Goal: Task Accomplishment & Management: Complete application form

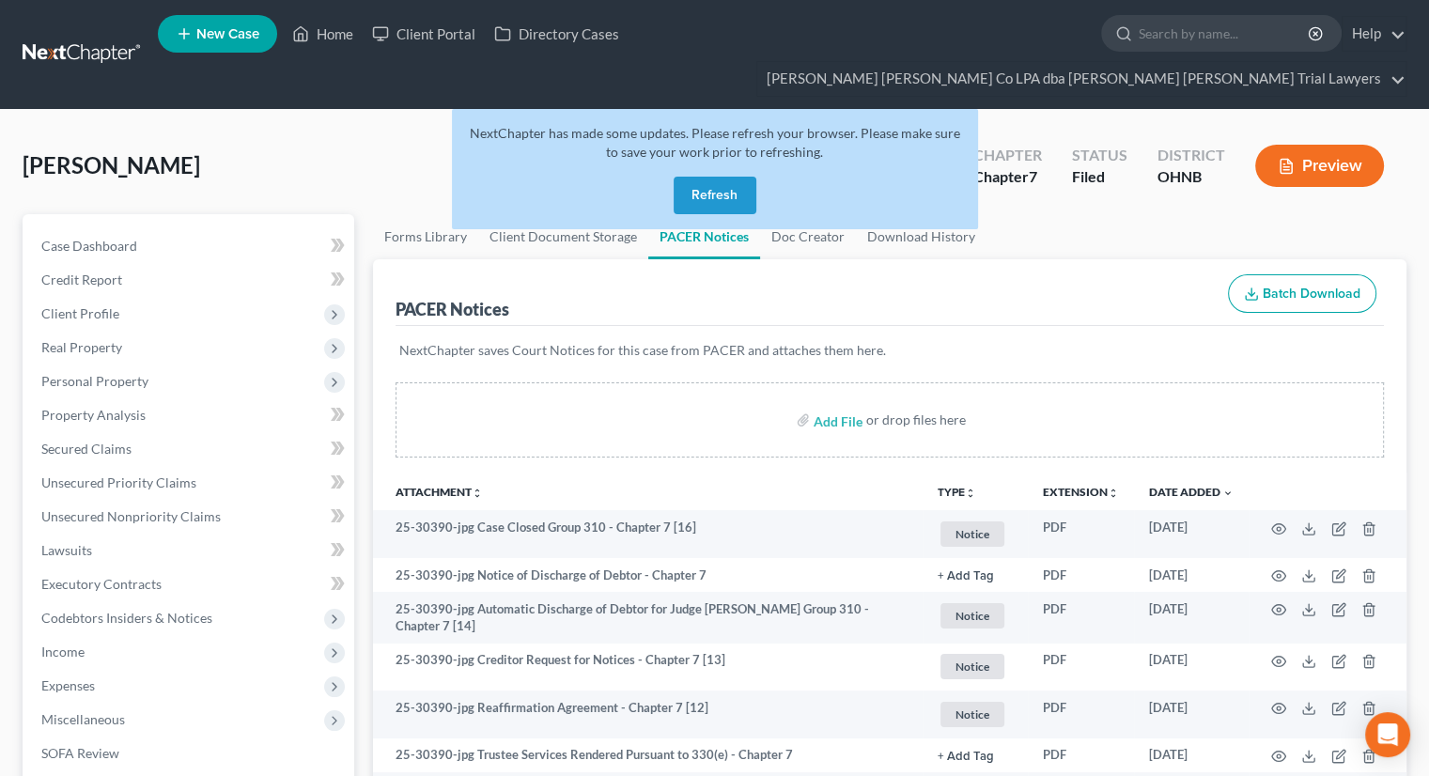
click at [717, 177] on button "Refresh" at bounding box center [715, 196] width 83 height 38
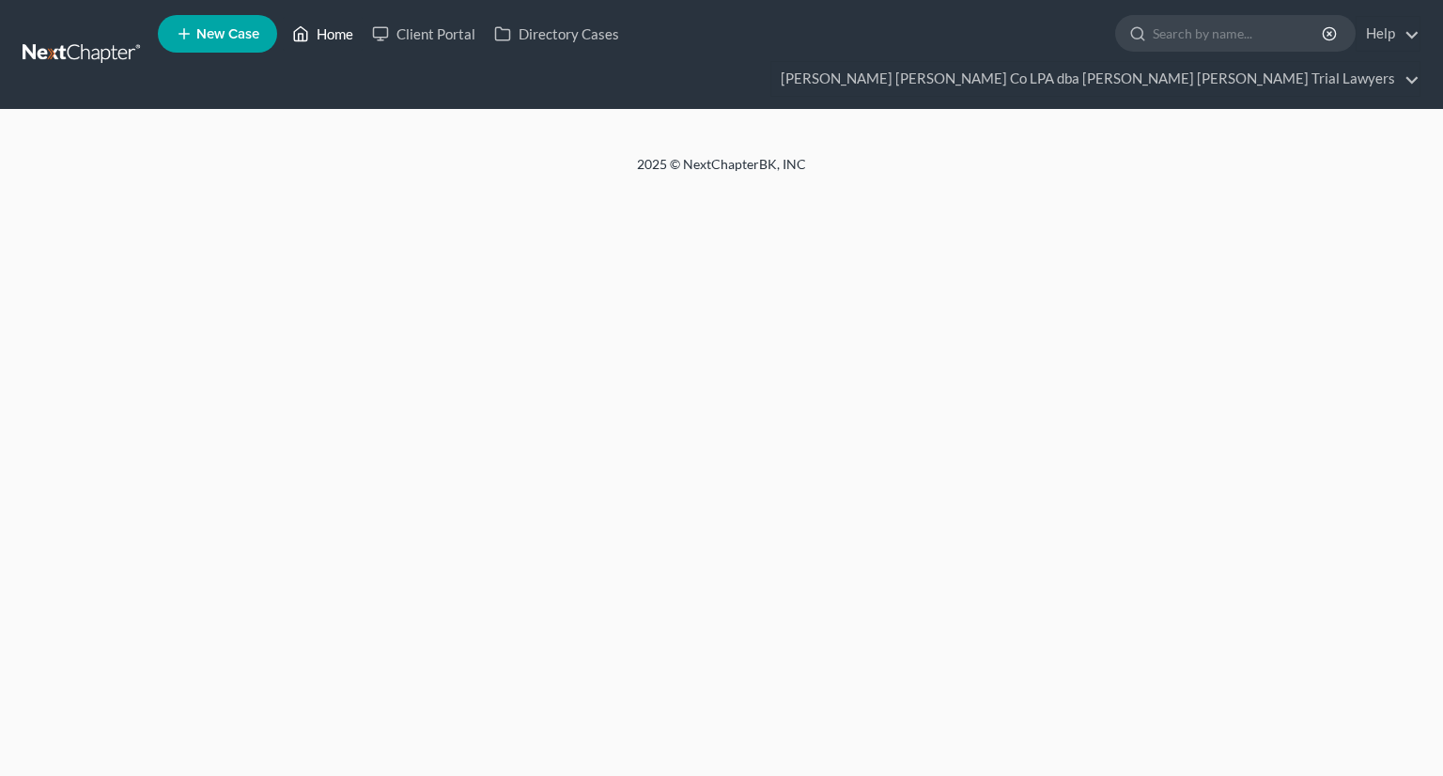
click at [331, 39] on link "Home" at bounding box center [323, 34] width 80 height 34
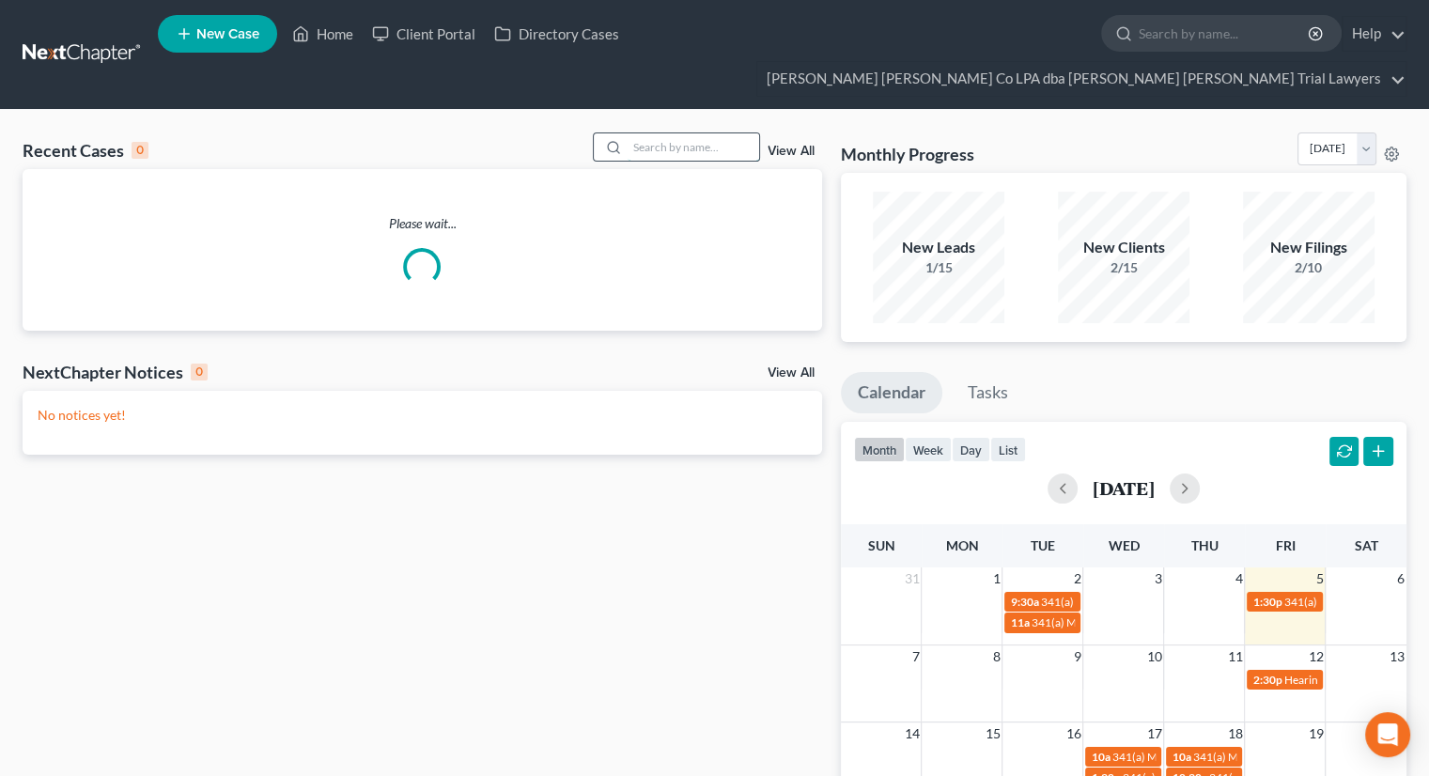
click at [638, 133] on input "search" at bounding box center [694, 146] width 132 height 27
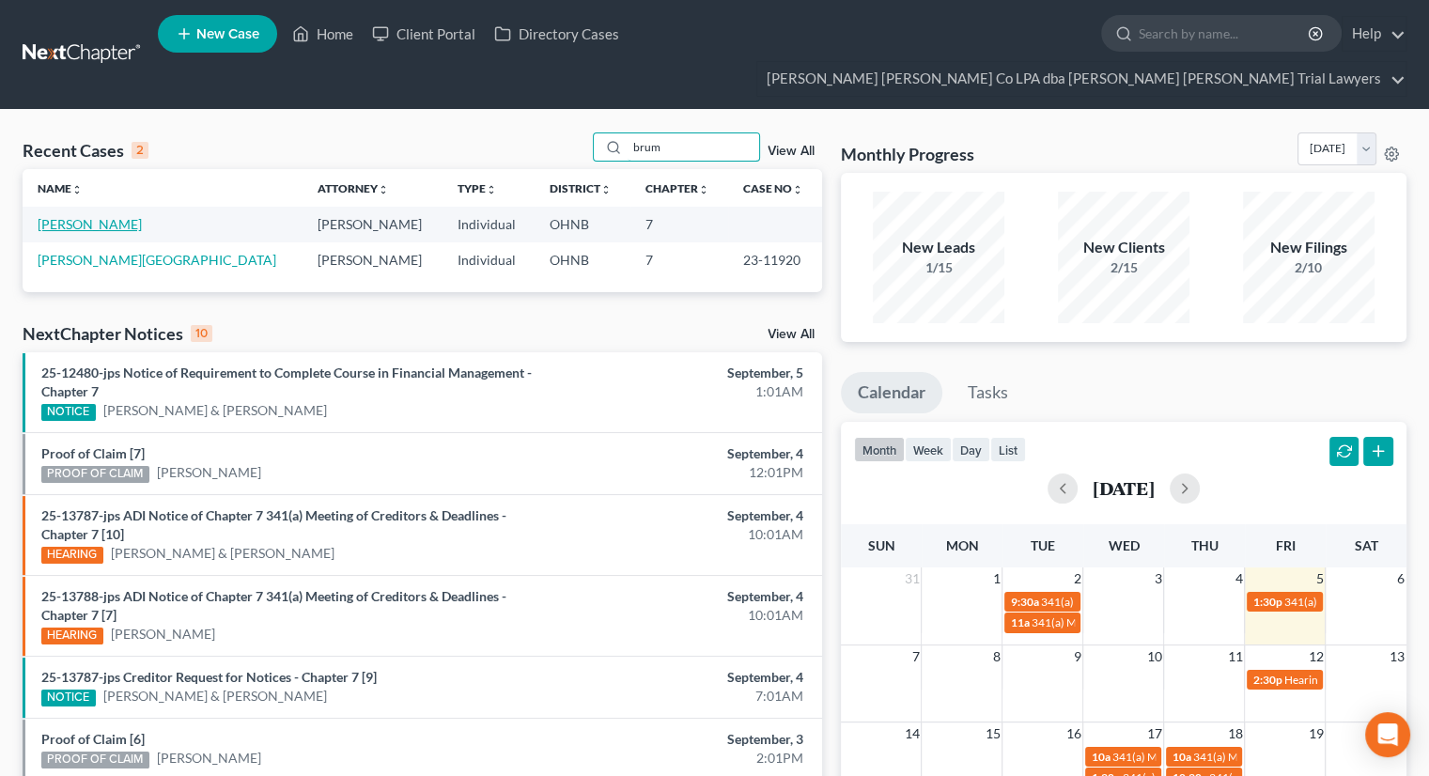
type input "brum"
click at [115, 216] on link "Brumfield, Eula" at bounding box center [90, 224] width 104 height 16
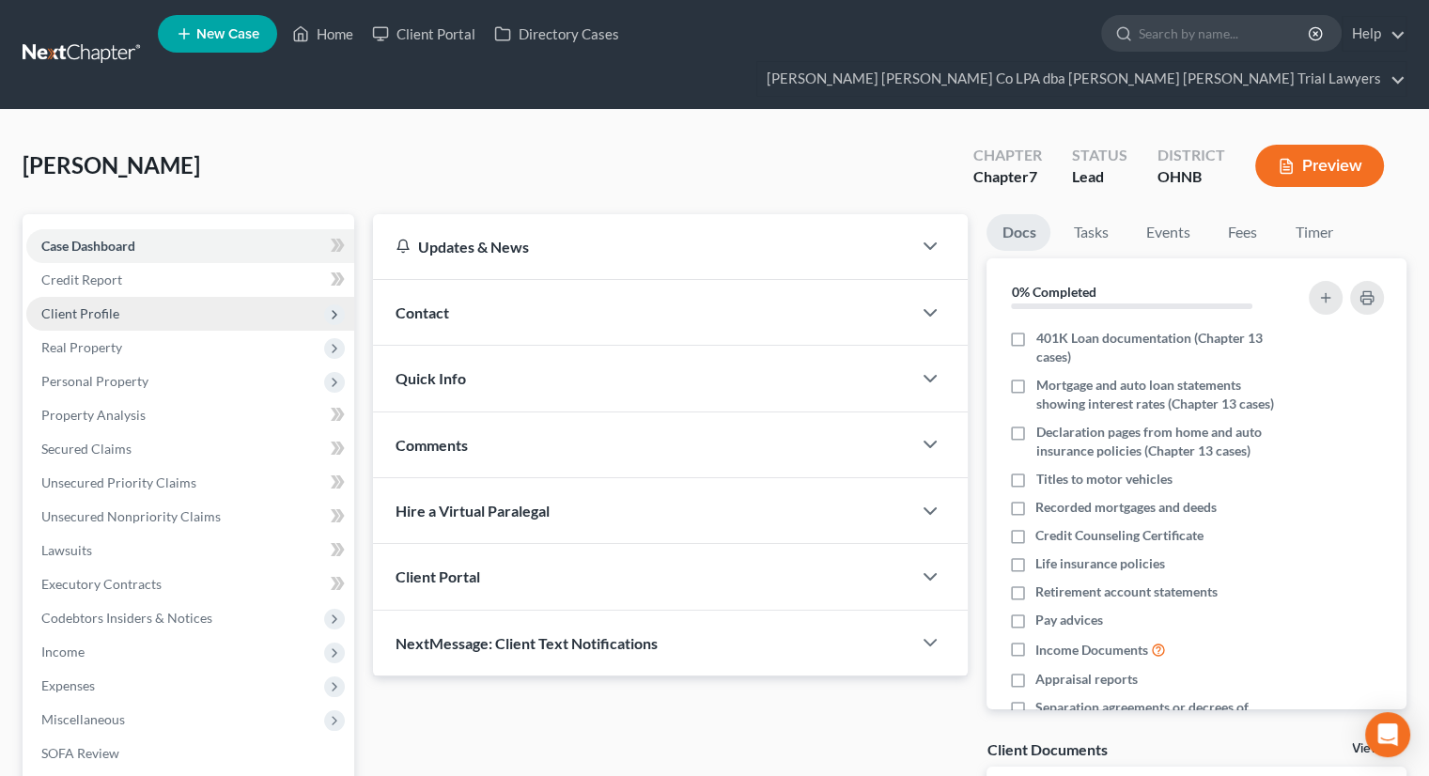
click at [106, 297] on span "Client Profile" at bounding box center [190, 314] width 328 height 34
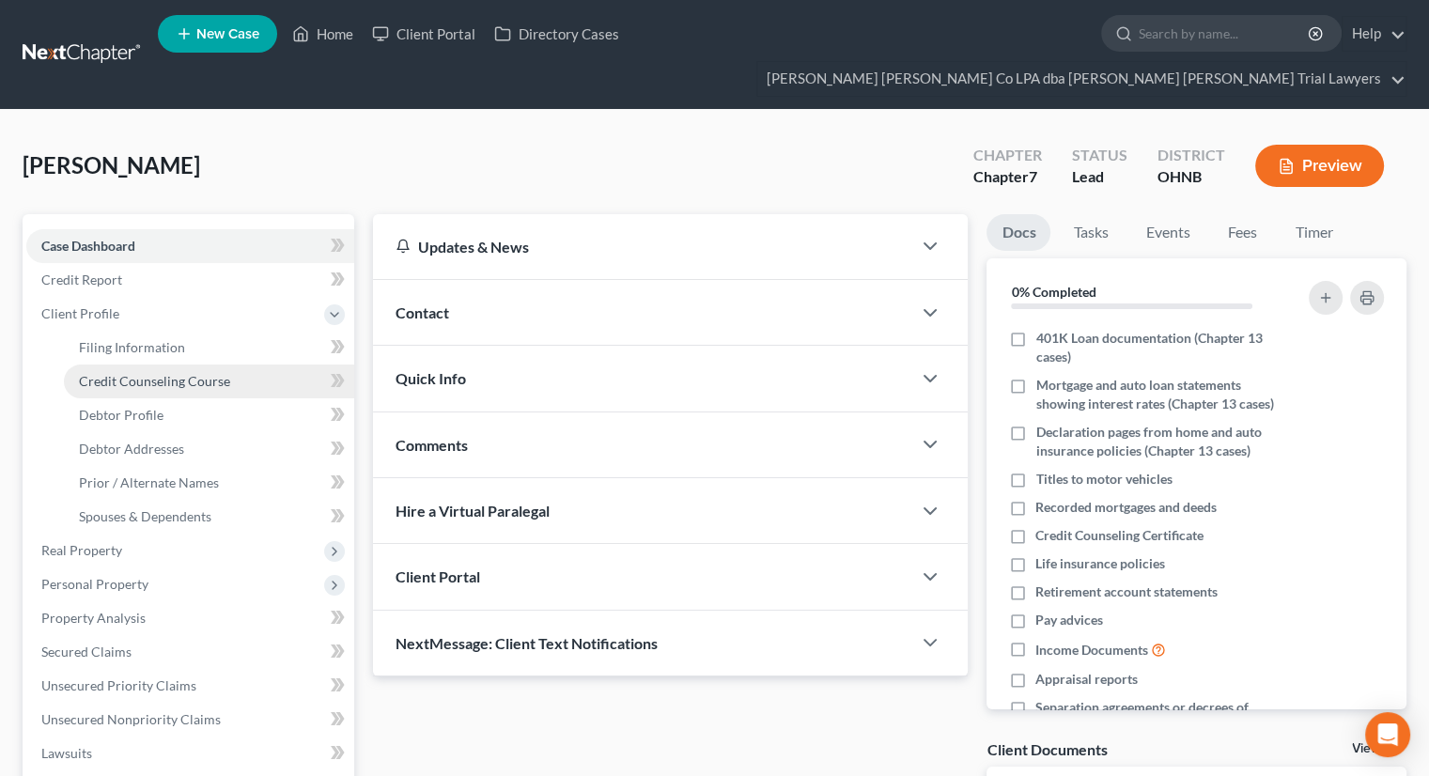
click at [132, 365] on link "Credit Counseling Course" at bounding box center [209, 382] width 290 height 34
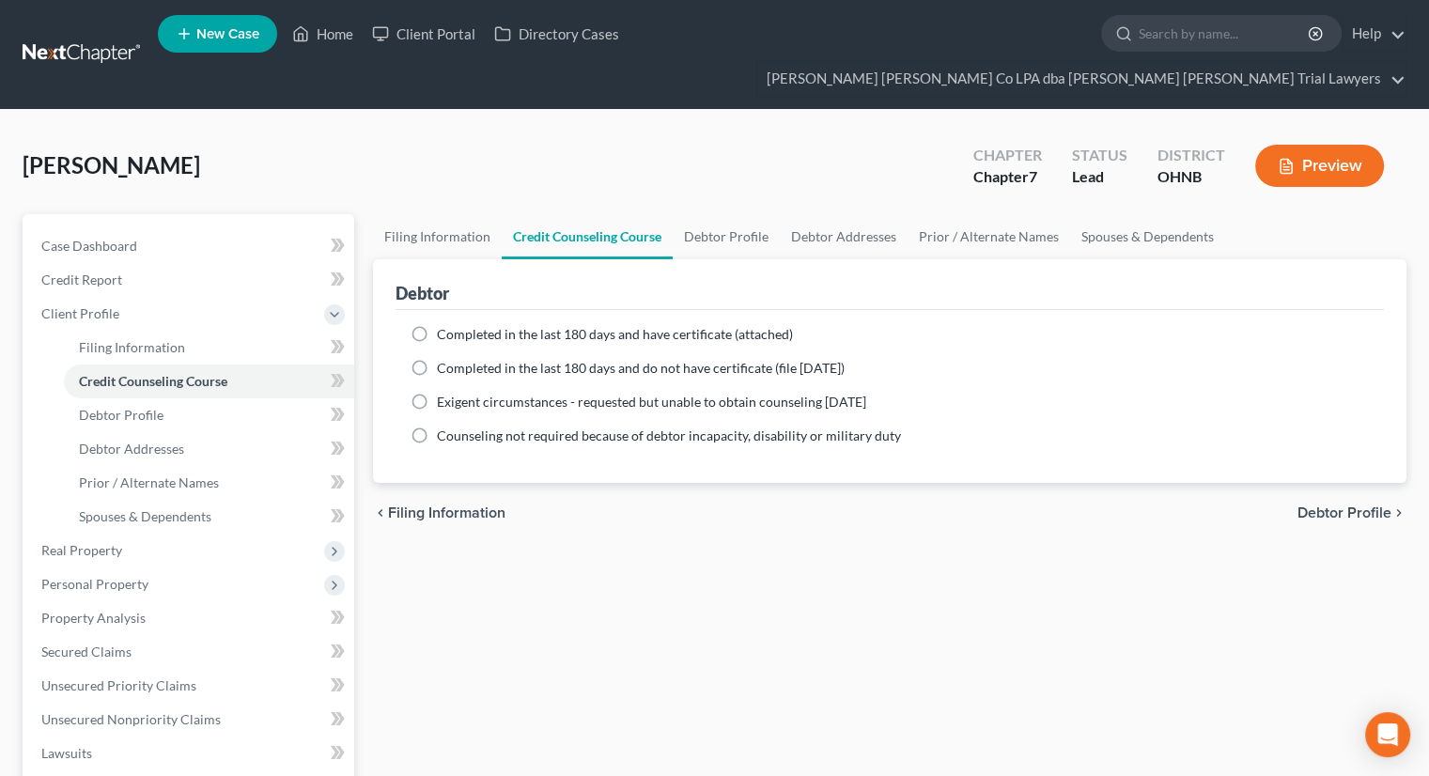
click at [437, 359] on label "Completed in the last 180 days and do not have certificate (file within 14 days)" at bounding box center [641, 368] width 408 height 19
click at [444, 359] on input "Completed in the last 180 days and do not have certificate (file within 14 days)" at bounding box center [450, 365] width 12 height 12
radio input "true"
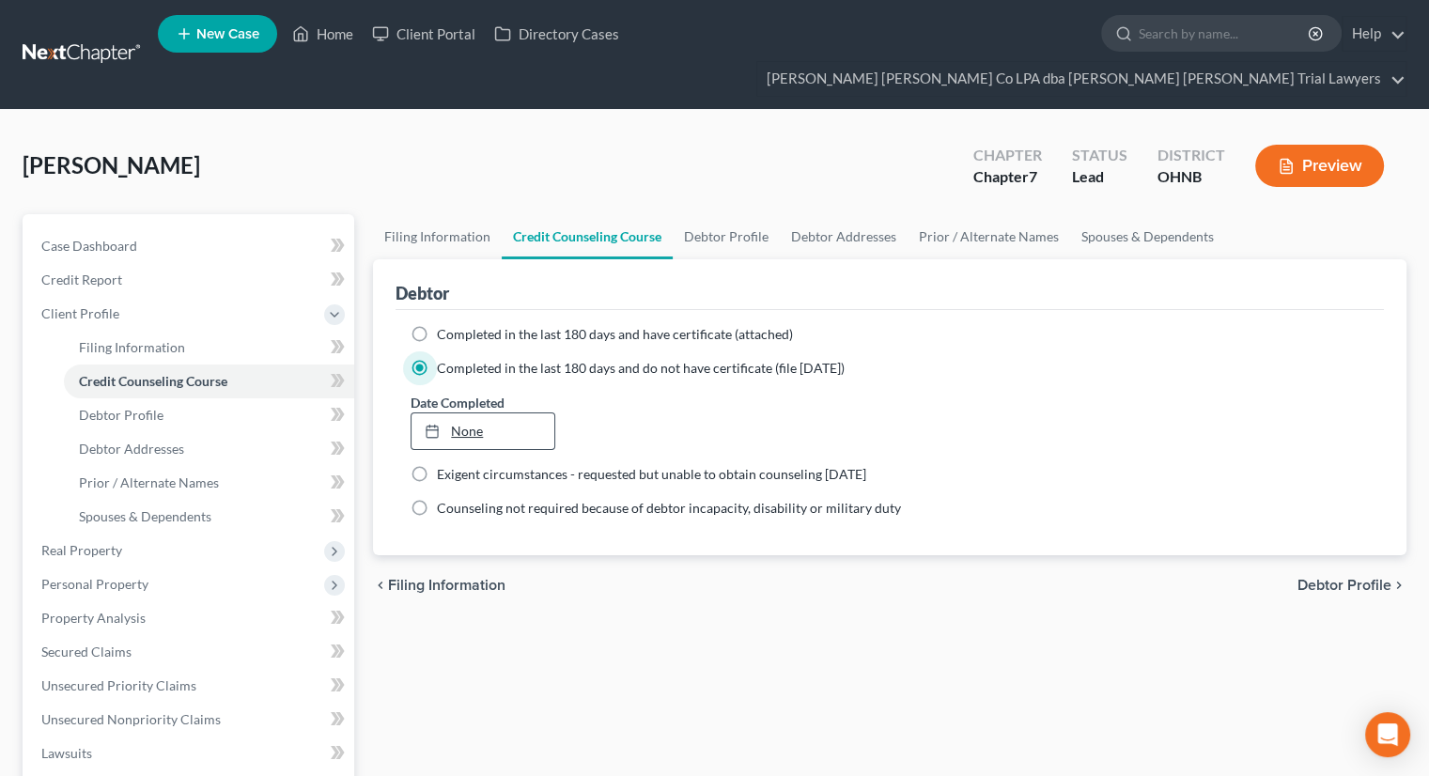
click at [488, 413] on link "None" at bounding box center [482, 431] width 142 height 36
type input "9/5/2025"
click at [558, 567] on div "chevron_left Filing Information Debtor Profile chevron_right" at bounding box center [889, 585] width 1033 height 60
click at [180, 398] on link "Debtor Profile" at bounding box center [209, 415] width 290 height 34
select select "1"
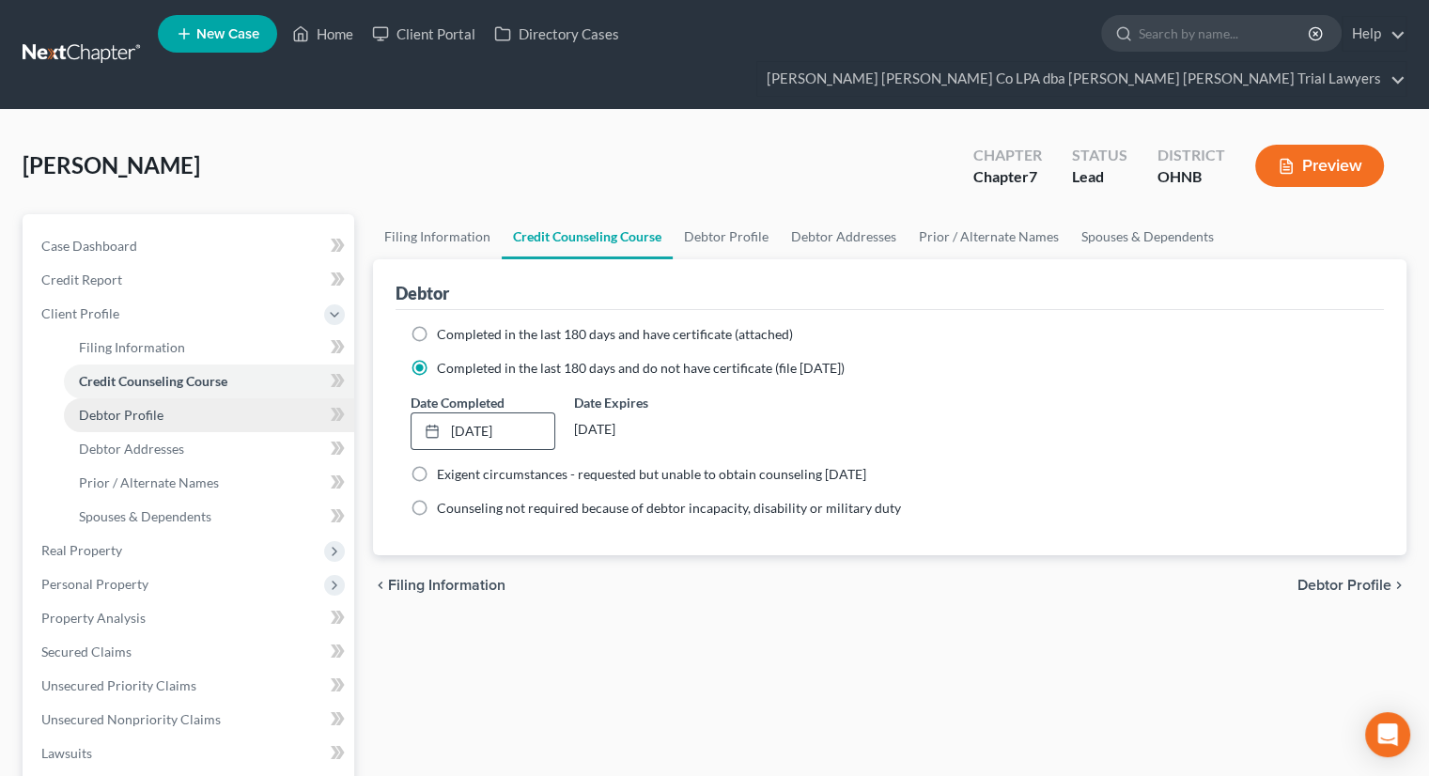
select select "2"
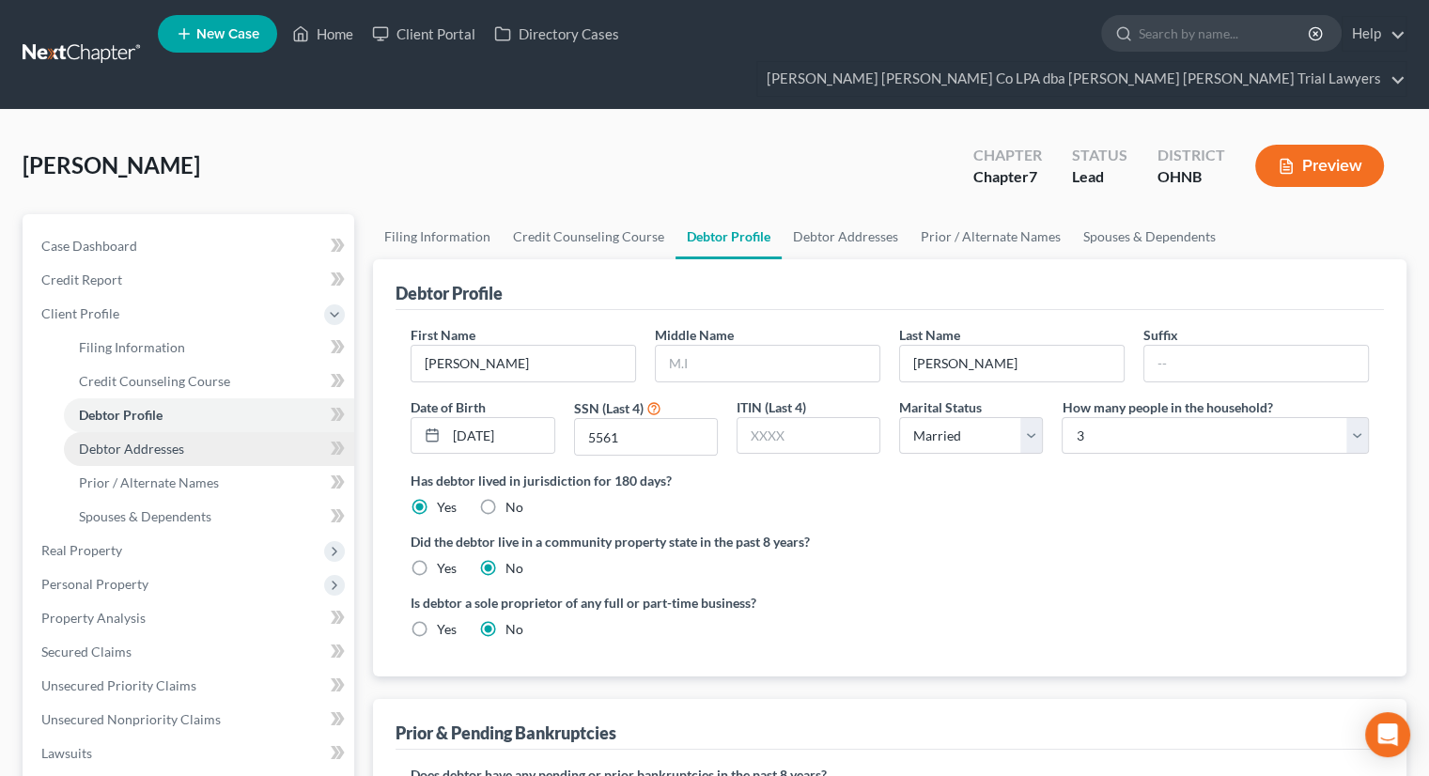
click at [189, 432] on link "Debtor Addresses" at bounding box center [209, 449] width 290 height 34
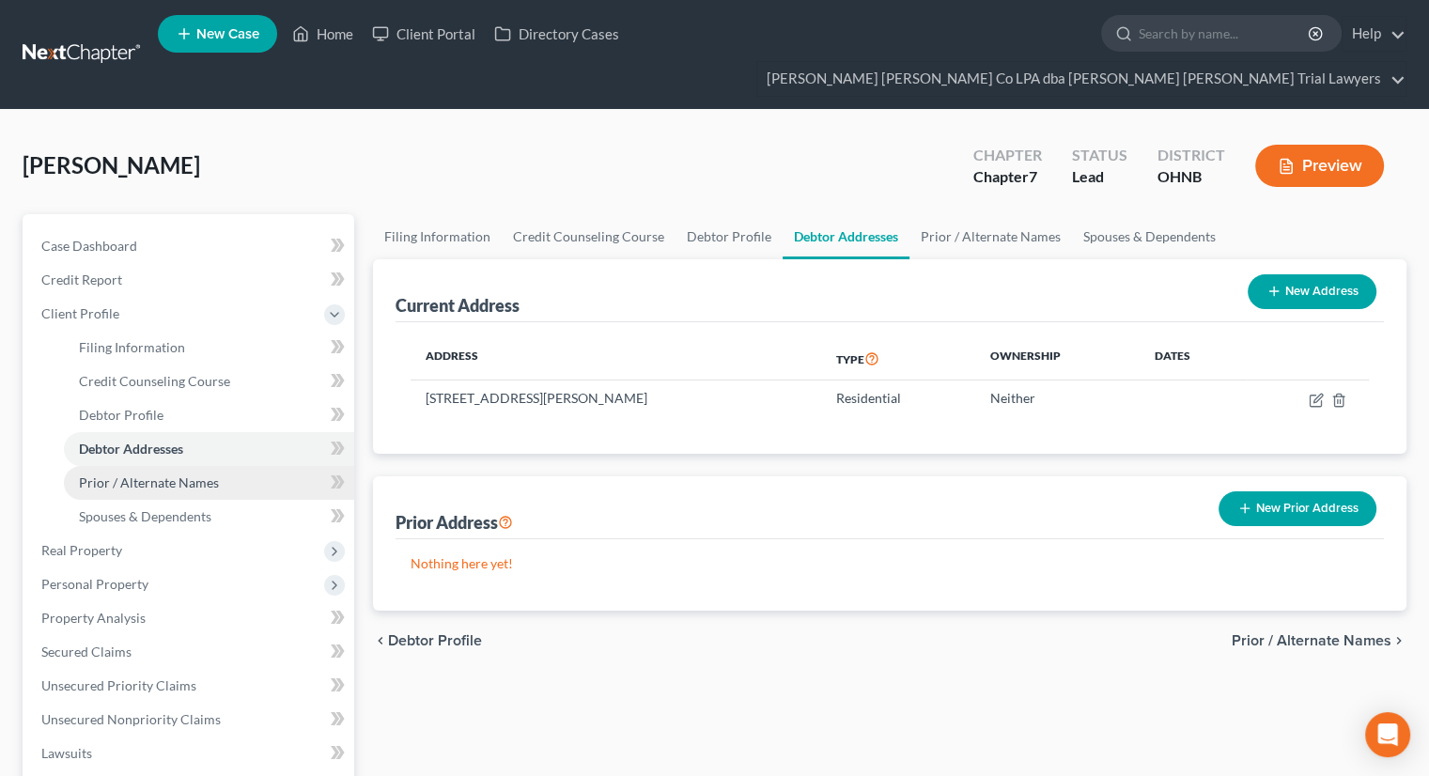
click at [190, 474] on span "Prior / Alternate Names" at bounding box center [149, 482] width 140 height 16
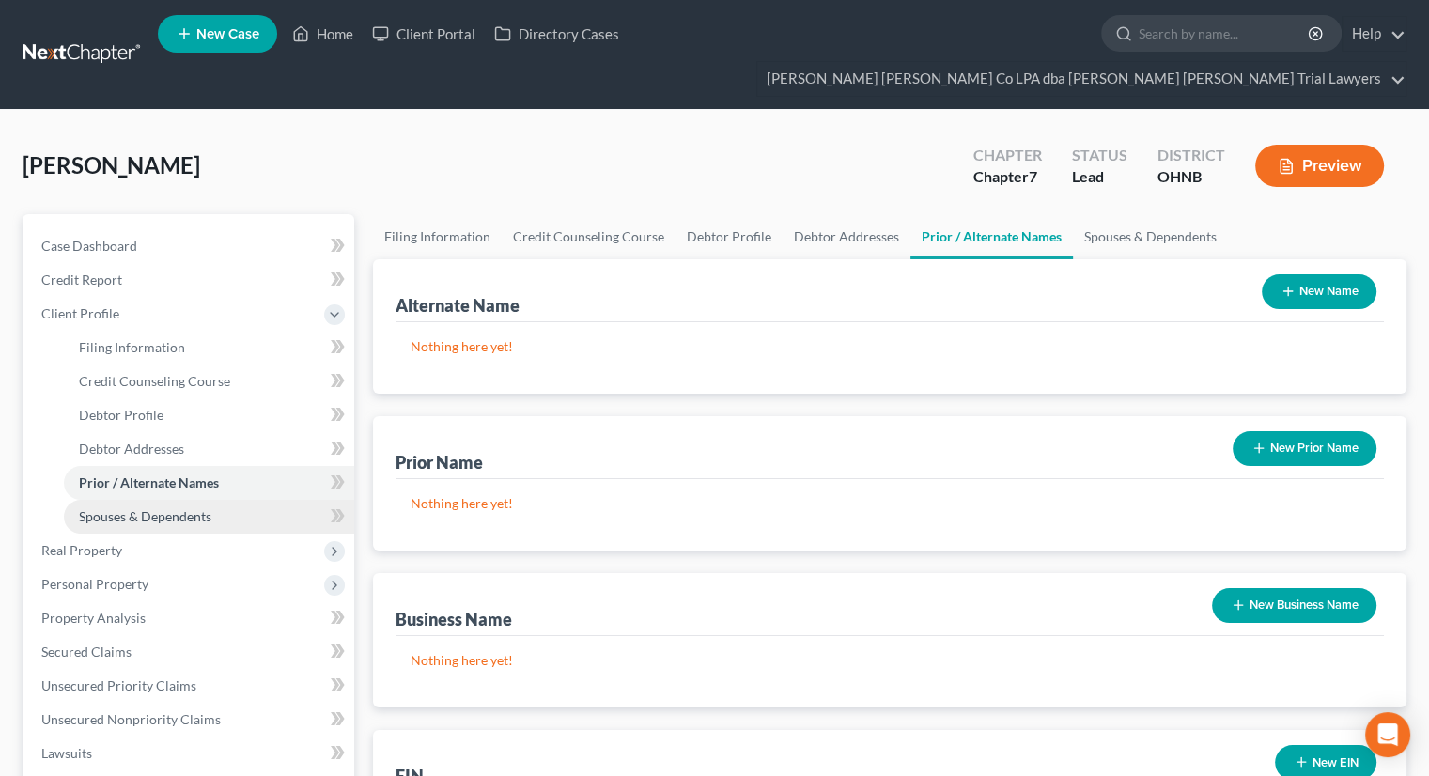
click at [190, 508] on span "Spouses & Dependents" at bounding box center [145, 516] width 132 height 16
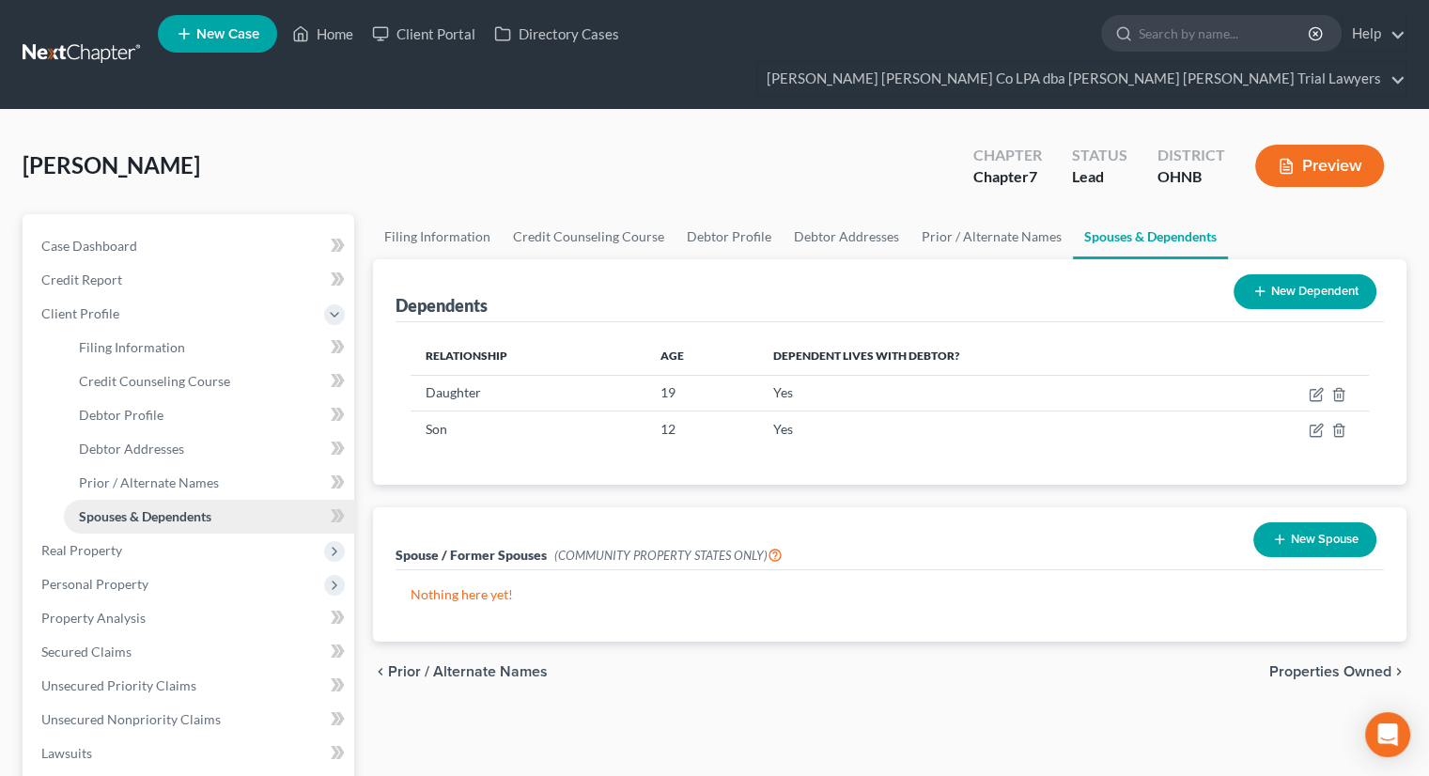
scroll to position [188, 0]
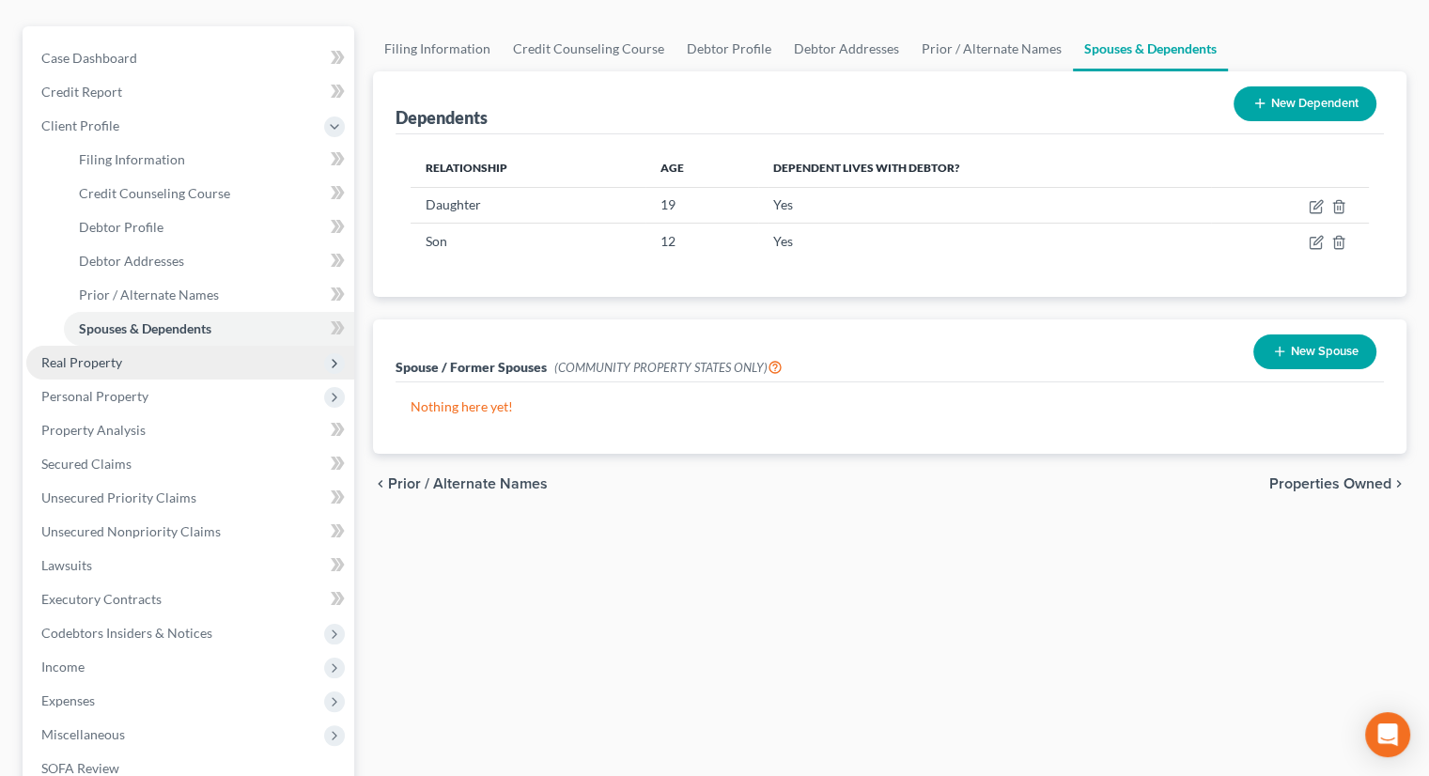
click at [143, 346] on span "Real Property" at bounding box center [190, 363] width 328 height 34
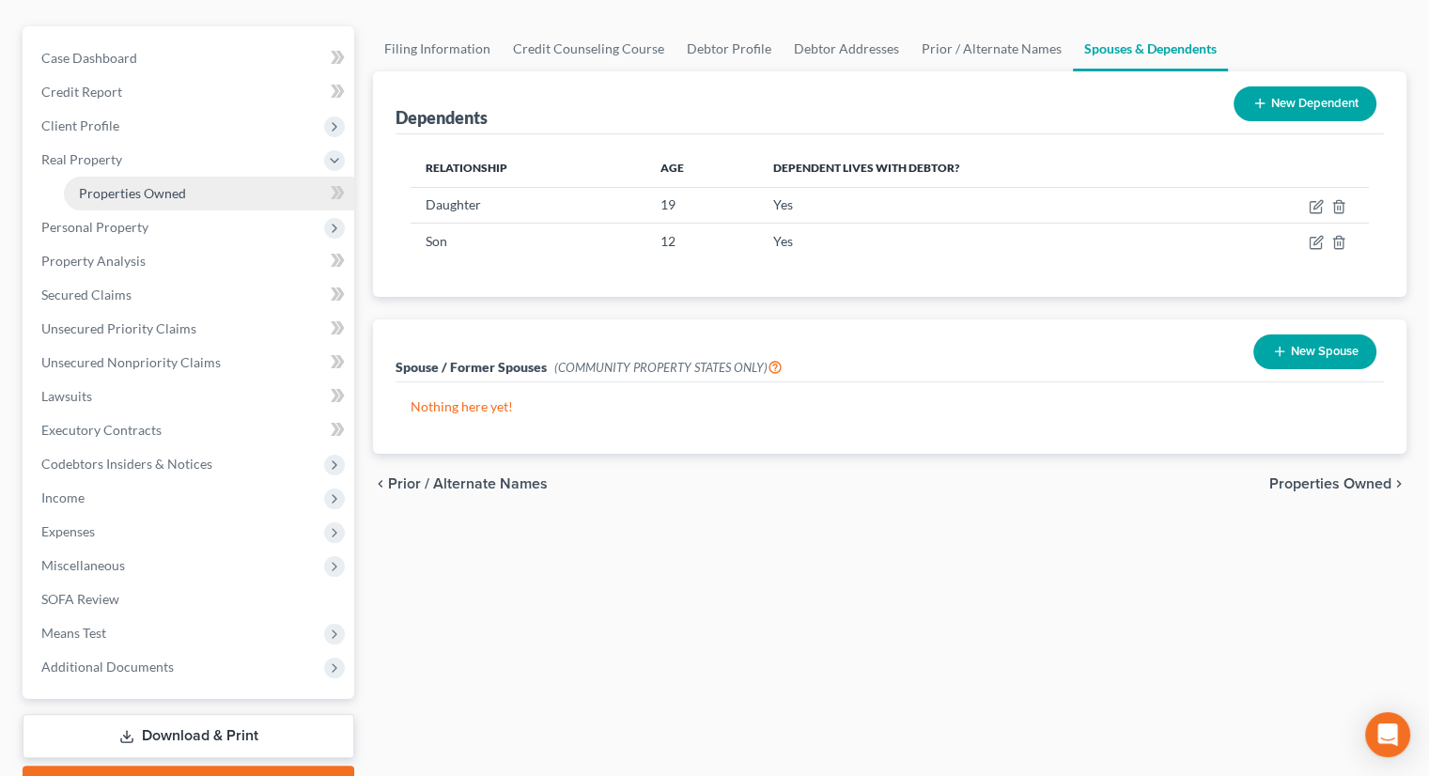
click at [146, 185] on span "Properties Owned" at bounding box center [132, 193] width 107 height 16
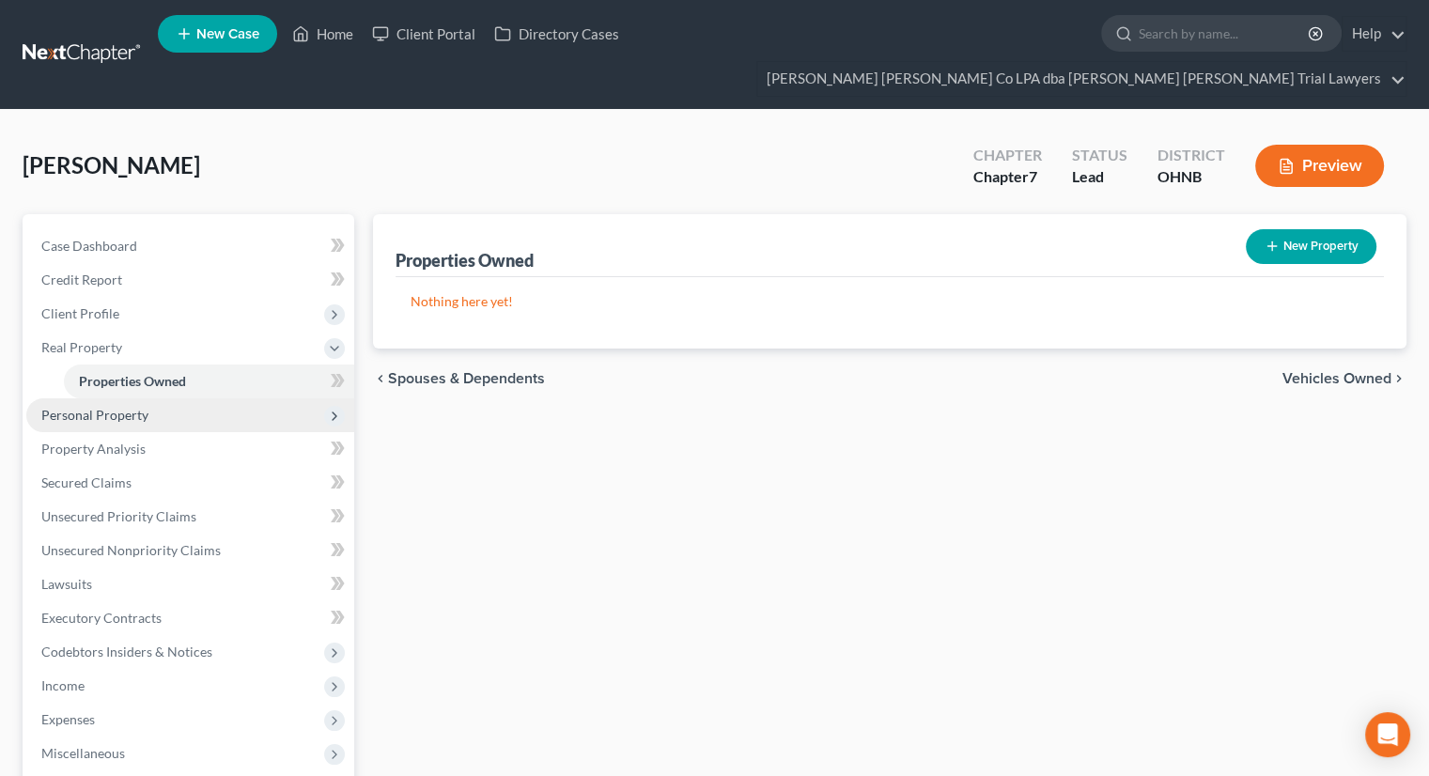
click at [193, 398] on span "Personal Property" at bounding box center [190, 415] width 328 height 34
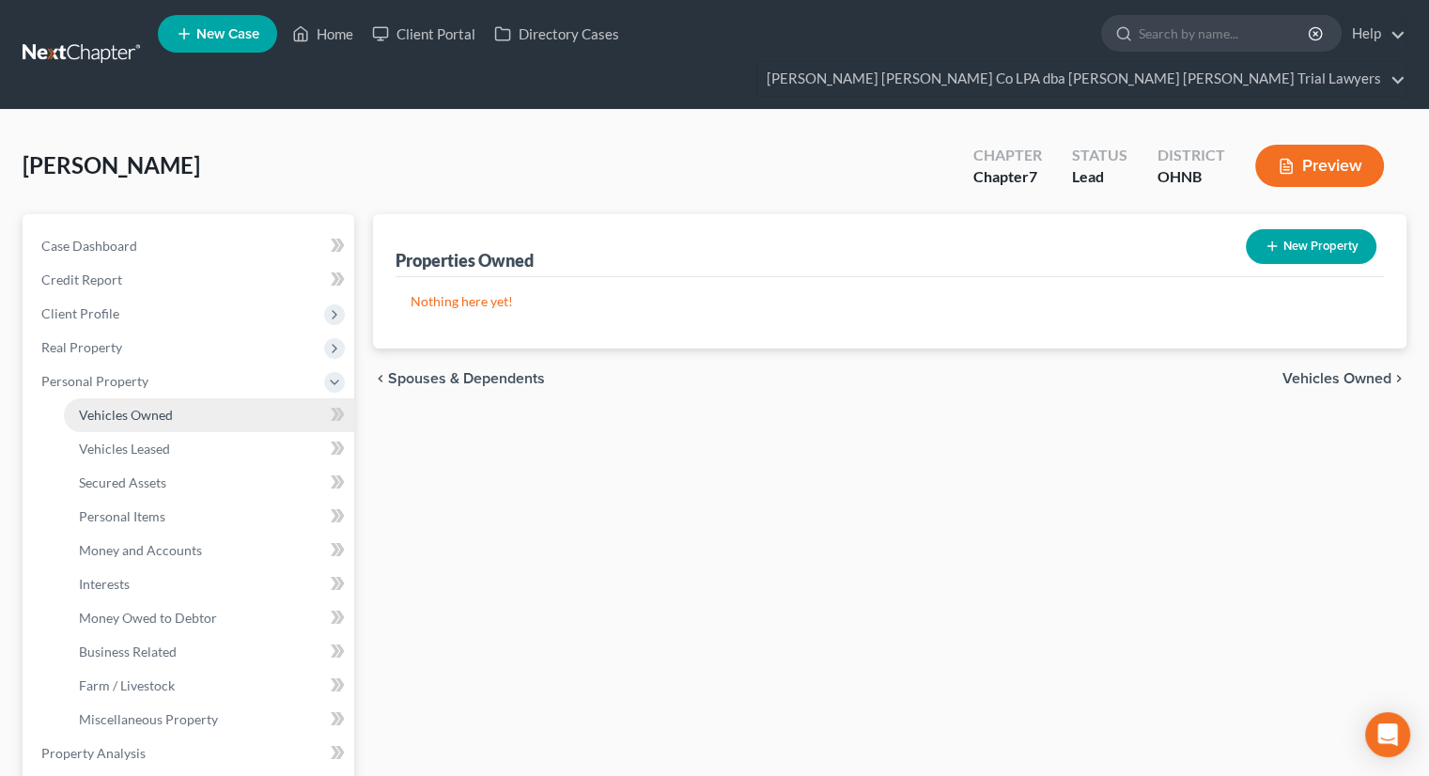
click at [182, 398] on link "Vehicles Owned" at bounding box center [209, 415] width 290 height 34
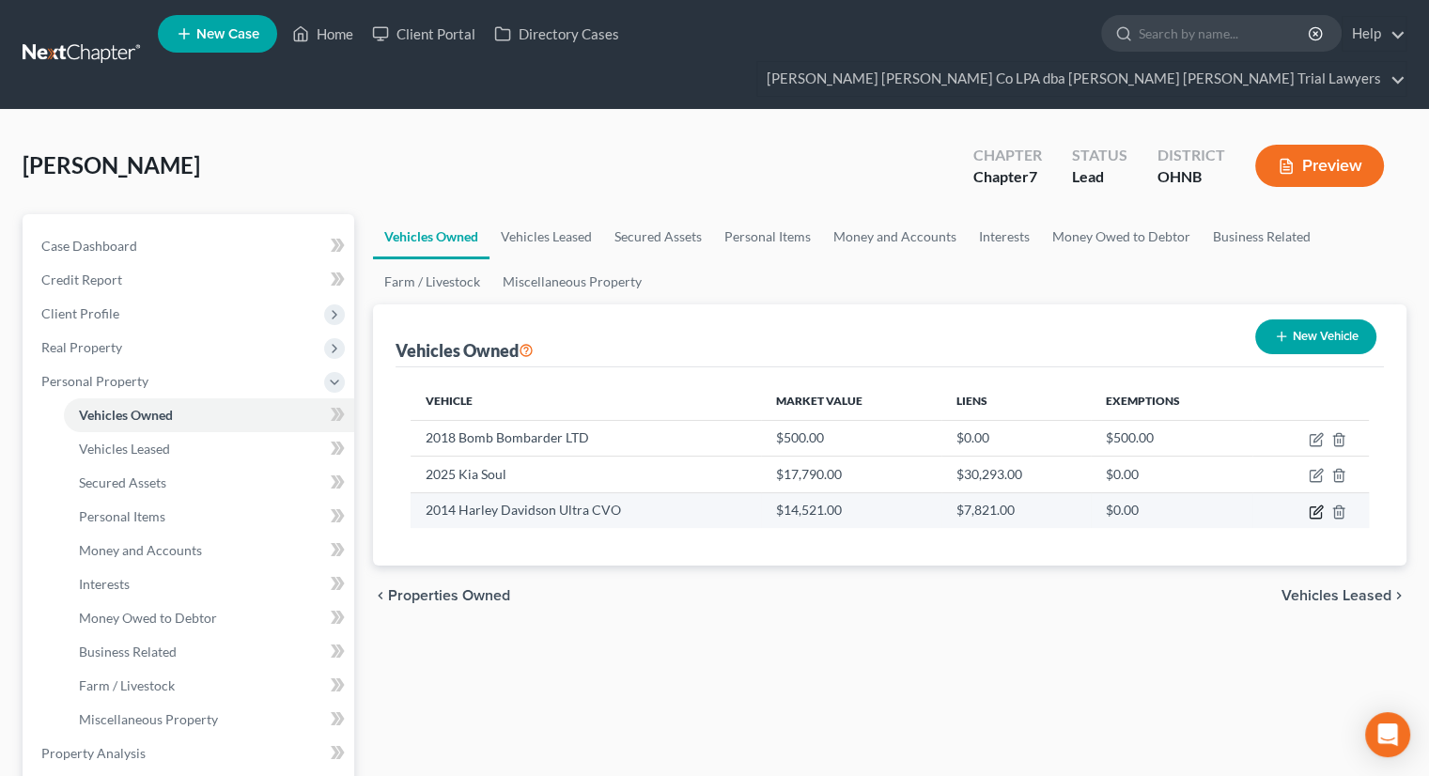
click at [1319, 504] on icon "button" at bounding box center [1316, 511] width 15 height 15
select select "0"
select select "12"
select select "2"
select select "0"
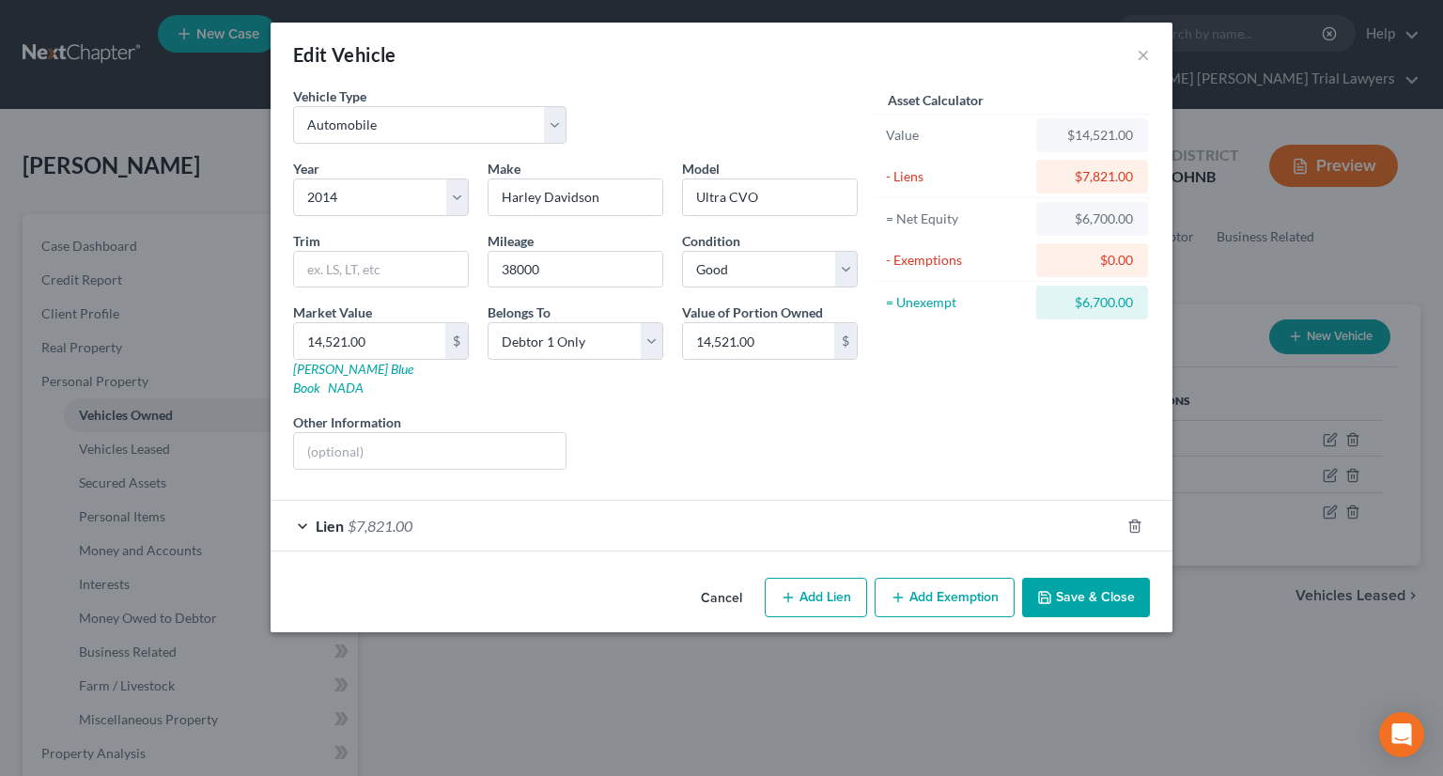
click at [1068, 584] on button "Save & Close" at bounding box center [1086, 597] width 128 height 39
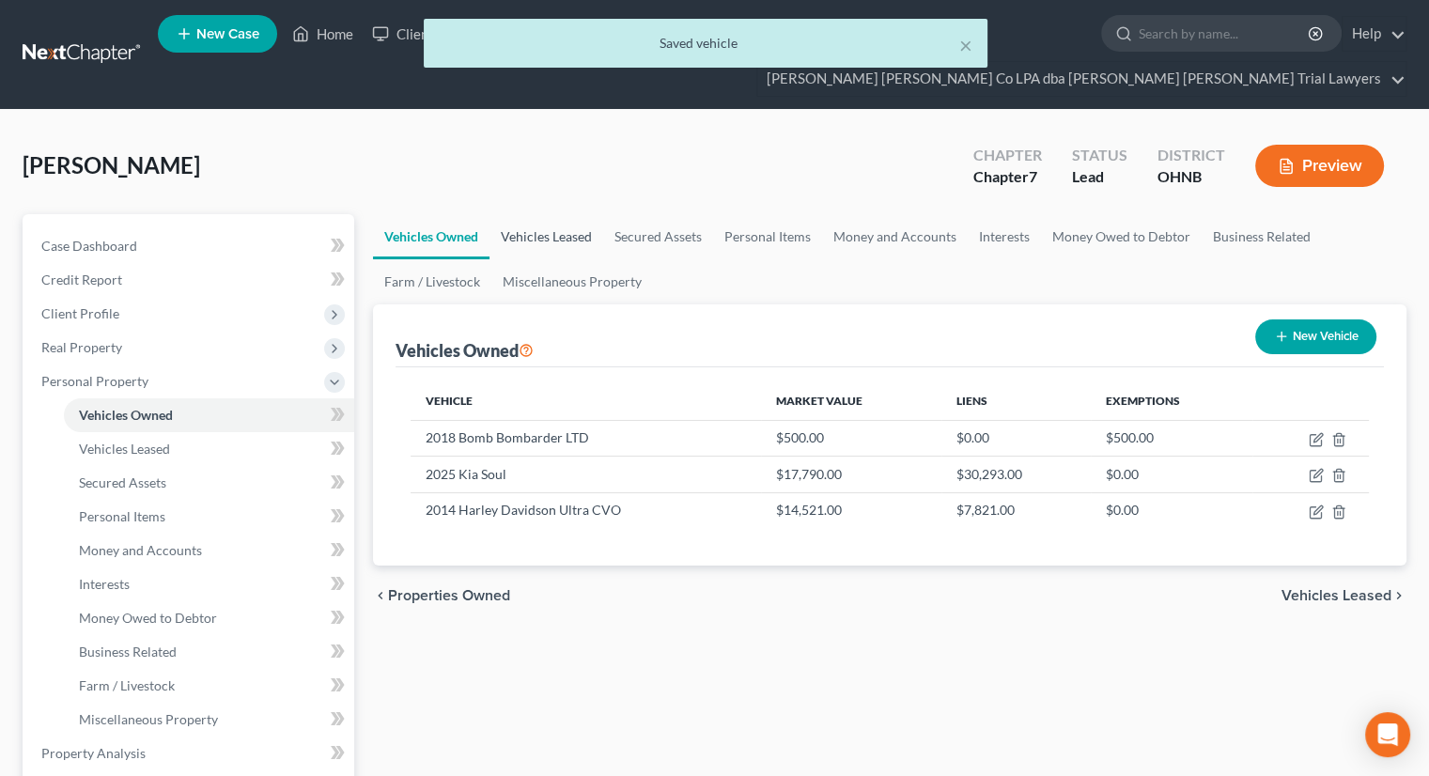
click at [546, 214] on link "Vehicles Leased" at bounding box center [546, 236] width 114 height 45
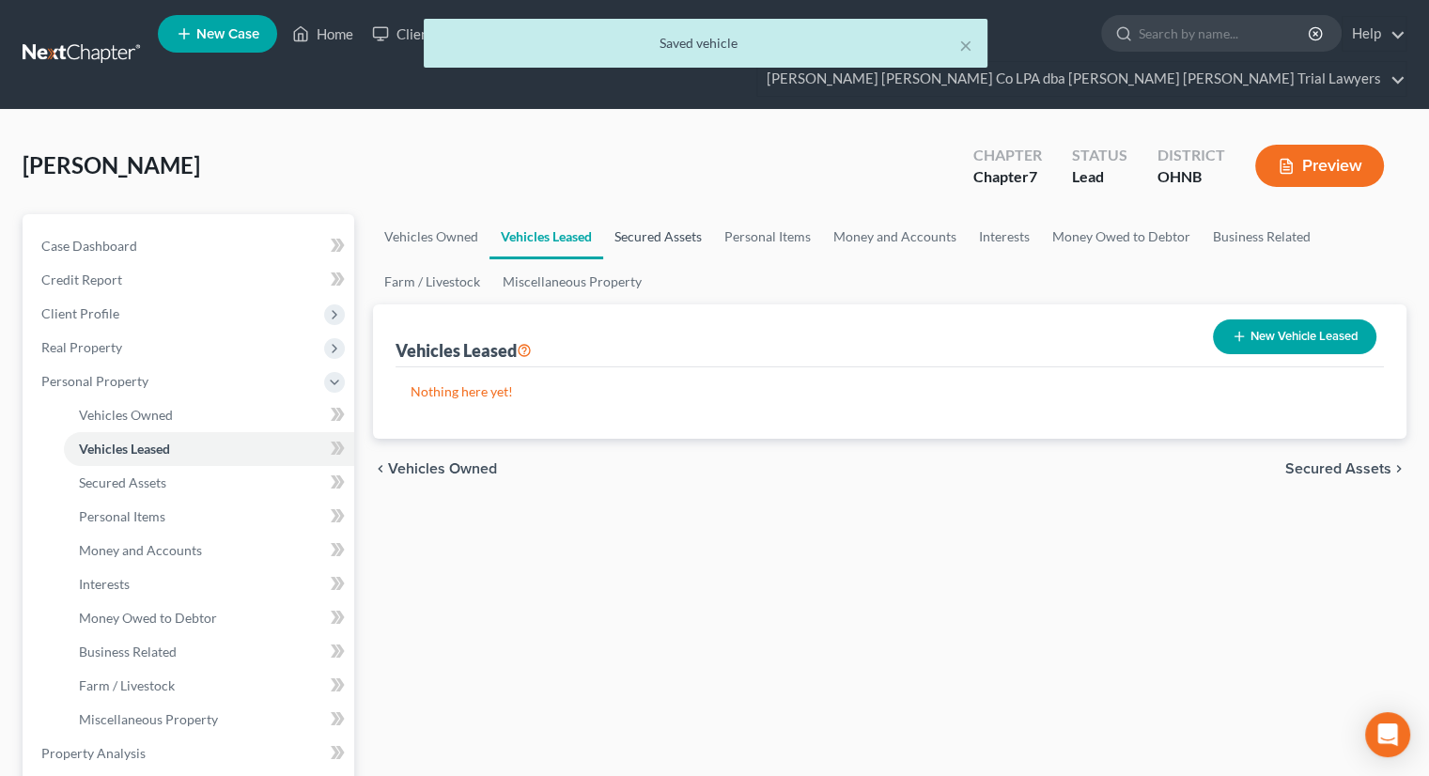
click at [644, 214] on link "Secured Assets" at bounding box center [658, 236] width 110 height 45
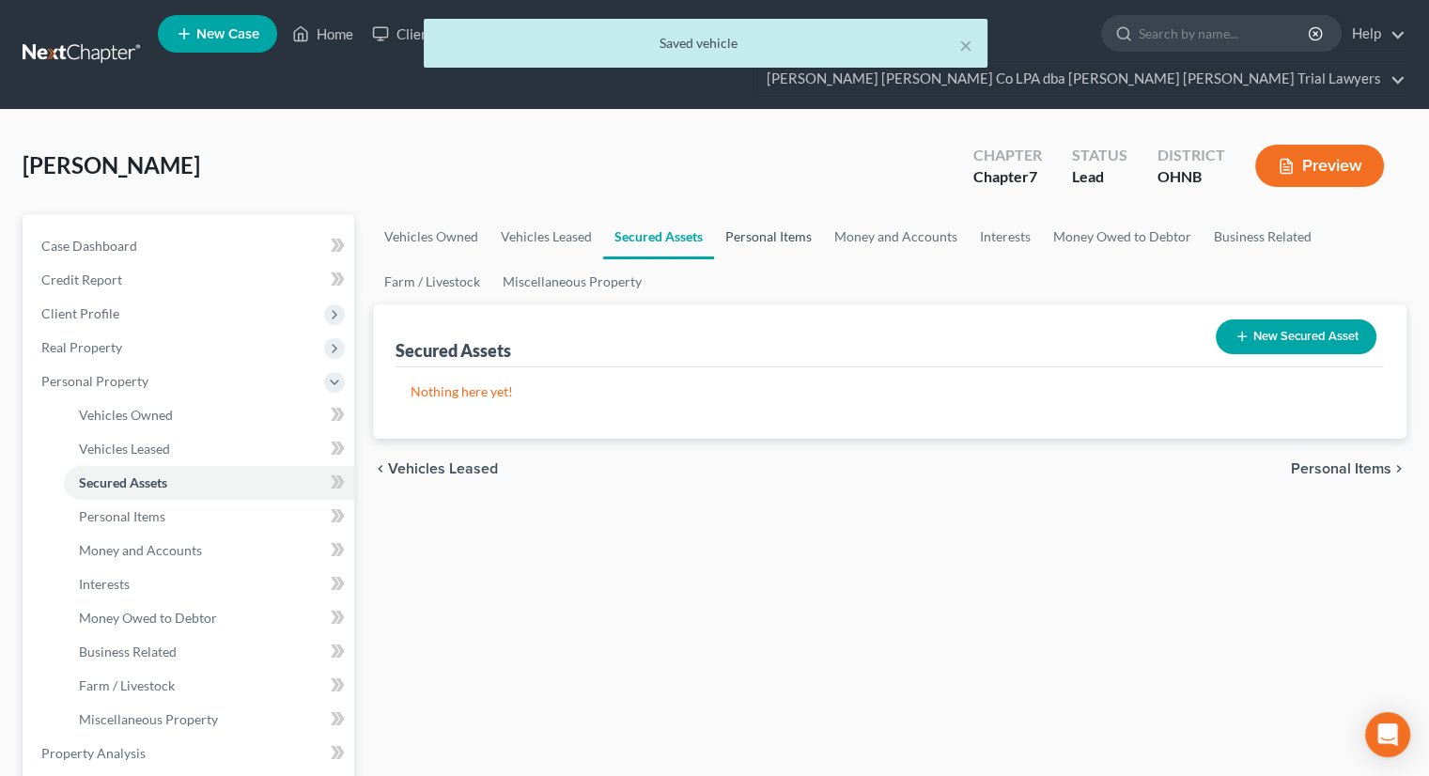
click at [739, 214] on link "Personal Items" at bounding box center [768, 236] width 109 height 45
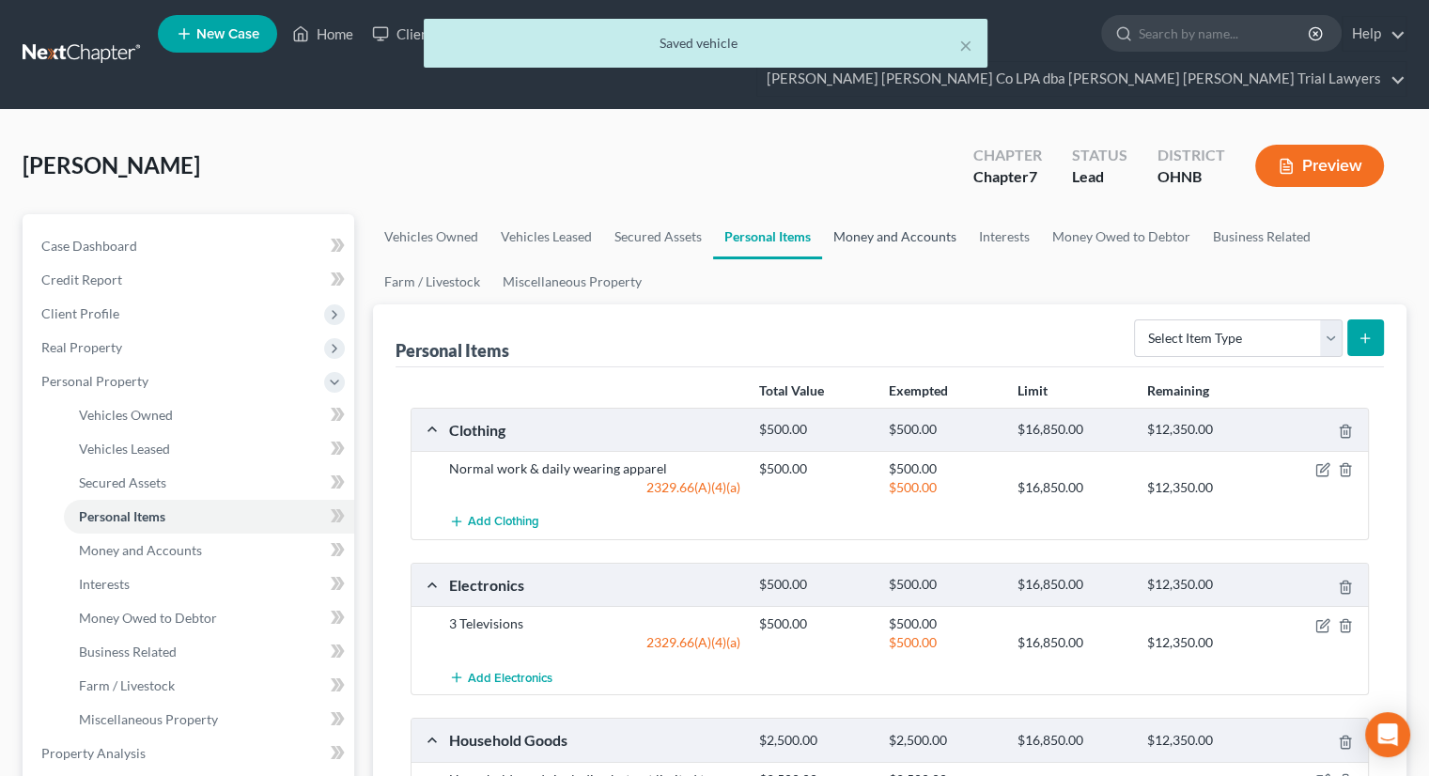
click at [905, 214] on link "Money and Accounts" at bounding box center [895, 236] width 146 height 45
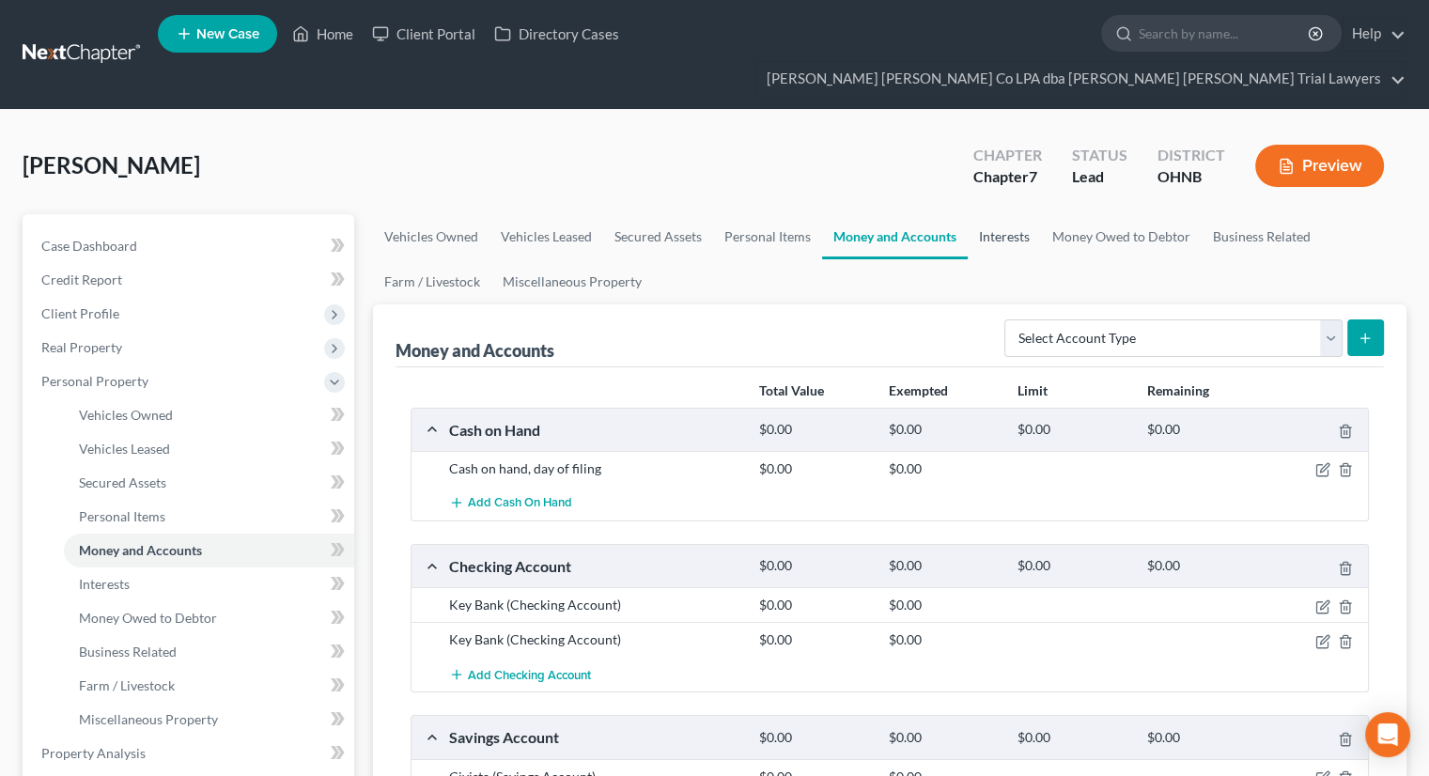
click at [1021, 214] on link "Interests" at bounding box center [1004, 236] width 73 height 45
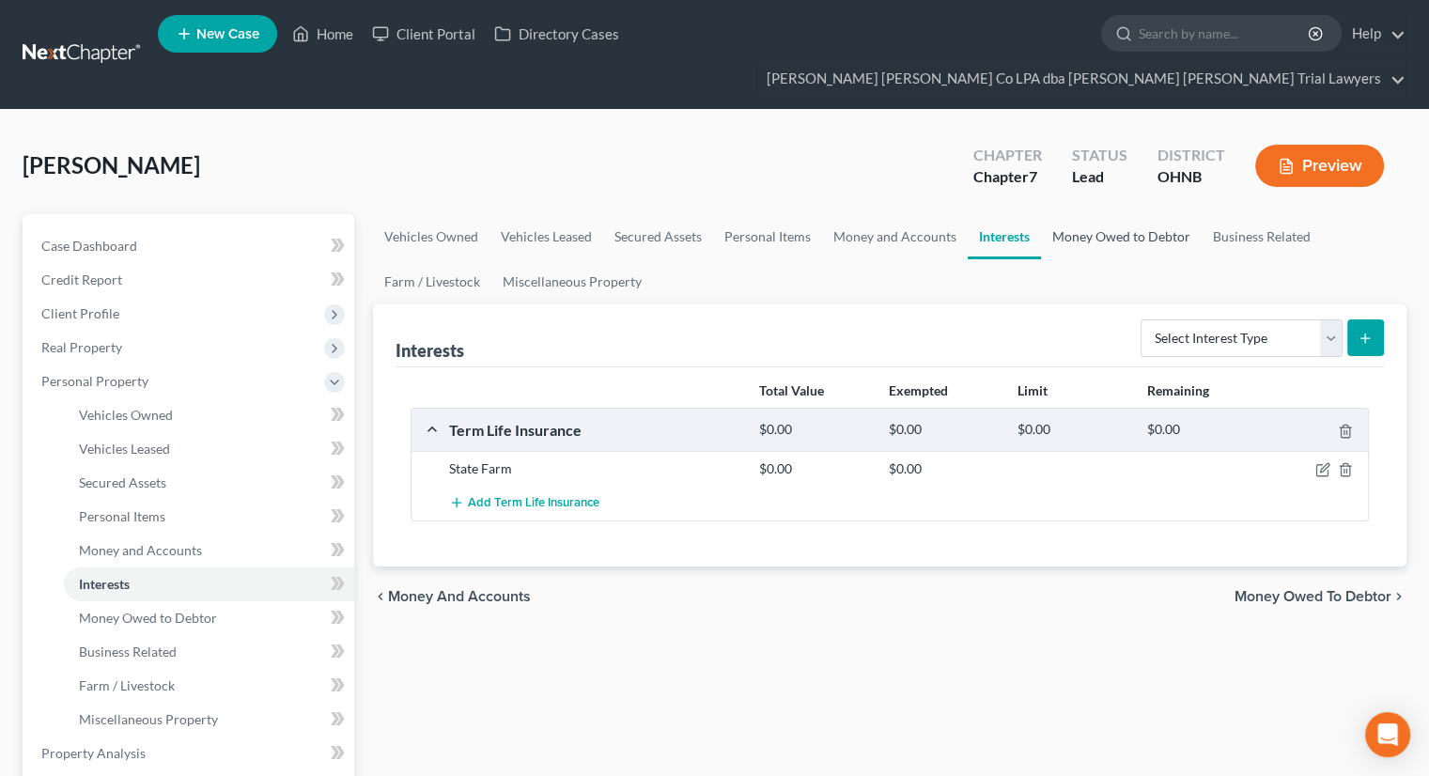
click at [1109, 214] on link "Money Owed to Debtor" at bounding box center [1121, 236] width 161 height 45
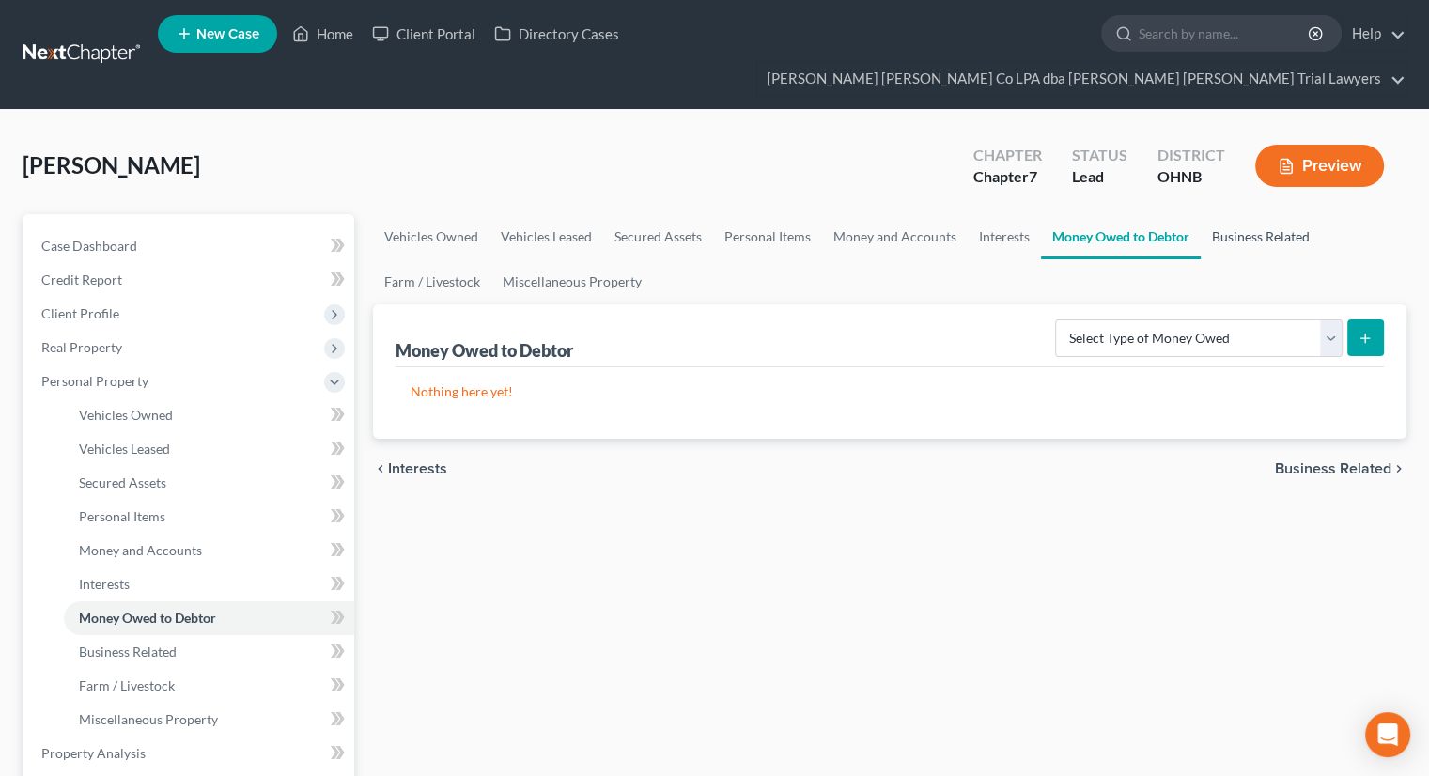
click at [1226, 214] on link "Business Related" at bounding box center [1261, 236] width 120 height 45
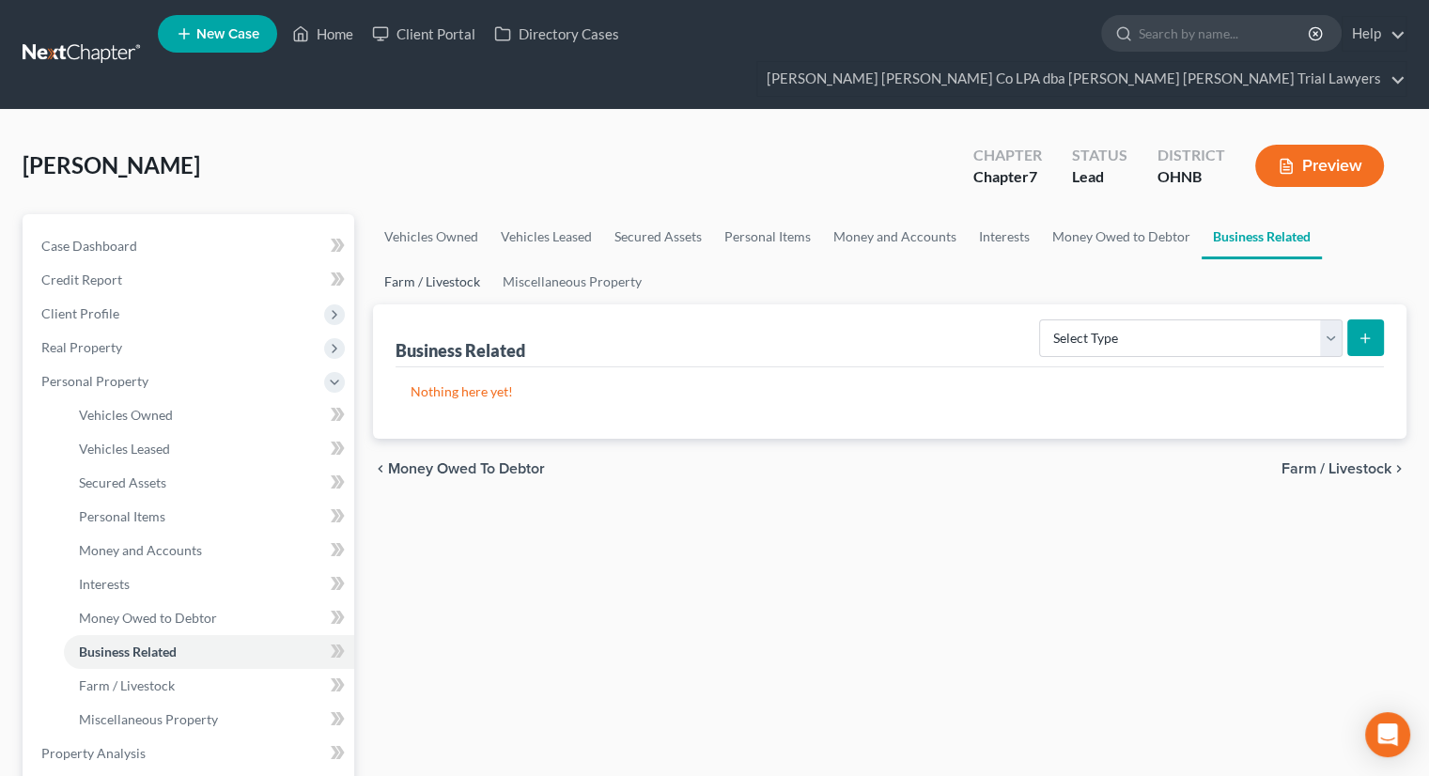
click at [471, 259] on link "Farm / Livestock" at bounding box center [432, 281] width 118 height 45
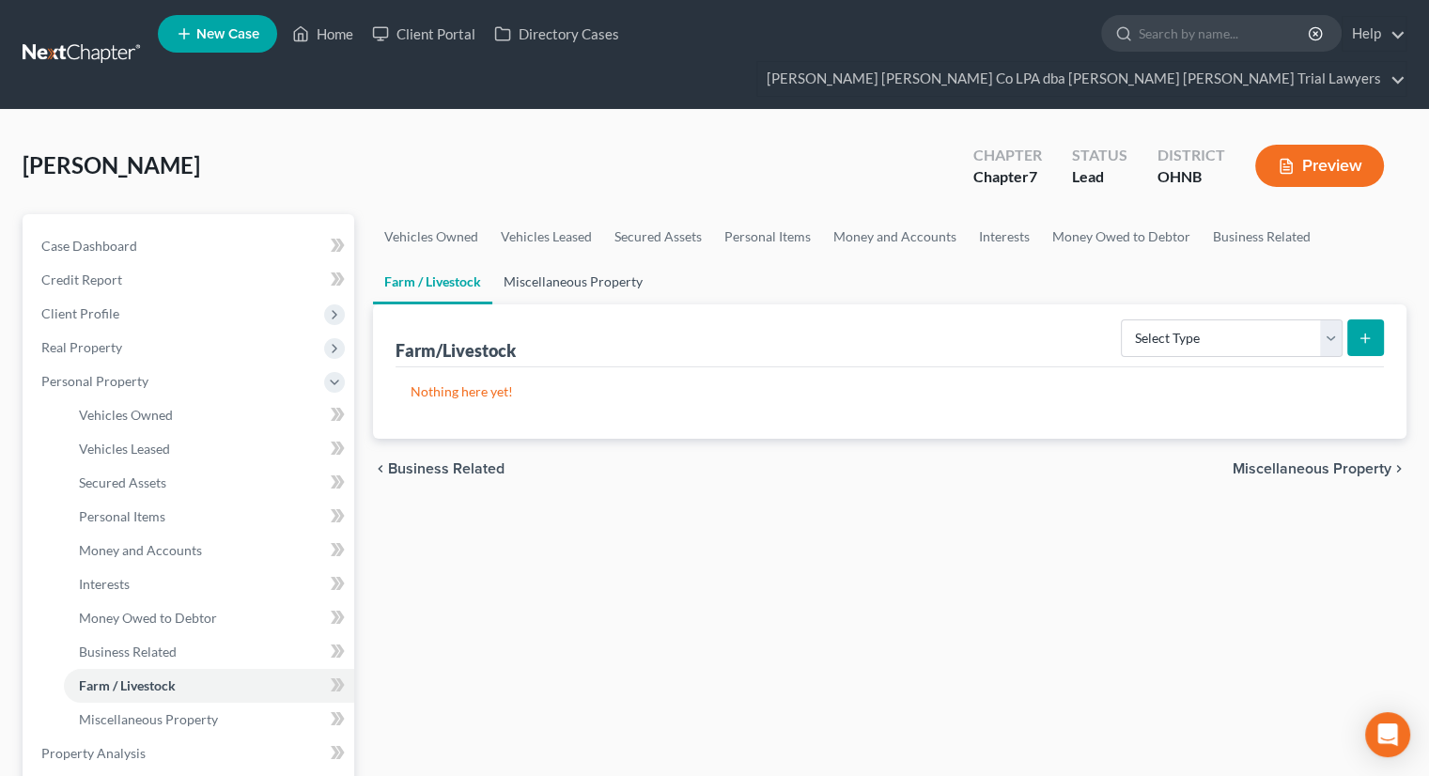
click at [547, 259] on link "Miscellaneous Property" at bounding box center [573, 281] width 162 height 45
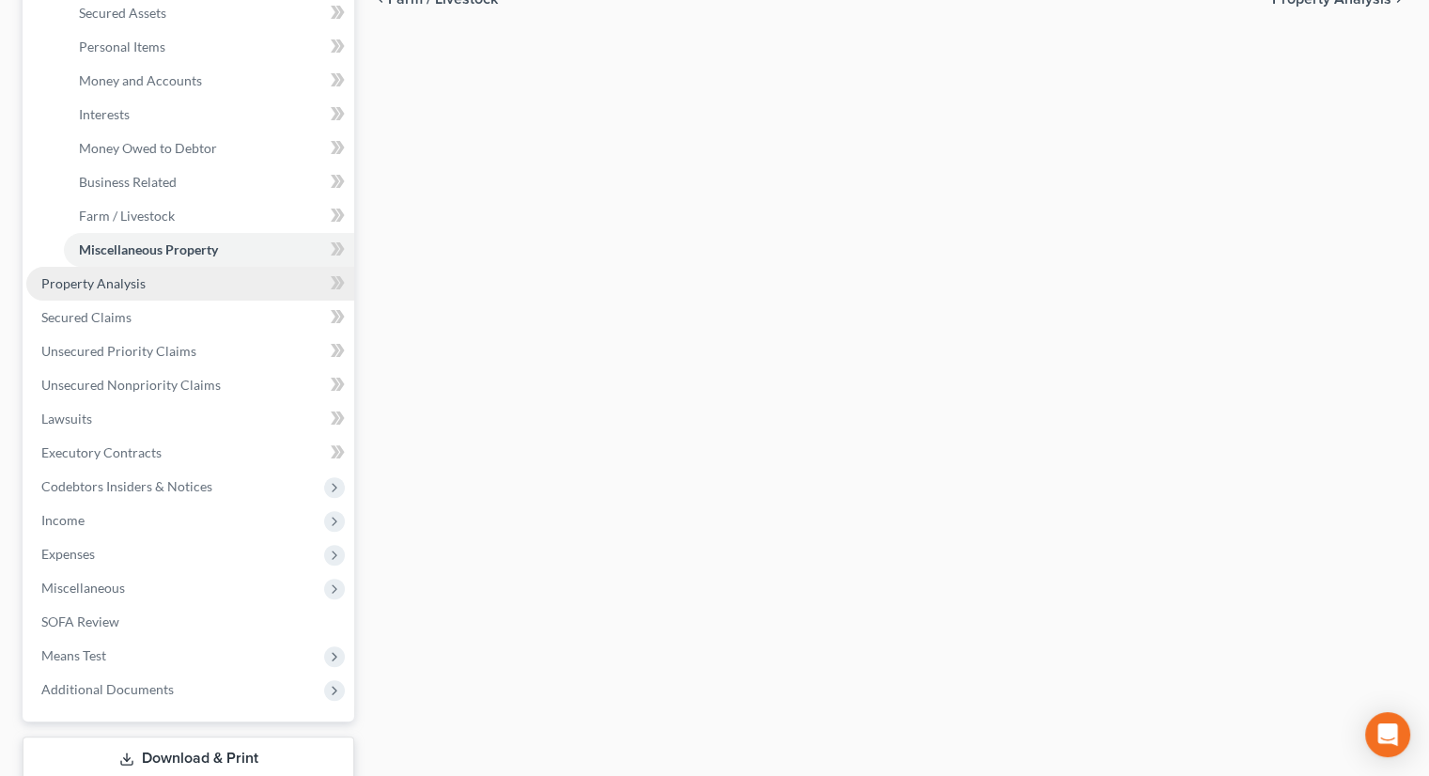
click at [123, 267] on link "Property Analysis" at bounding box center [190, 284] width 328 height 34
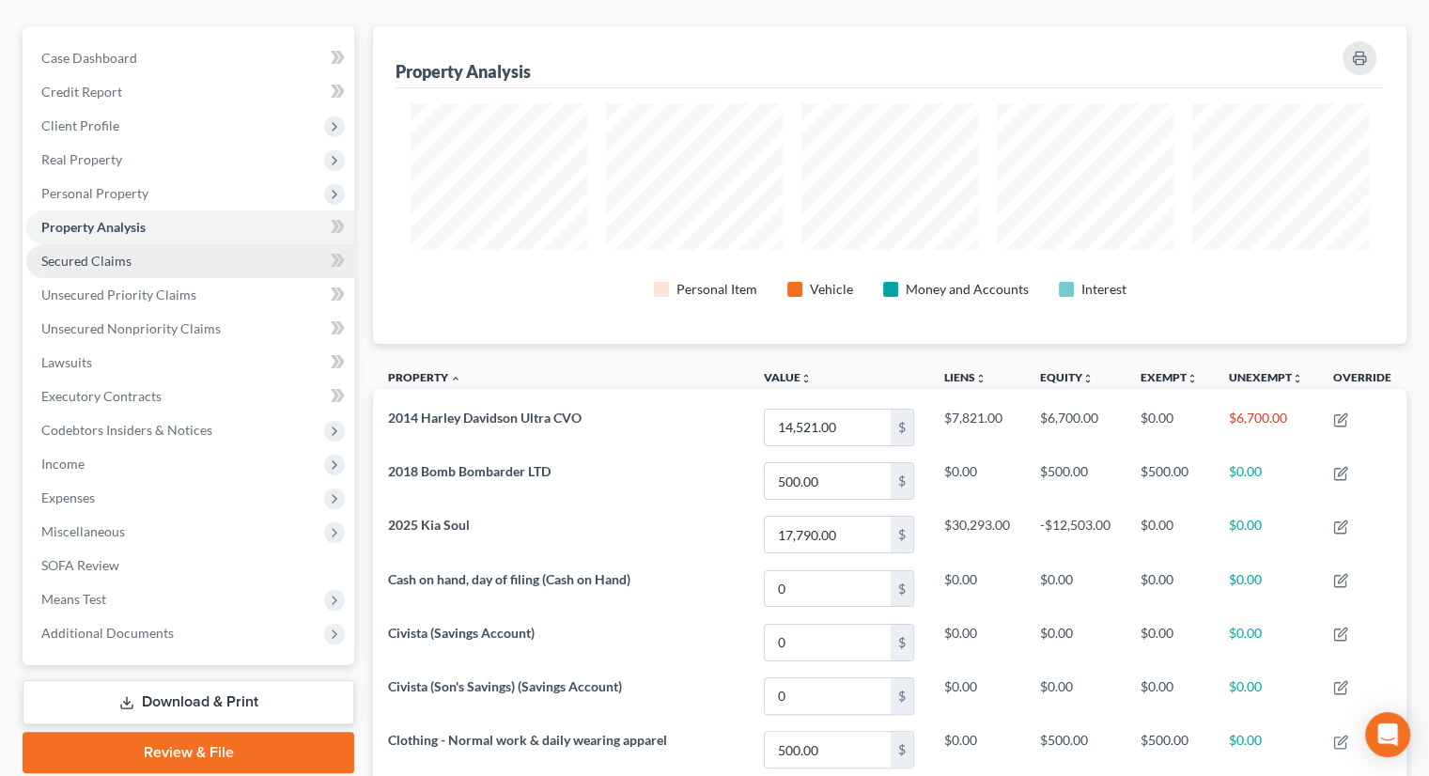
click at [163, 244] on link "Secured Claims" at bounding box center [190, 261] width 328 height 34
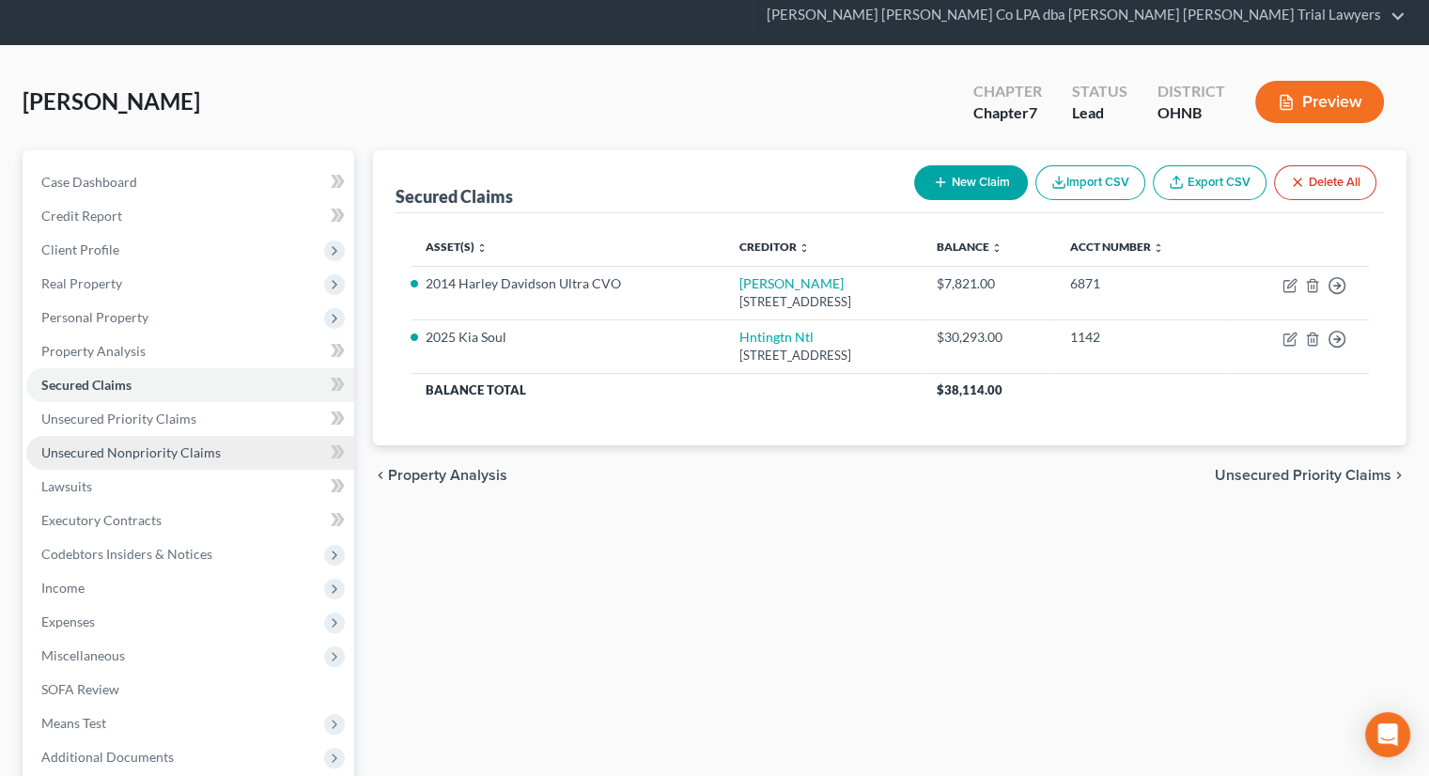
scroll to position [188, 0]
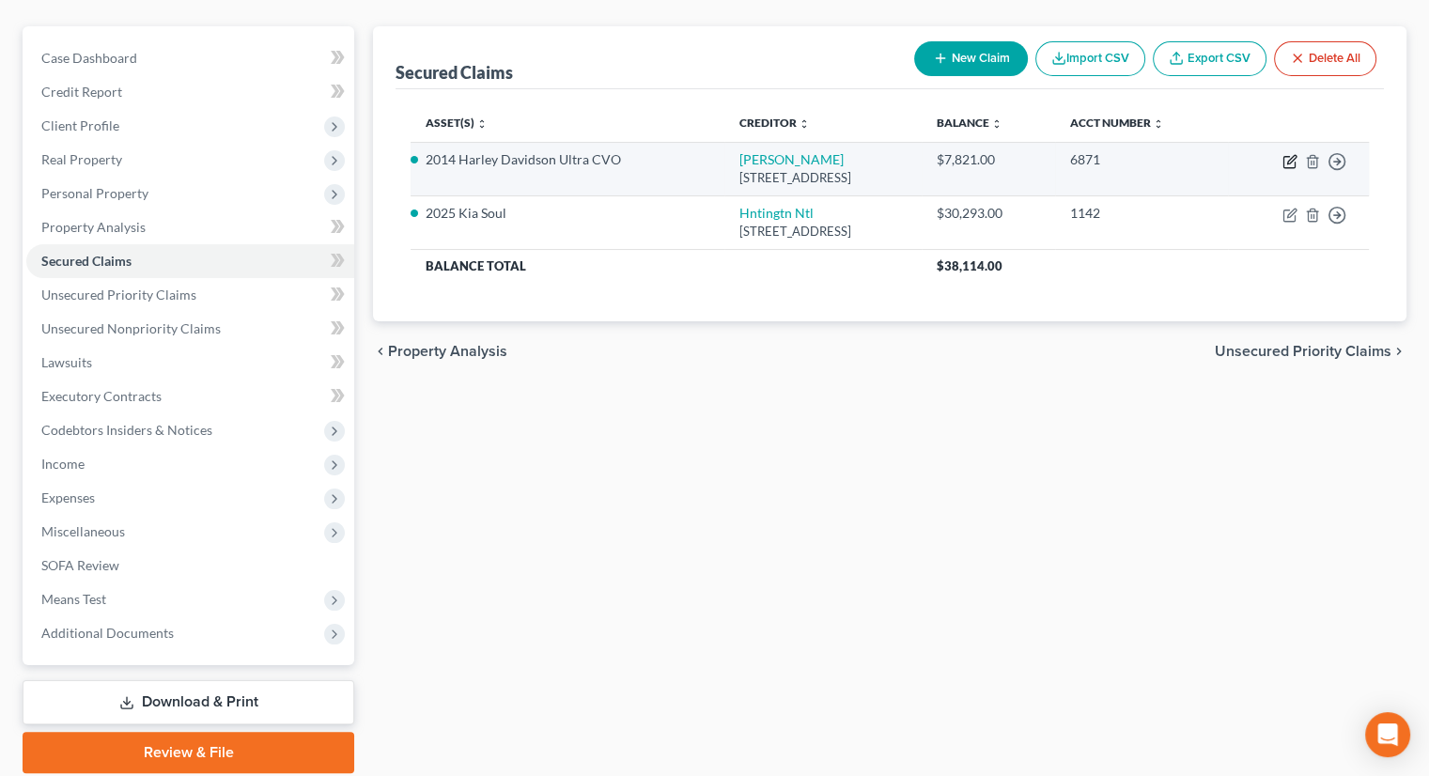
click at [1285, 154] on icon "button" at bounding box center [1289, 161] width 15 height 15
select select "31"
select select "0"
select select "3"
select select "0"
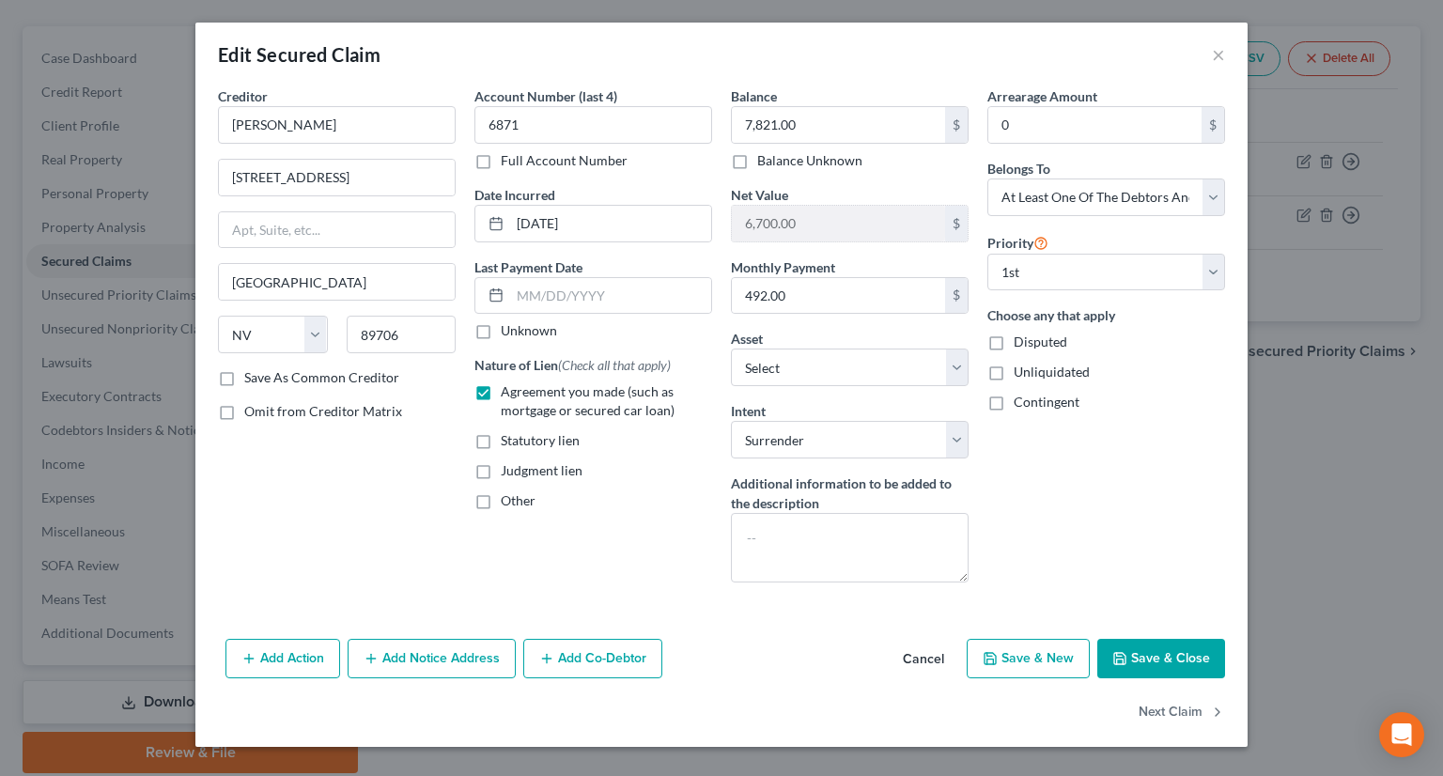
click at [1176, 667] on button "Save & Close" at bounding box center [1161, 658] width 128 height 39
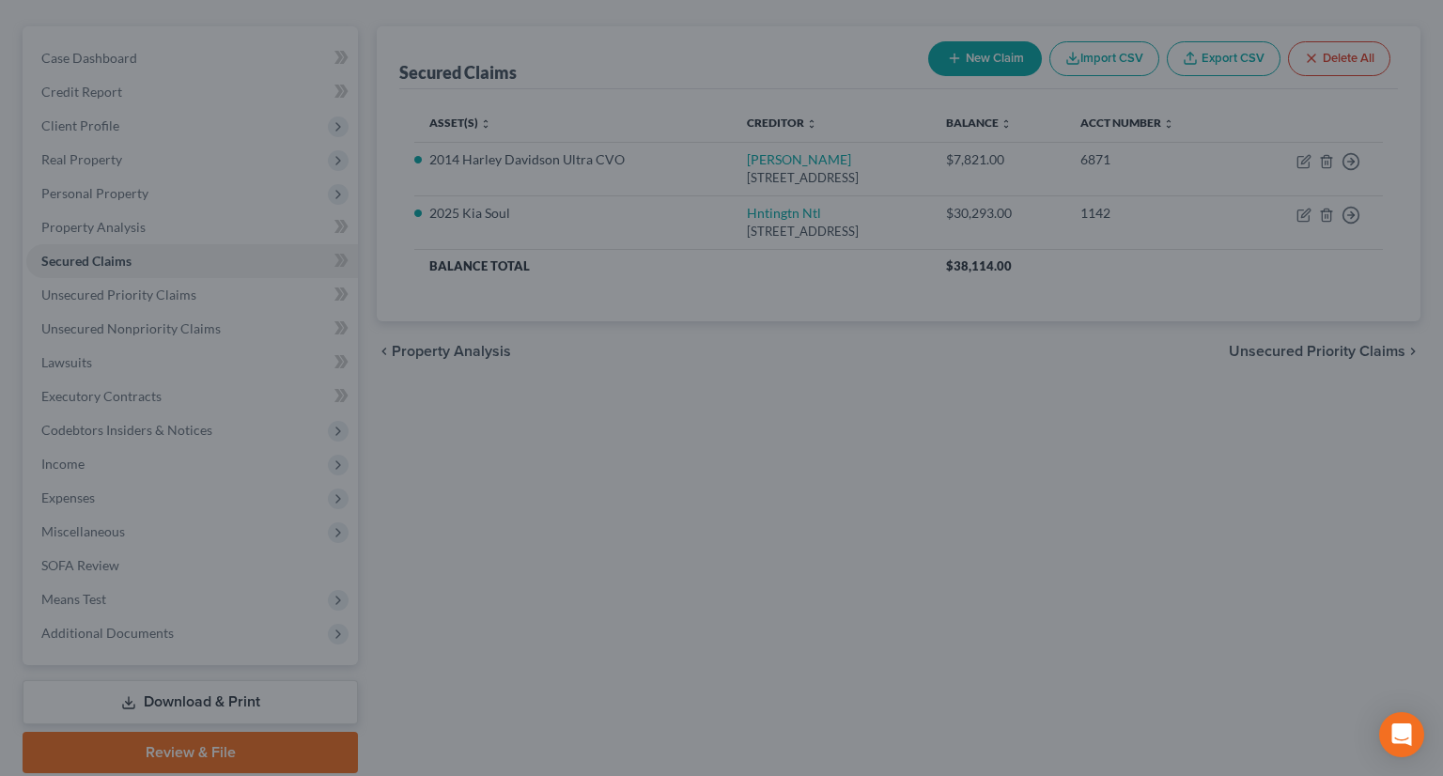
select select "9"
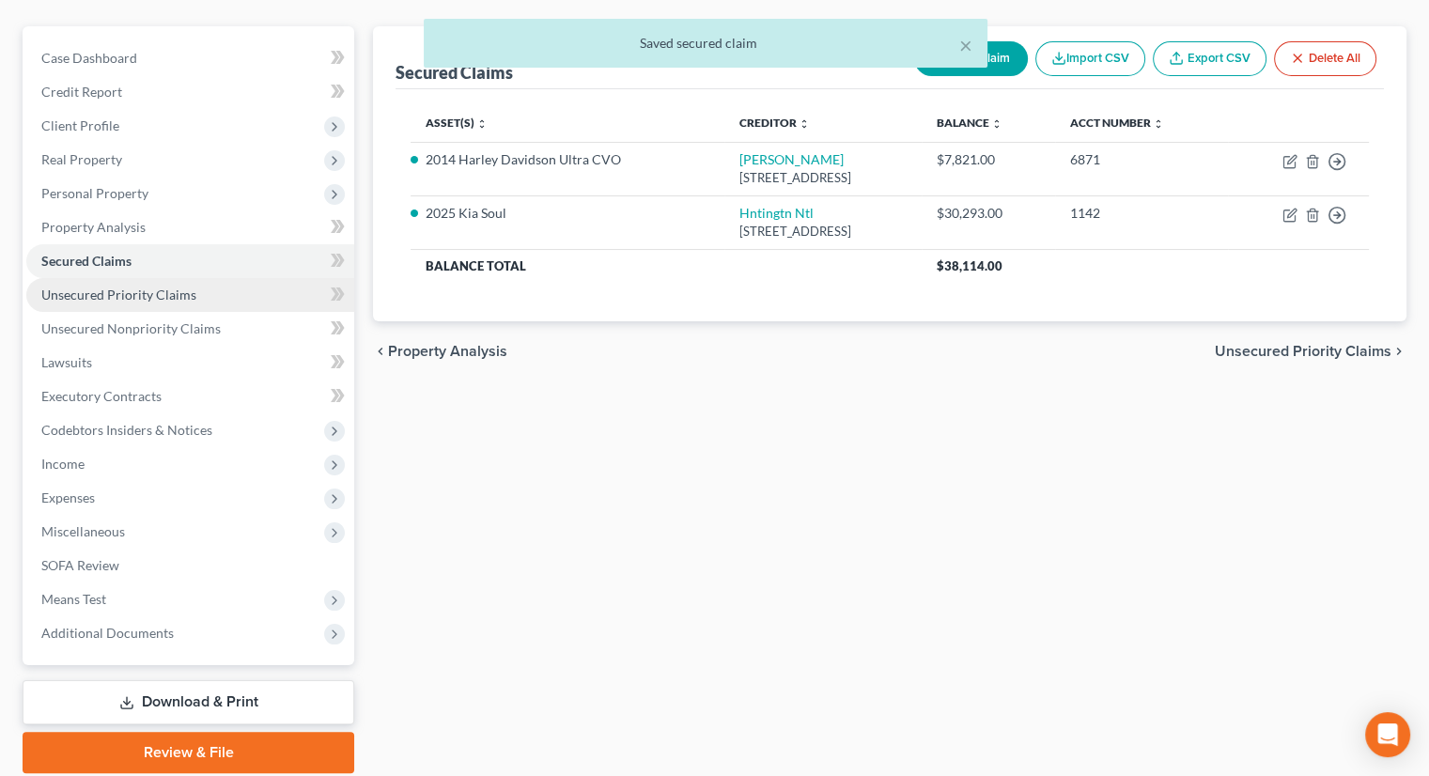
click at [180, 287] on span "Unsecured Priority Claims" at bounding box center [118, 295] width 155 height 16
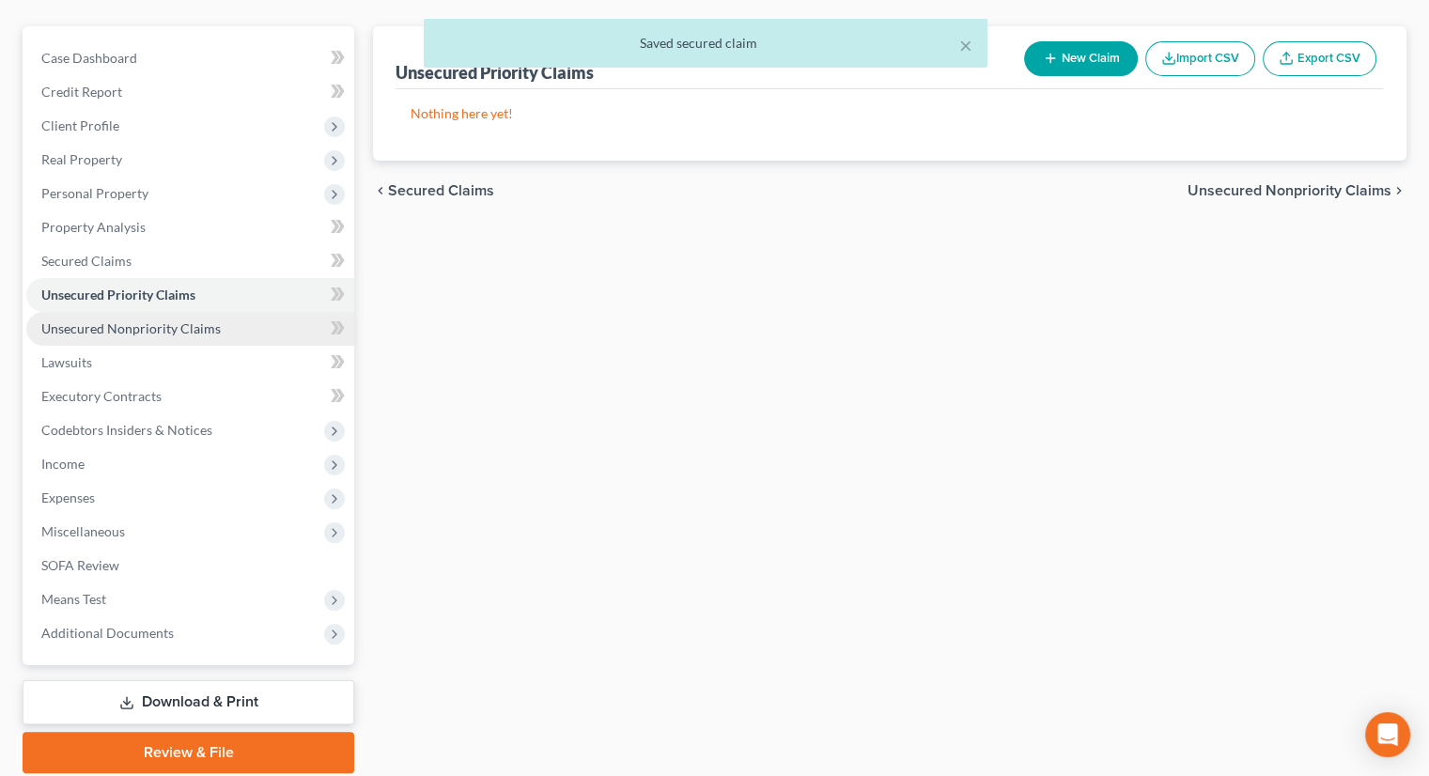
click at [214, 320] on span "Unsecured Nonpriority Claims" at bounding box center [130, 328] width 179 height 16
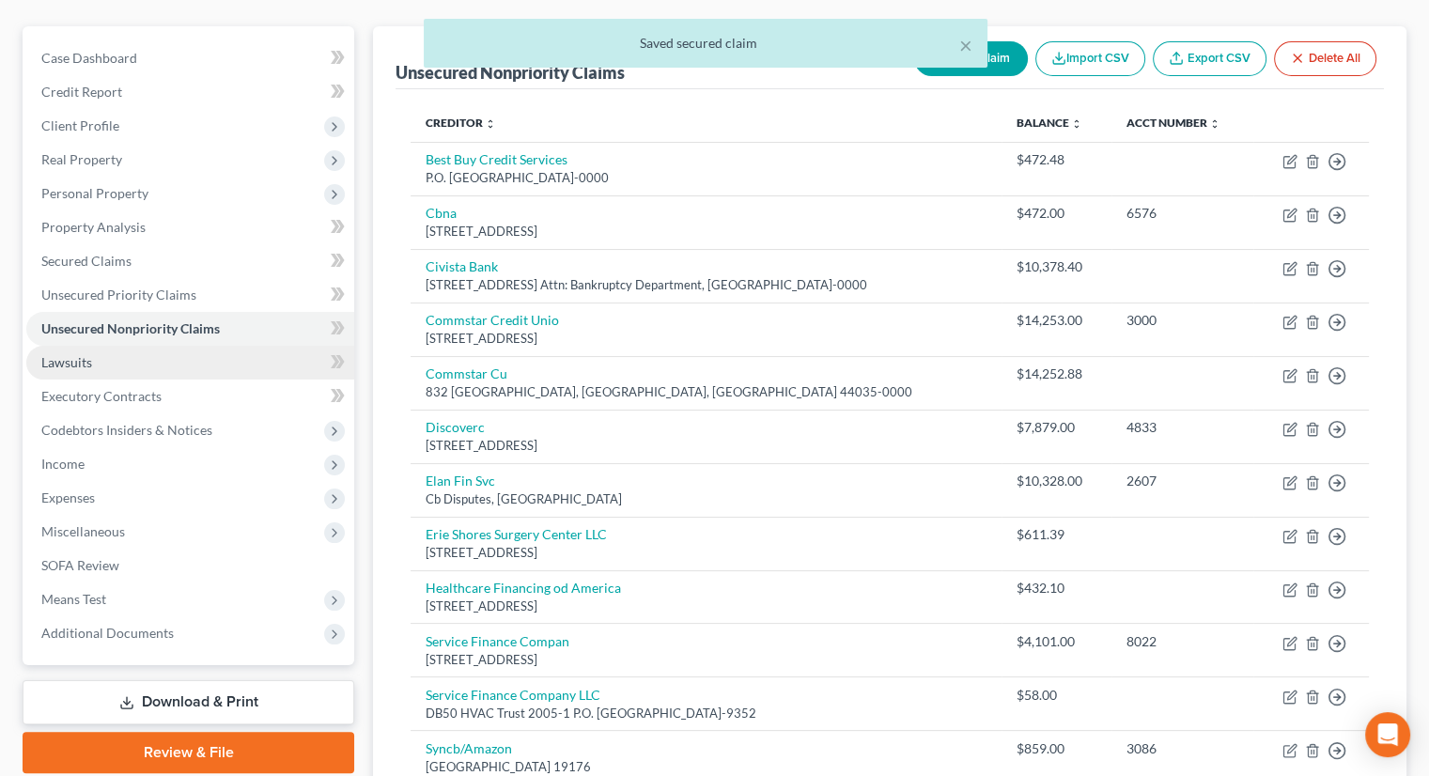
click at [141, 346] on link "Lawsuits" at bounding box center [190, 363] width 328 height 34
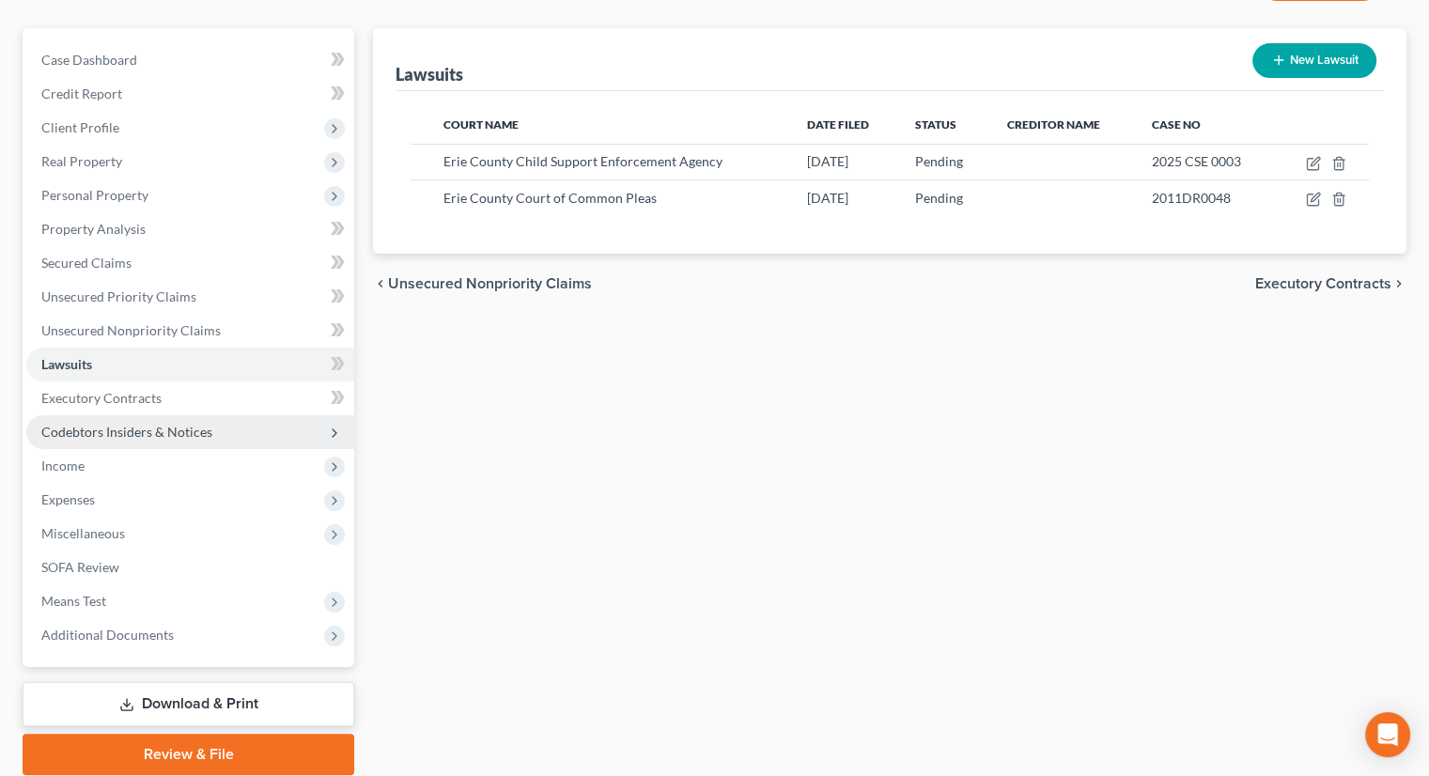
scroll to position [222, 0]
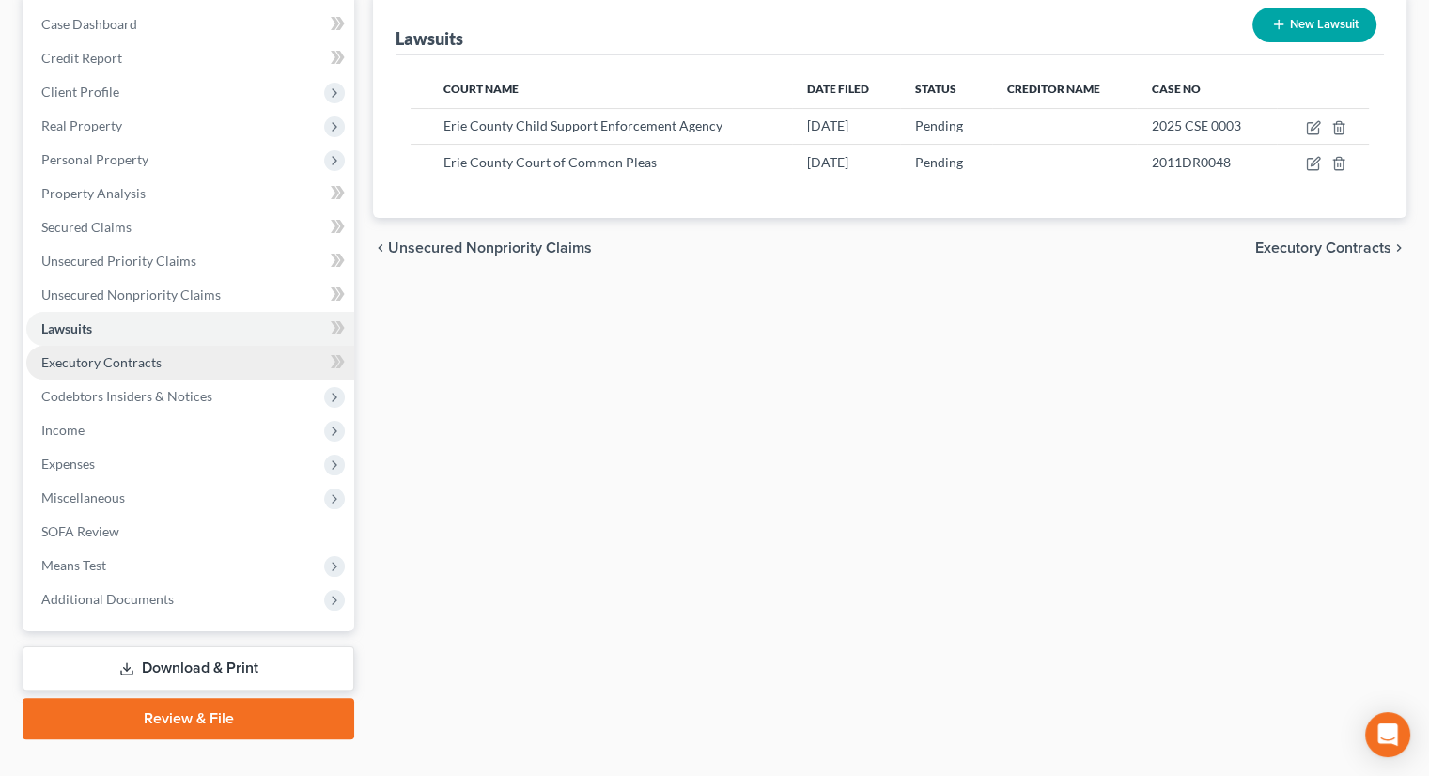
click at [111, 354] on span "Executory Contracts" at bounding box center [101, 362] width 120 height 16
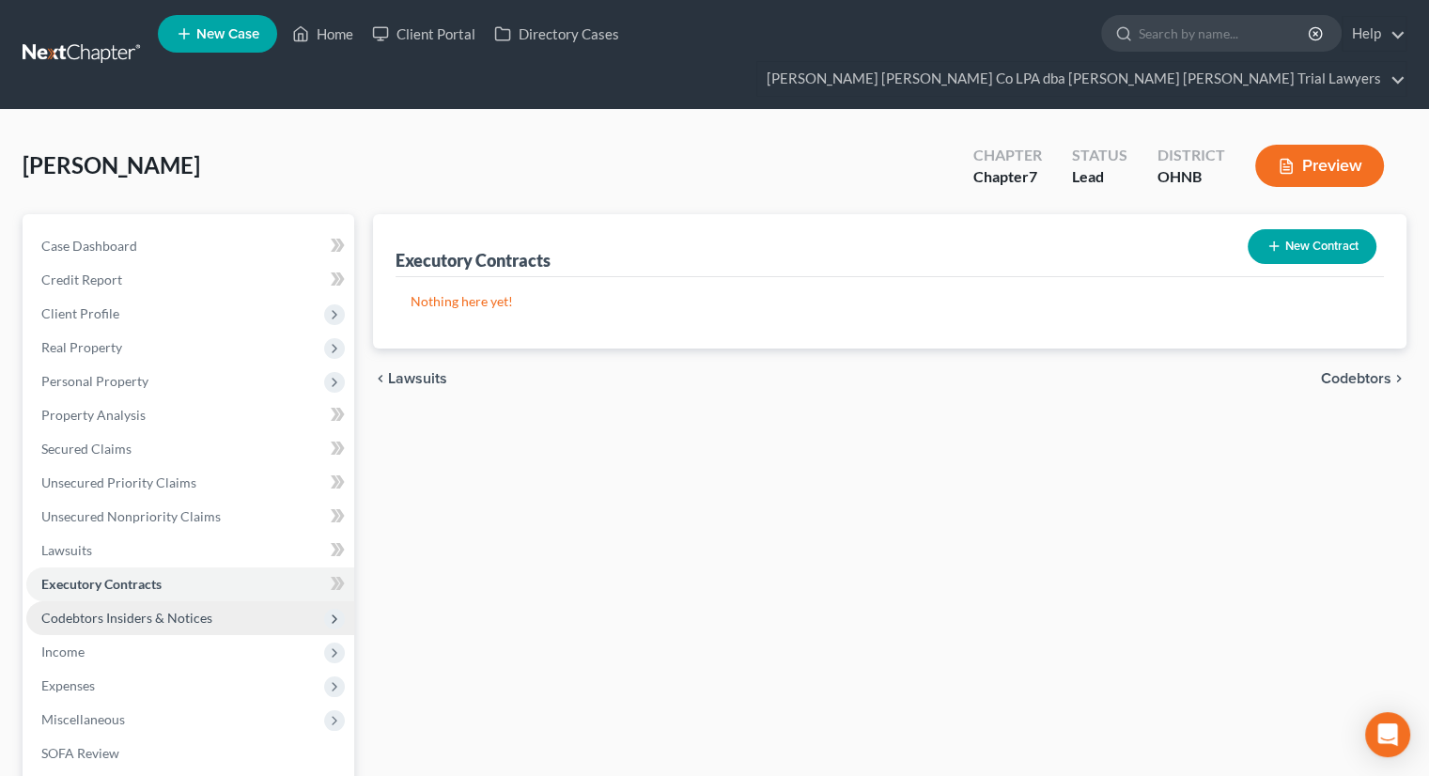
click at [135, 610] on span "Codebtors Insiders & Notices" at bounding box center [126, 618] width 171 height 16
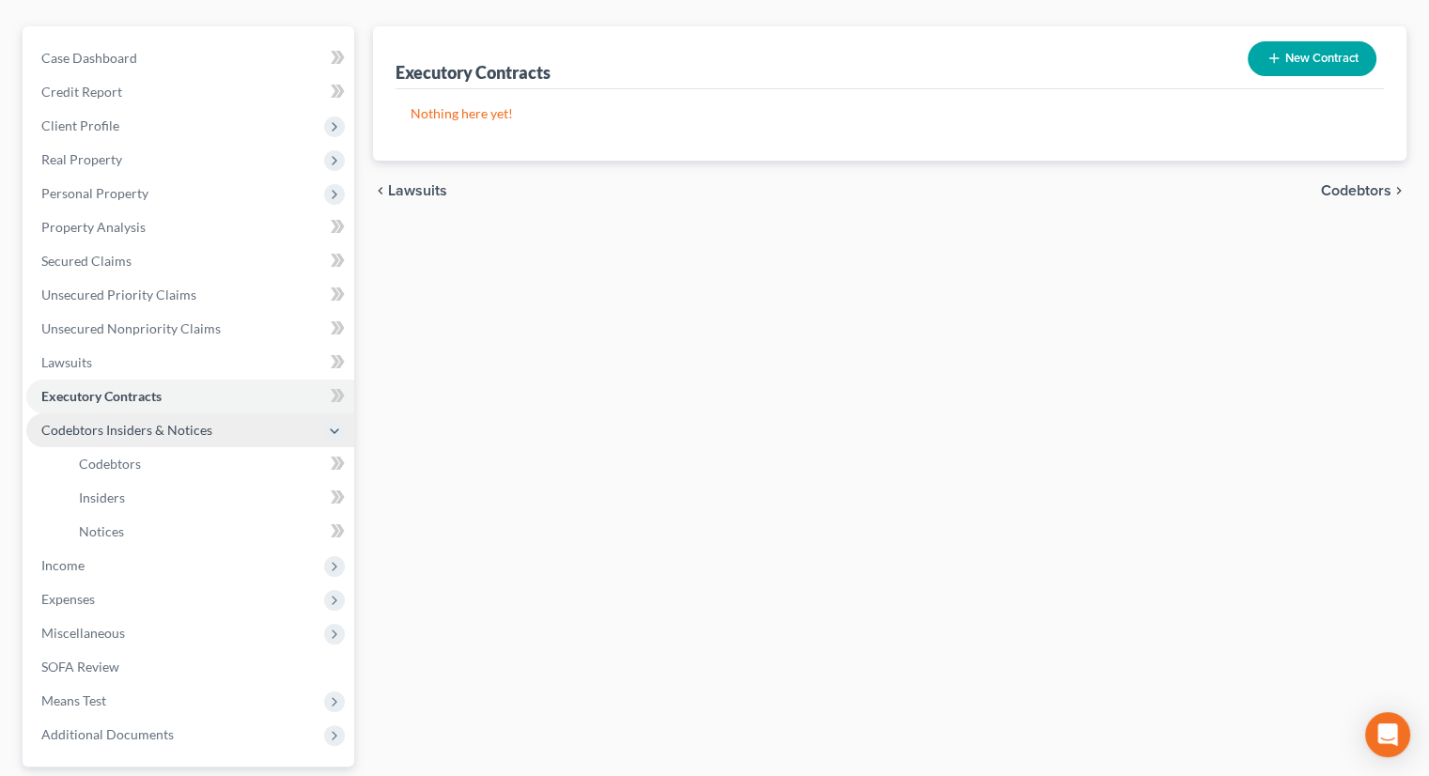
click at [132, 422] on span "Codebtors Insiders & Notices" at bounding box center [126, 430] width 171 height 16
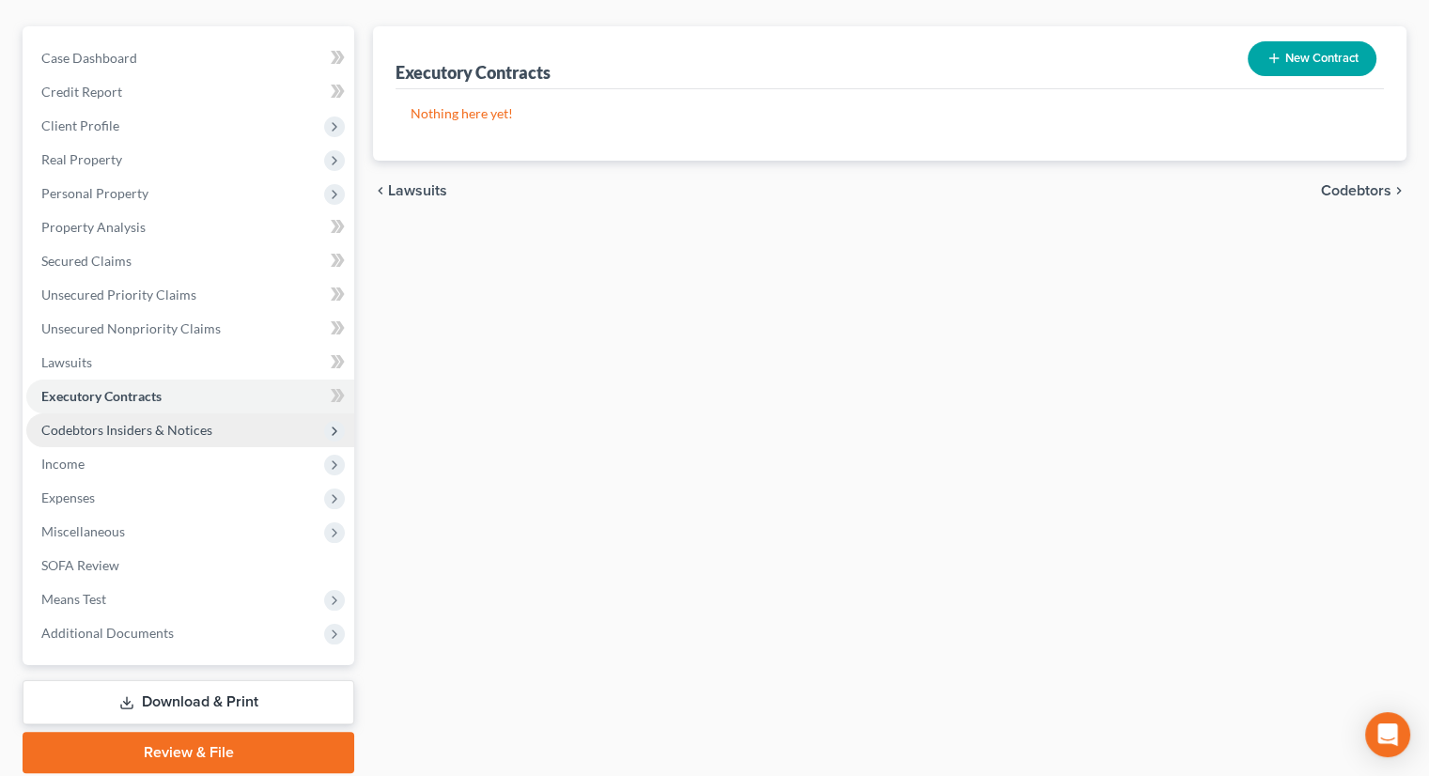
click at [132, 422] on span "Codebtors Insiders & Notices" at bounding box center [126, 430] width 171 height 16
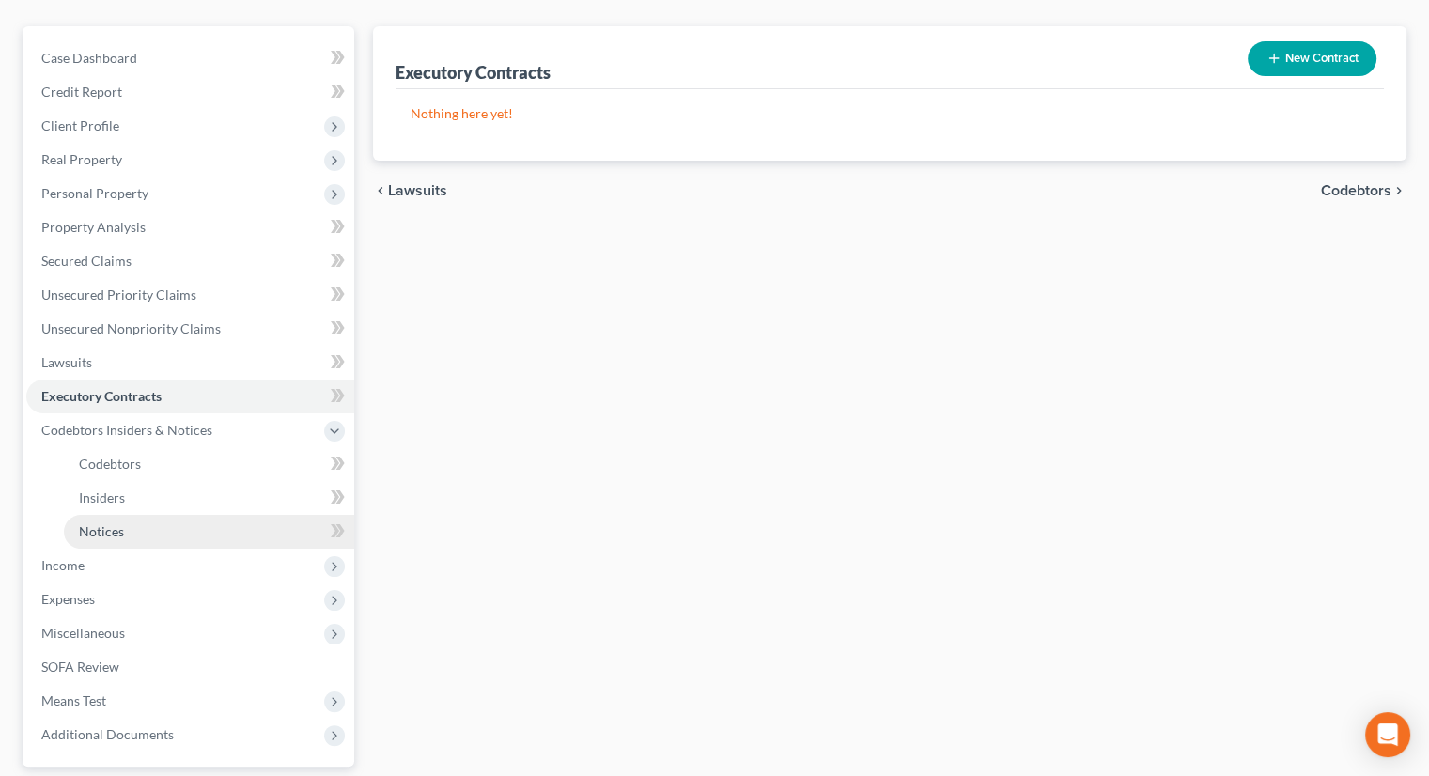
click at [132, 515] on link "Notices" at bounding box center [209, 532] width 290 height 34
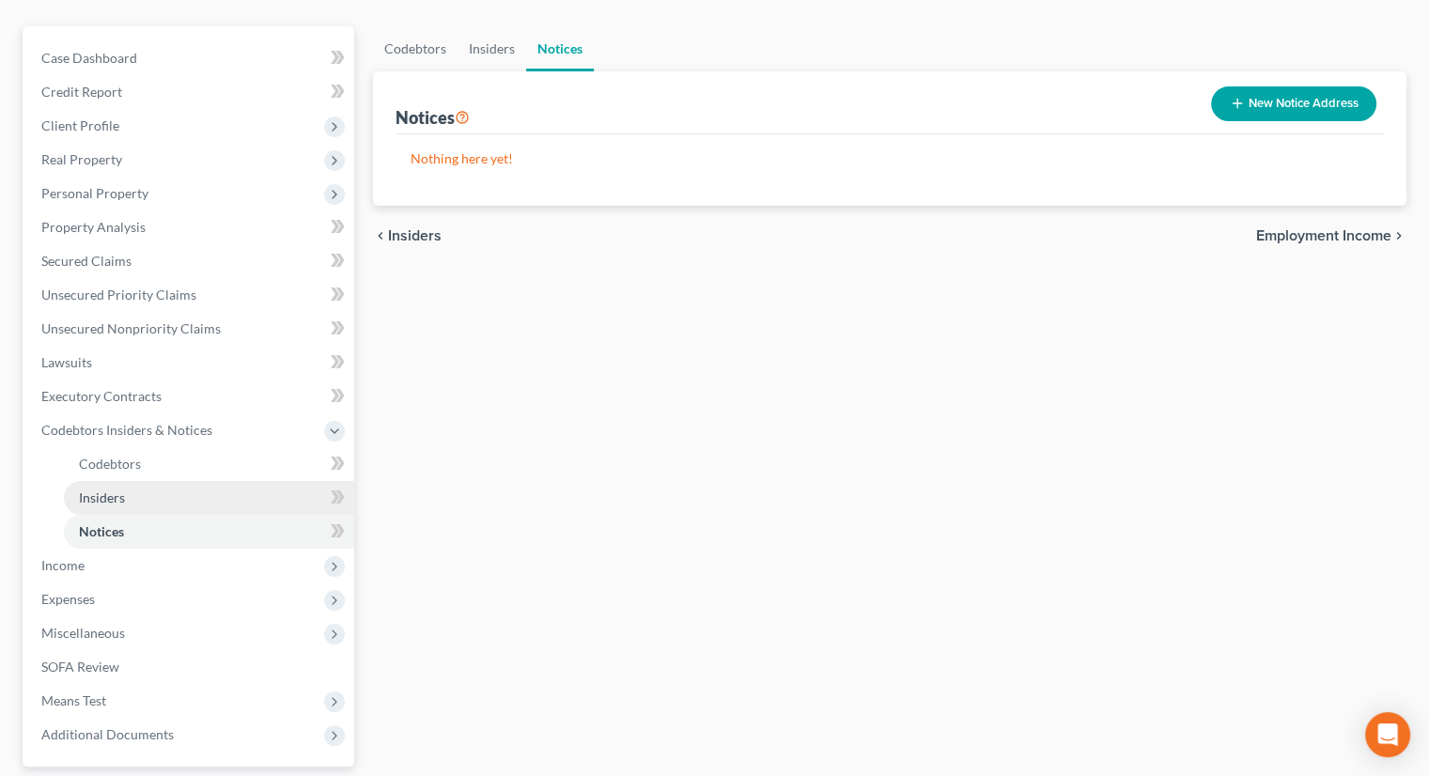
click at [134, 481] on link "Insiders" at bounding box center [209, 498] width 290 height 34
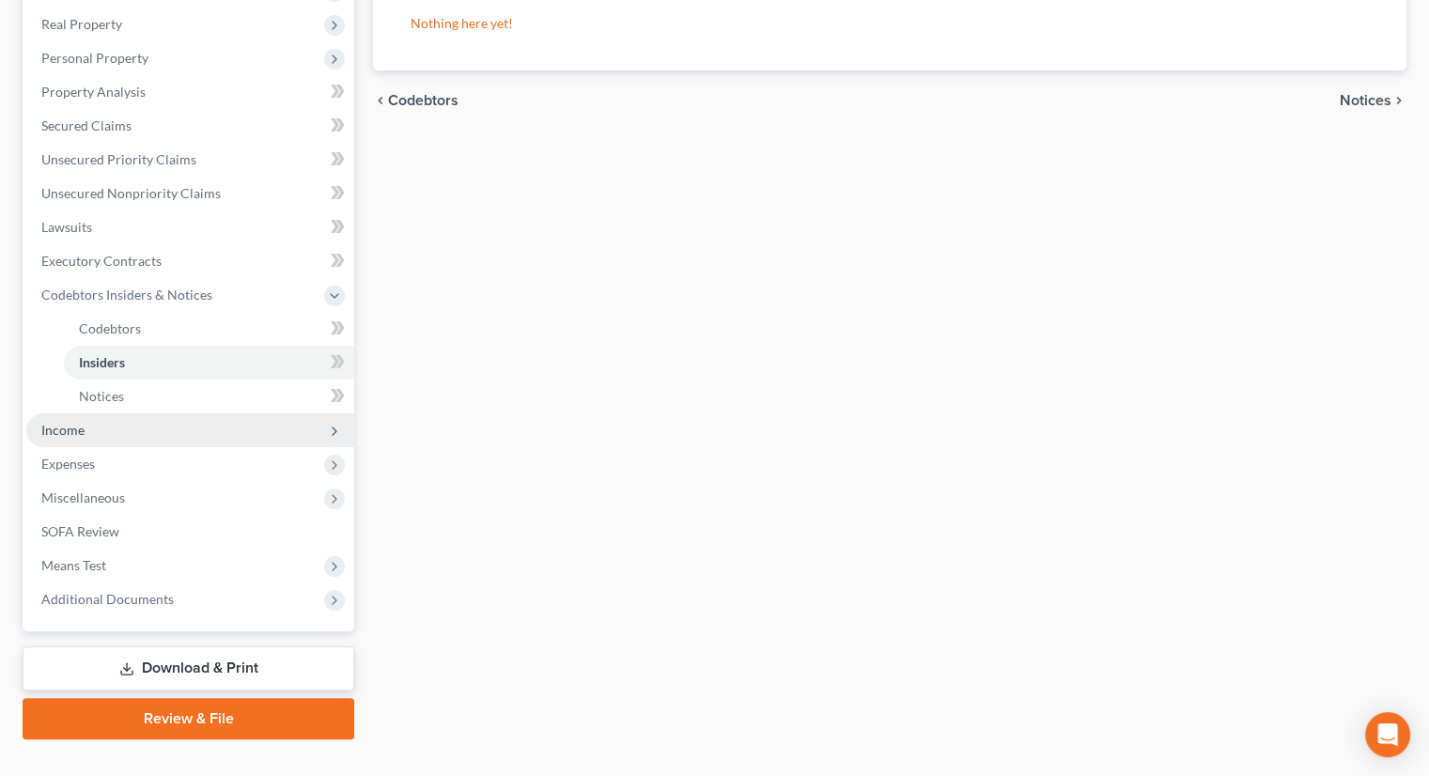
click at [105, 413] on span "Income" at bounding box center [190, 430] width 328 height 34
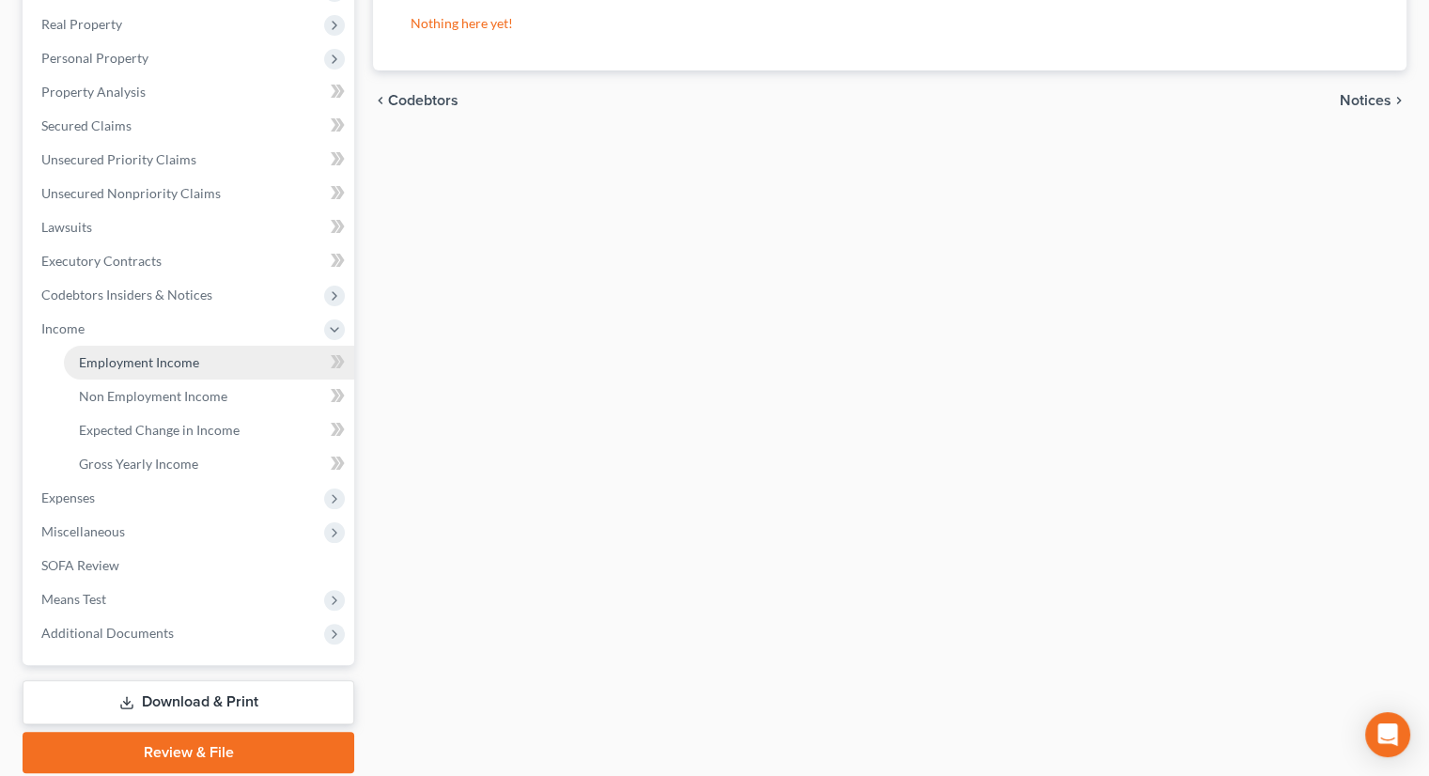
click at [120, 346] on link "Employment Income" at bounding box center [209, 363] width 290 height 34
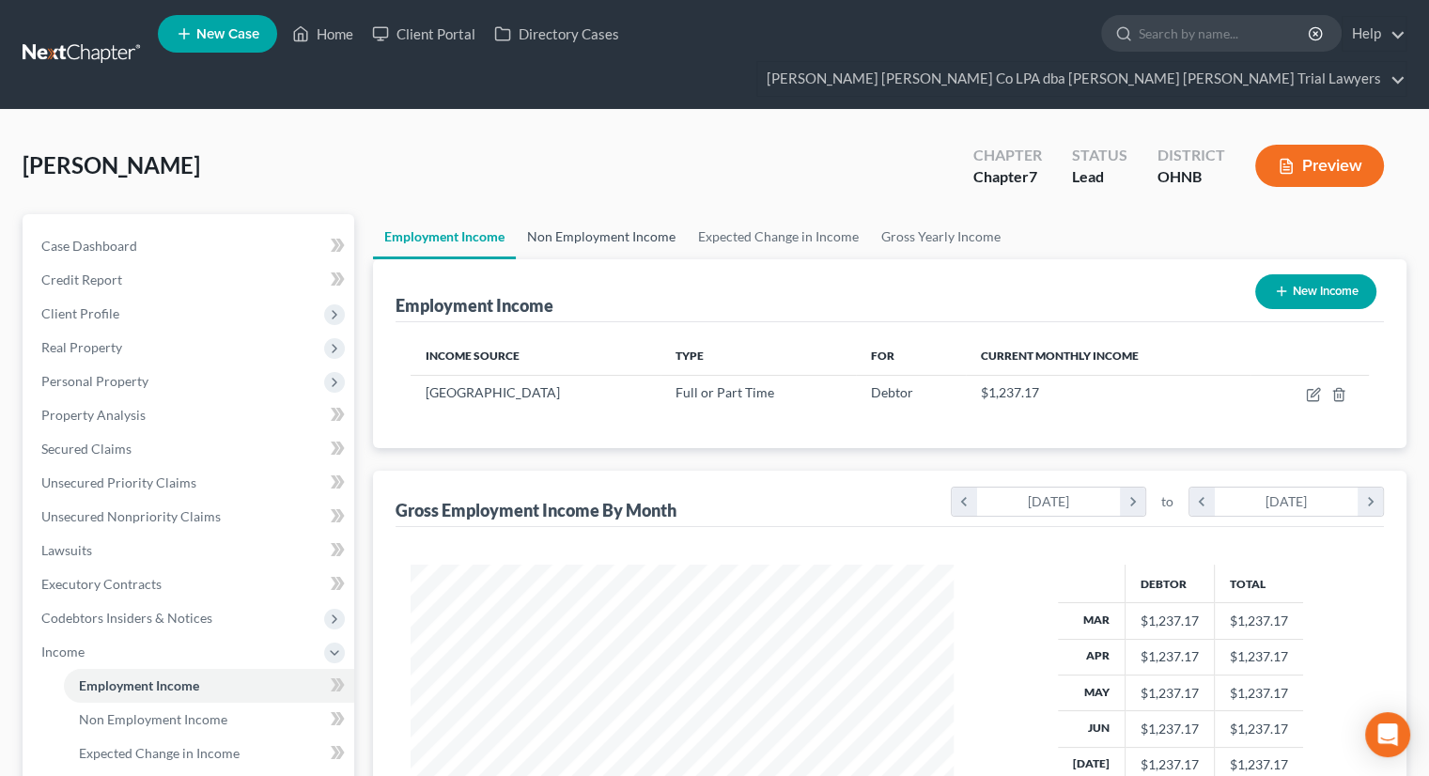
click at [580, 214] on link "Non Employment Income" at bounding box center [601, 236] width 171 height 45
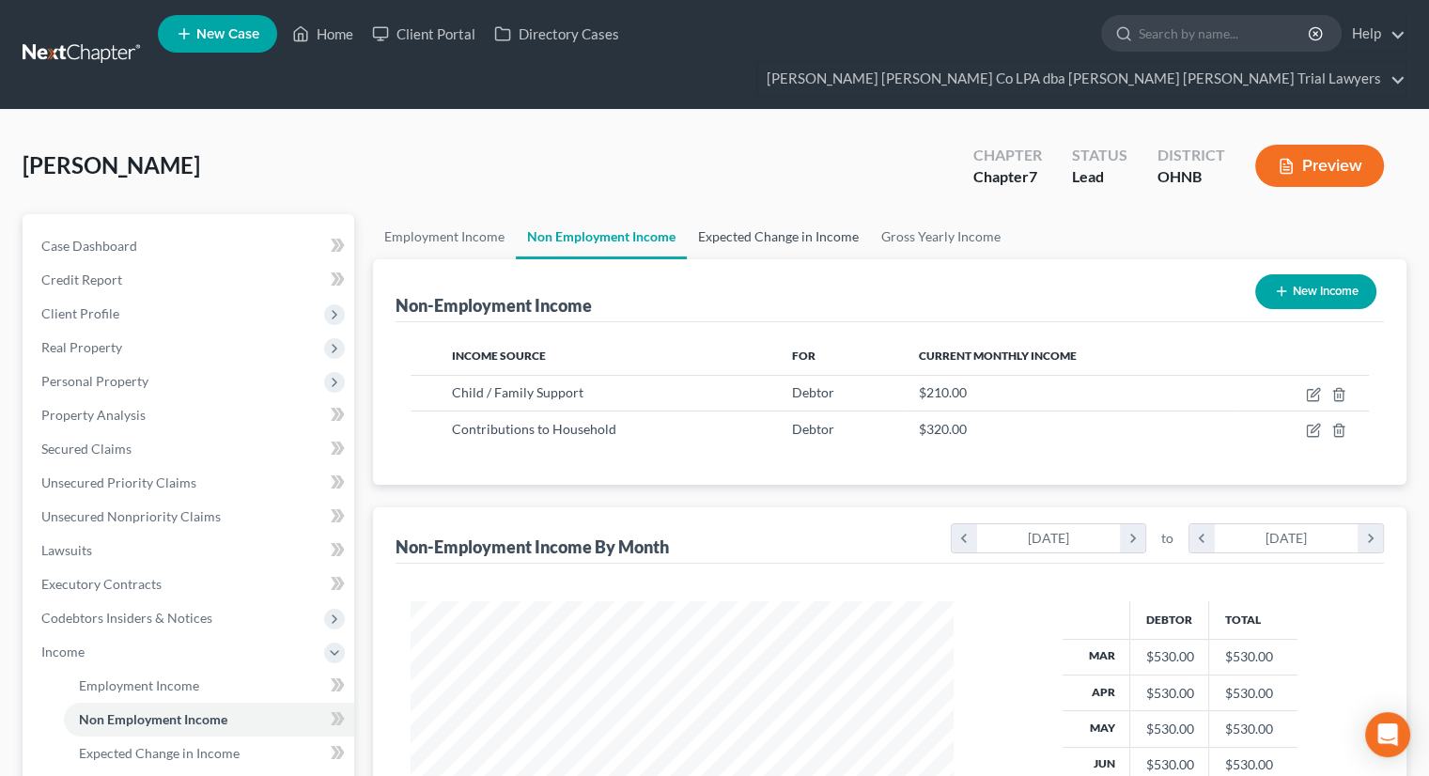
click at [727, 214] on link "Expected Change in Income" at bounding box center [778, 236] width 183 height 45
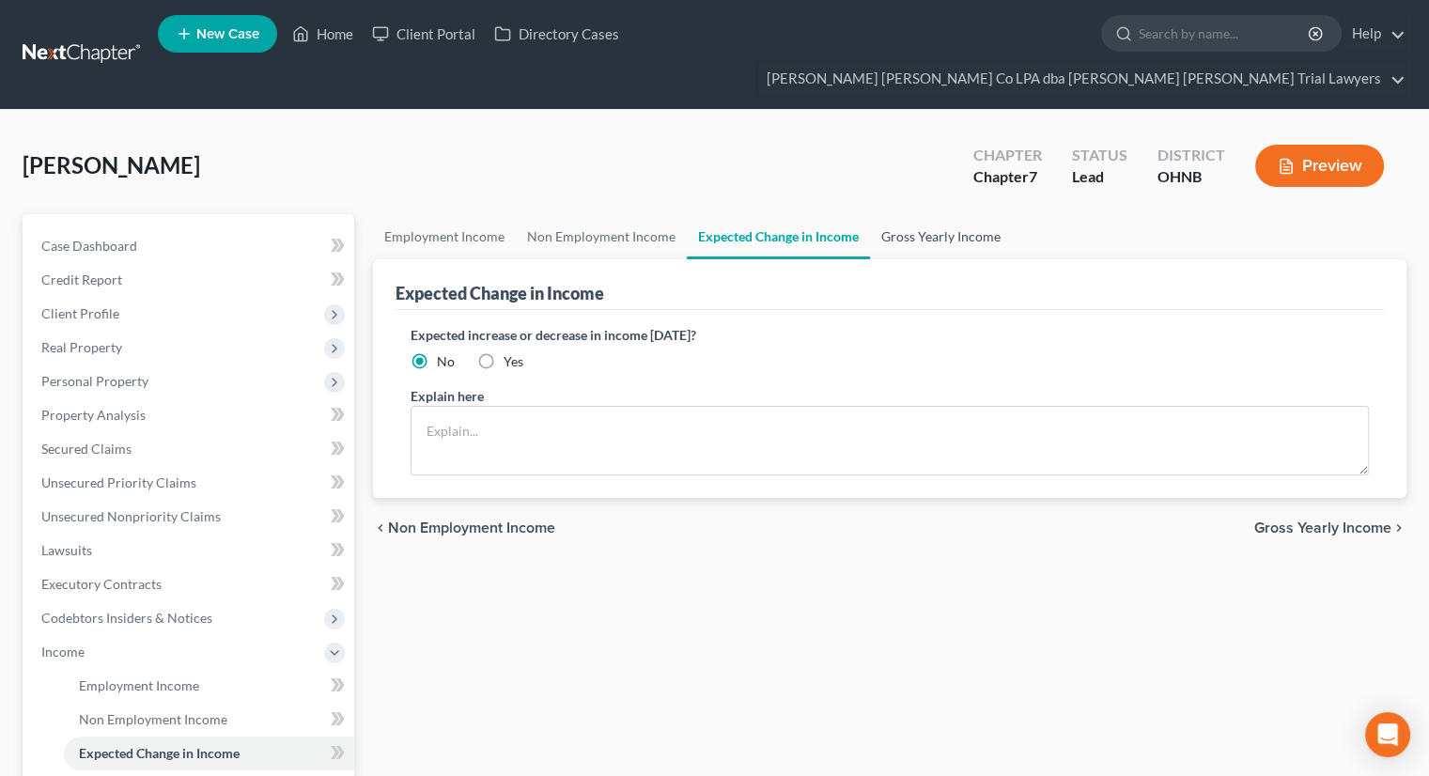
click at [987, 214] on link "Gross Yearly Income" at bounding box center [941, 236] width 142 height 45
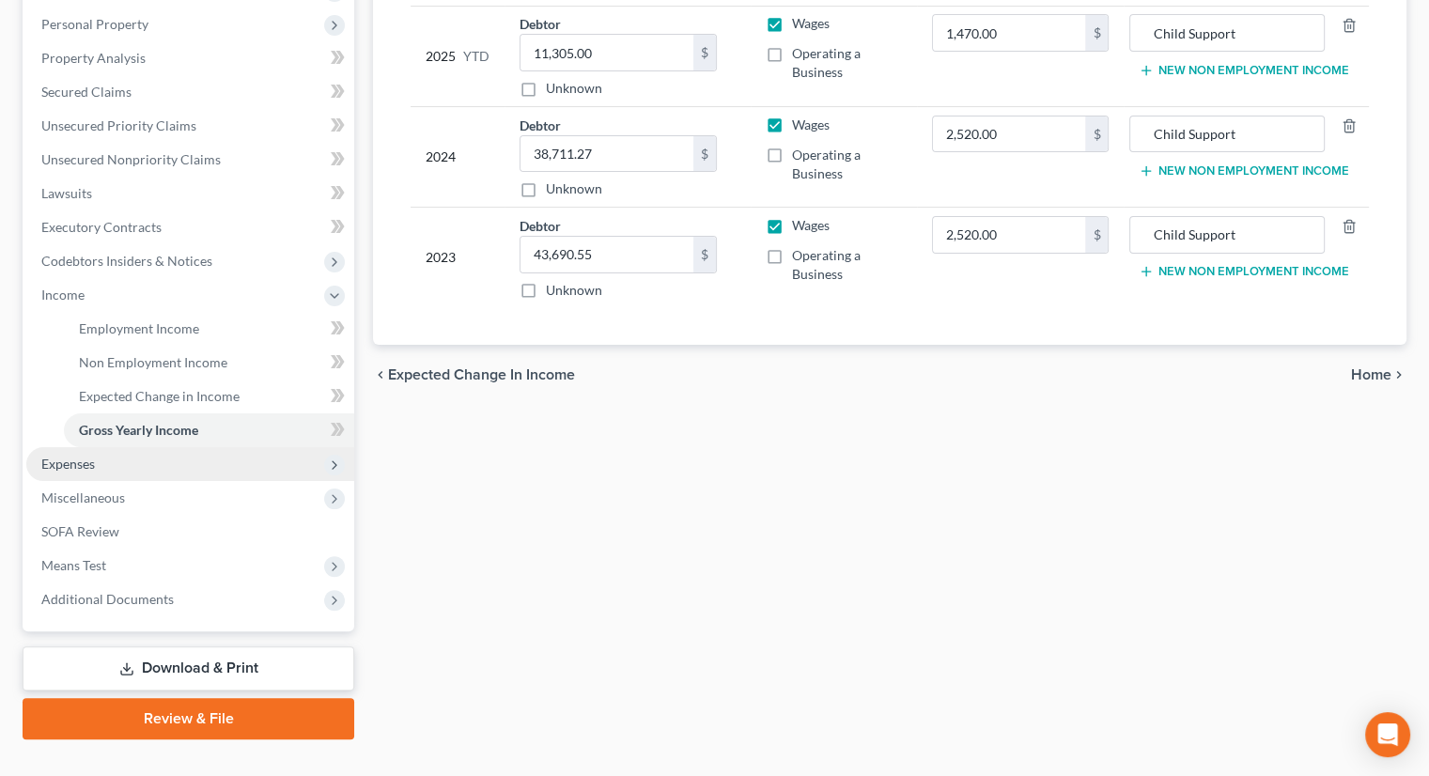
click at [113, 447] on span "Expenses" at bounding box center [190, 464] width 328 height 34
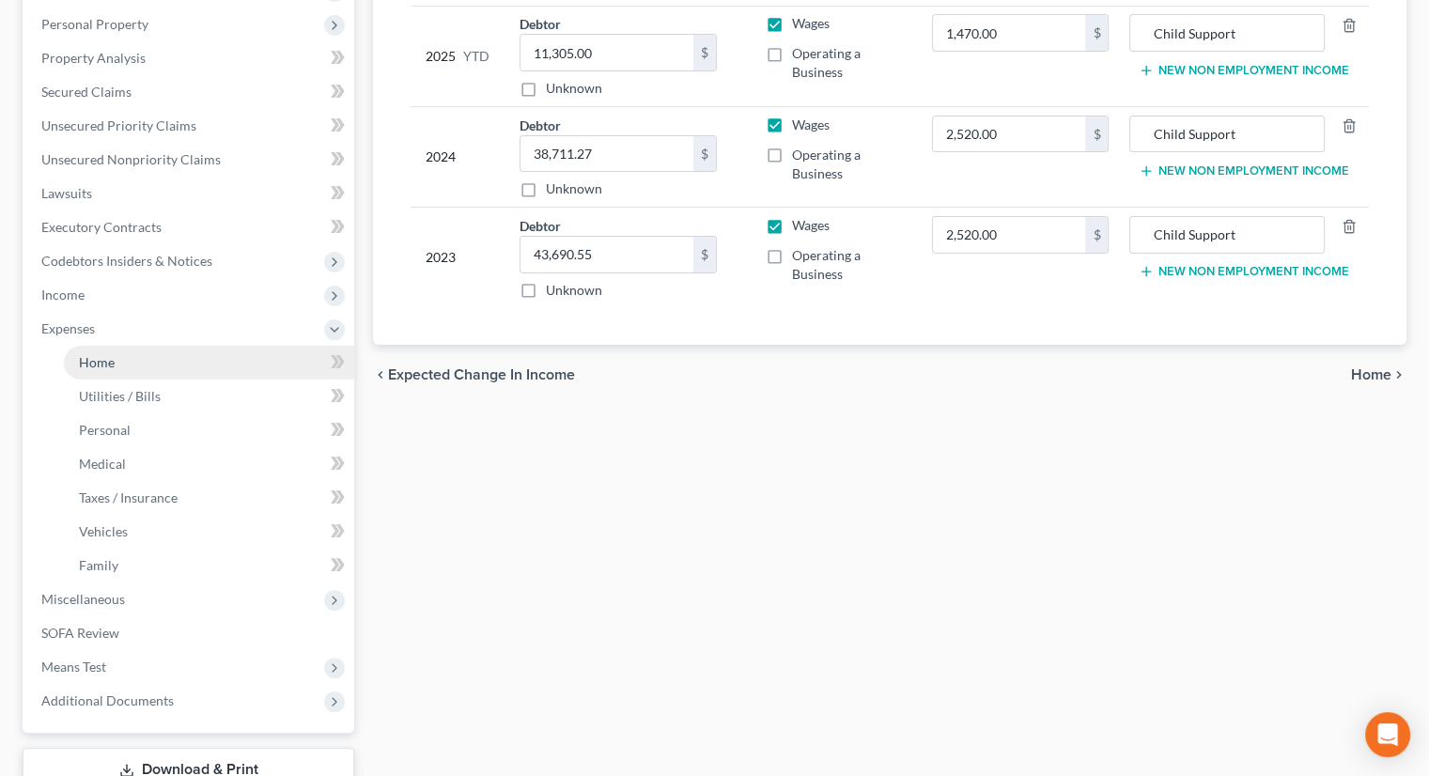
click at [126, 346] on link "Home" at bounding box center [209, 363] width 290 height 34
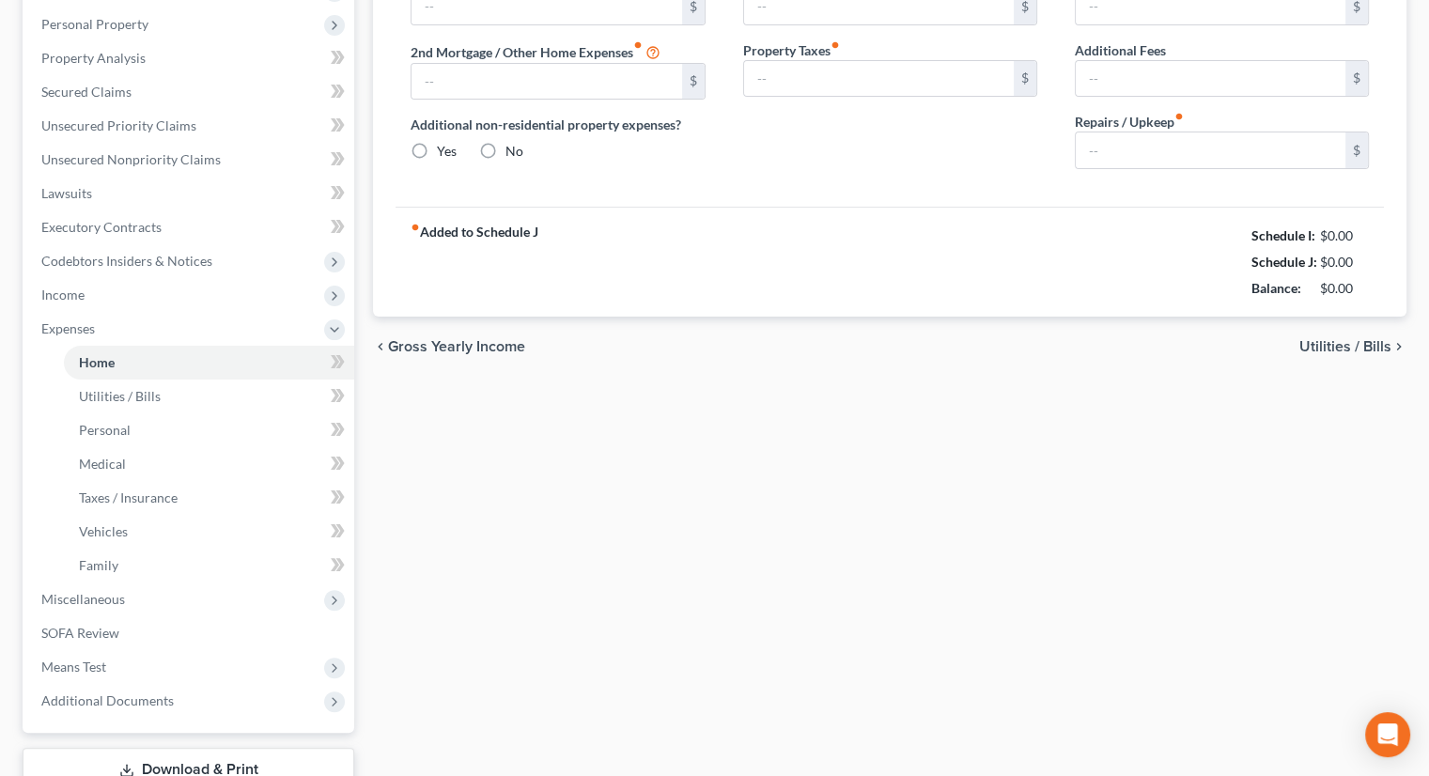
type input "0.00"
radio input "true"
type input "0.00"
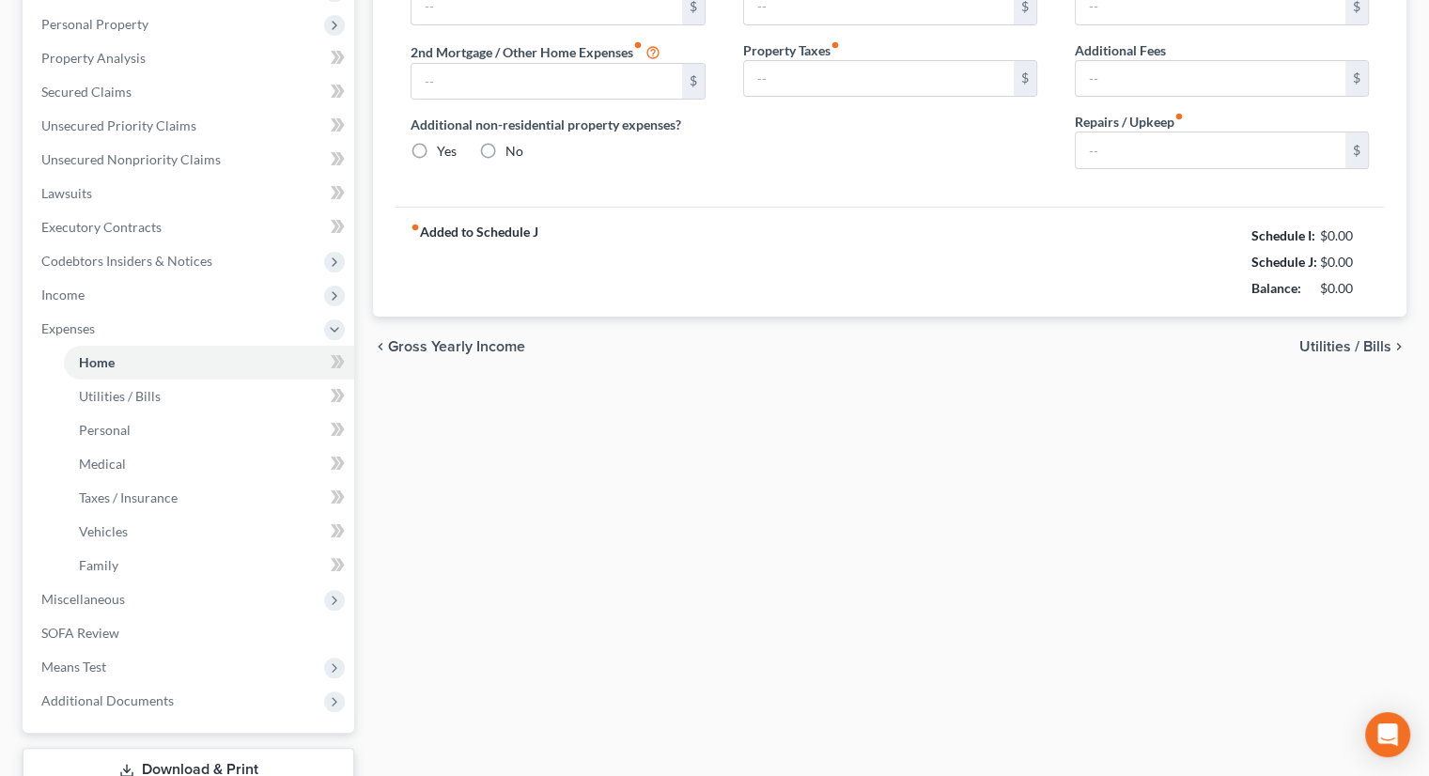
type input "0.00"
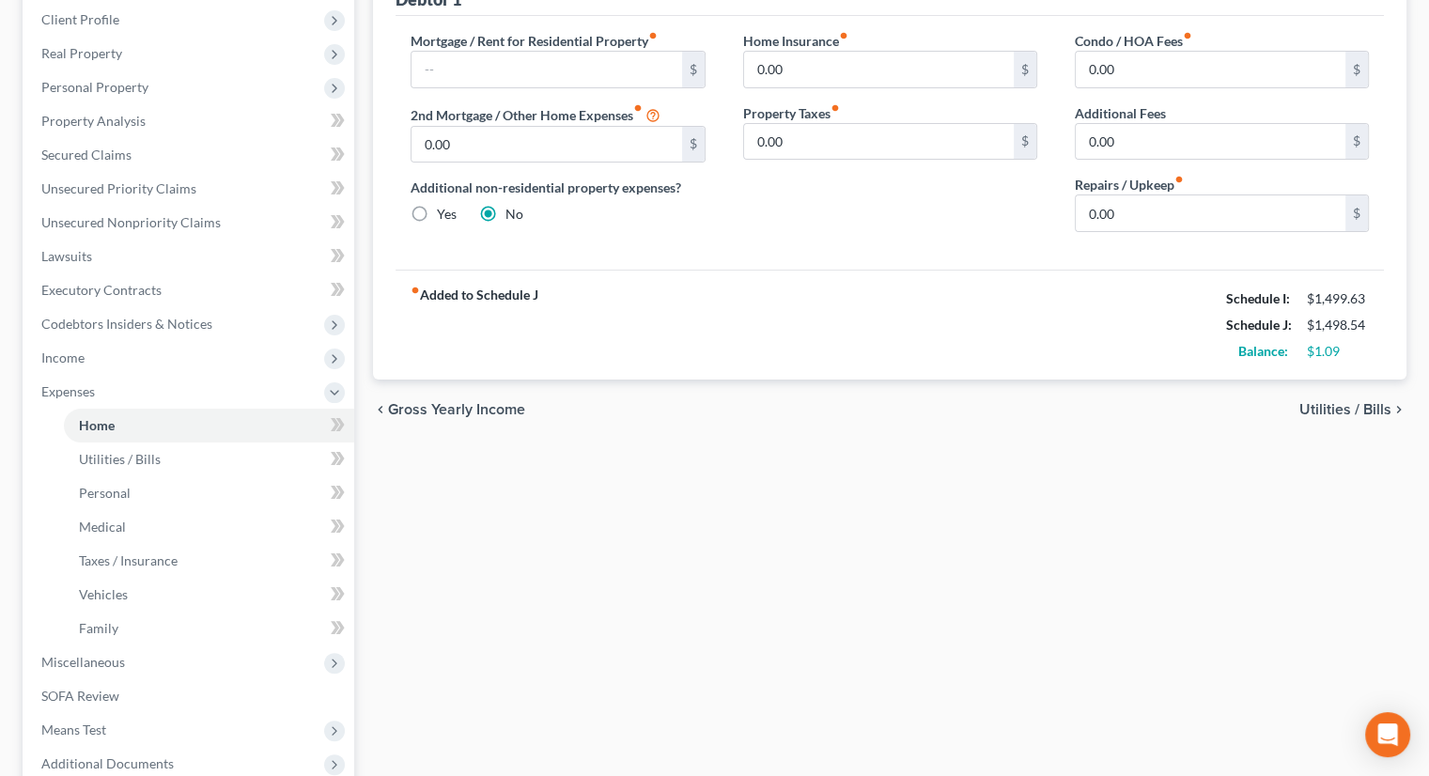
scroll to position [458, 0]
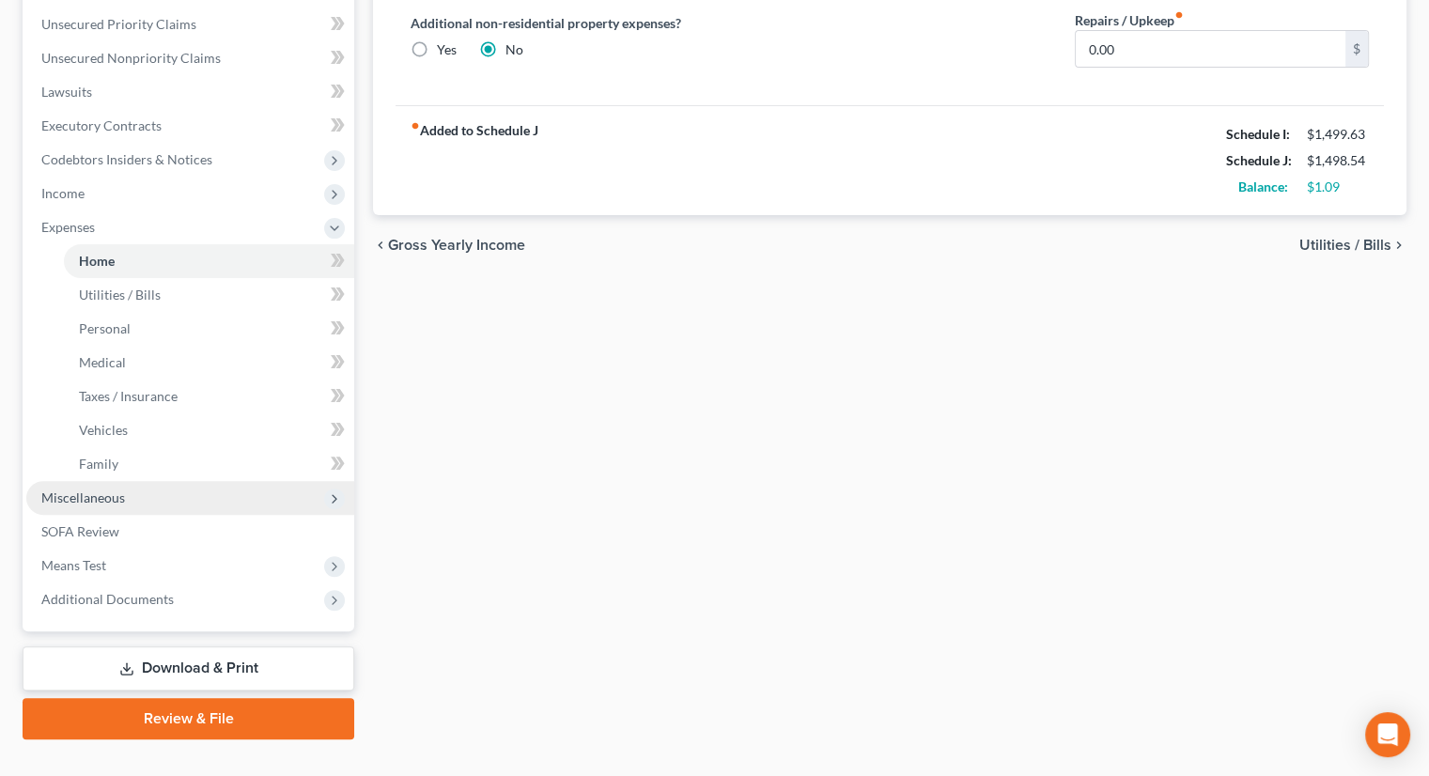
click at [151, 481] on span "Miscellaneous" at bounding box center [190, 498] width 328 height 34
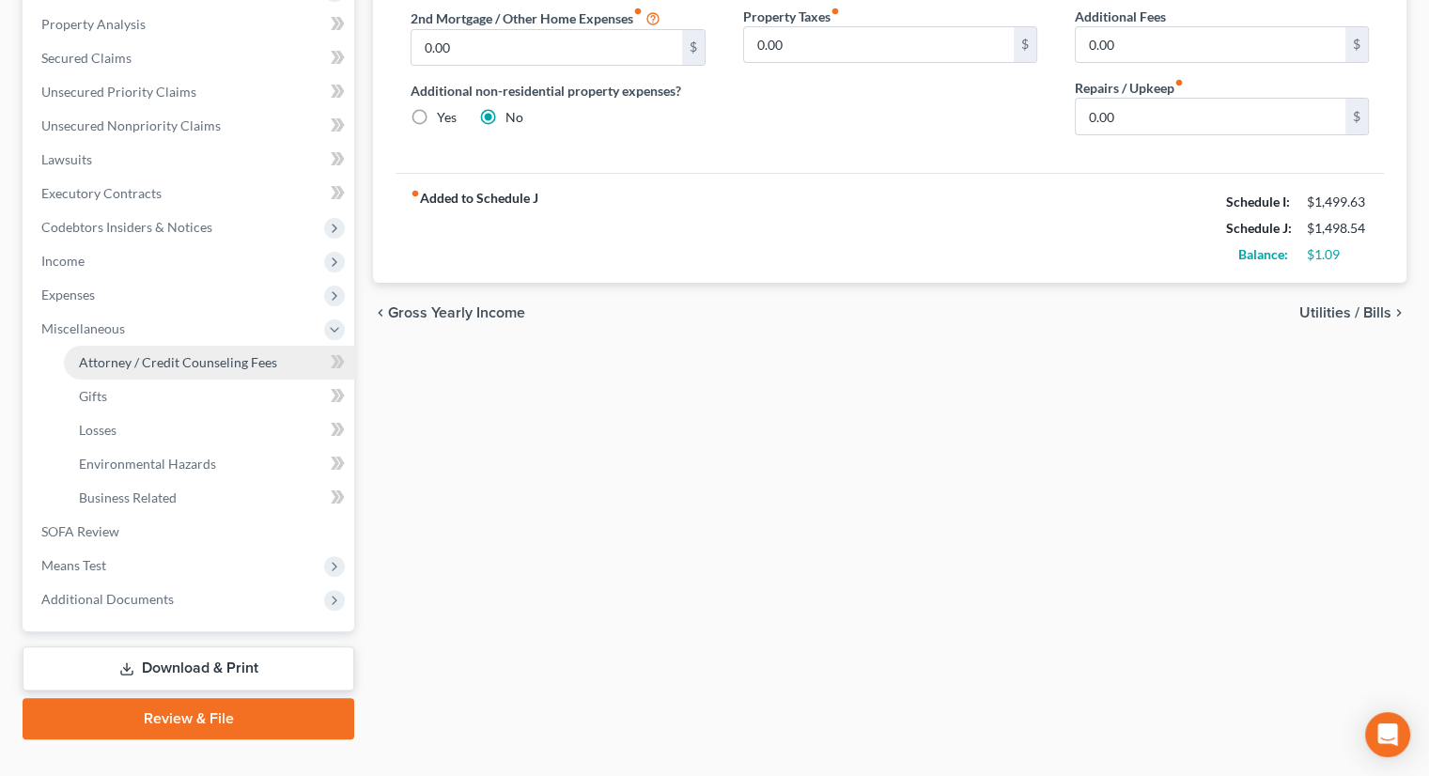
click at [188, 346] on link "Attorney / Credit Counseling Fees" at bounding box center [209, 363] width 290 height 34
select select "0"
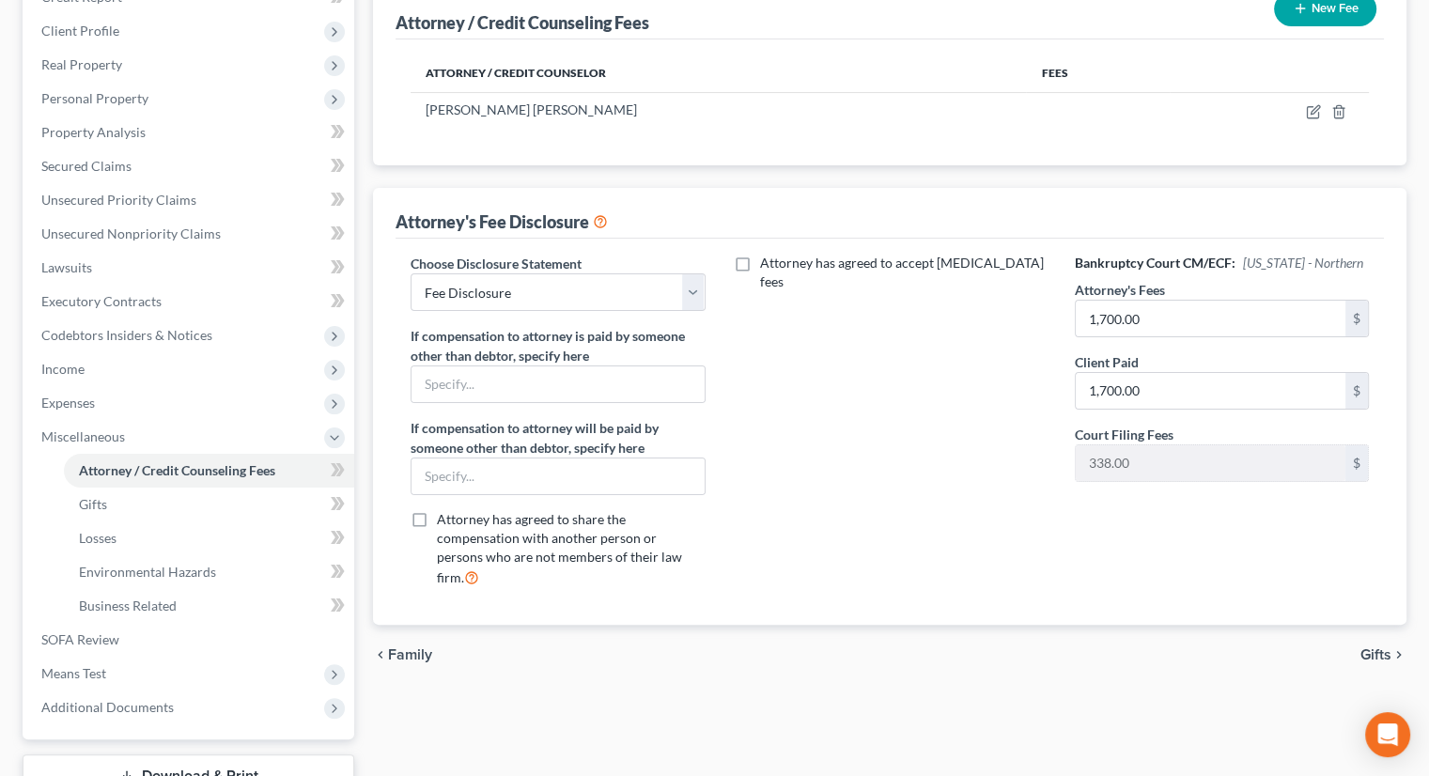
scroll to position [391, 0]
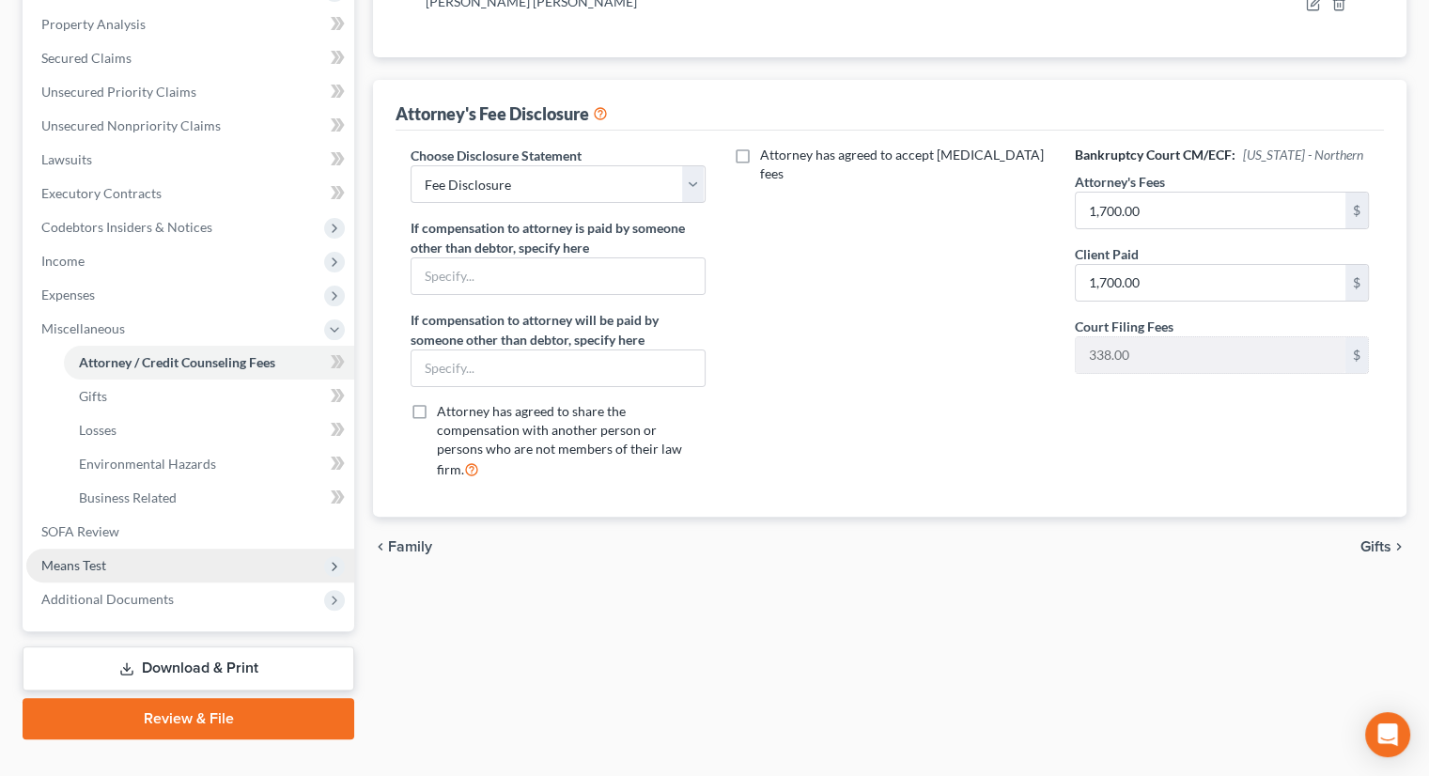
click at [105, 557] on span "Means Test" at bounding box center [73, 565] width 65 height 16
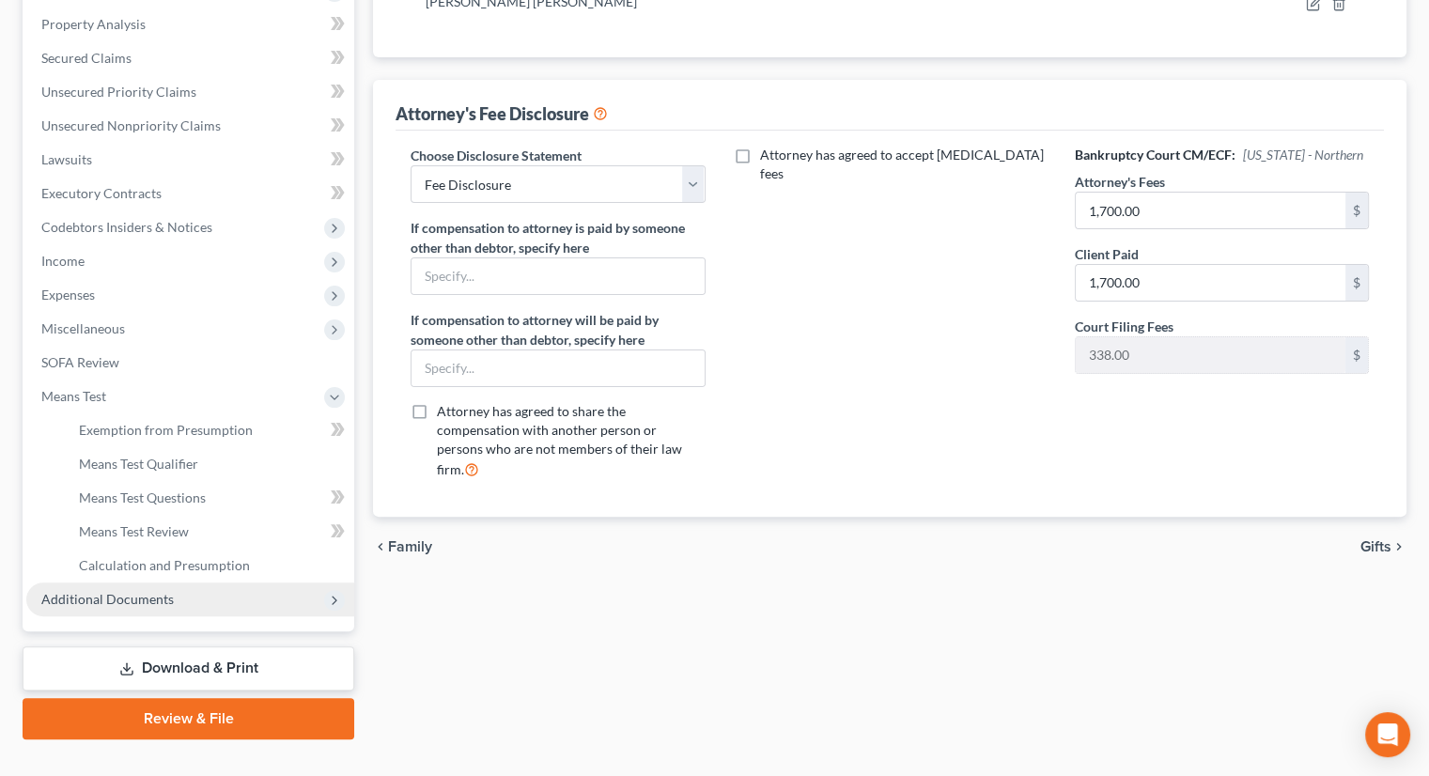
click at [175, 582] on span "Additional Documents" at bounding box center [190, 599] width 328 height 34
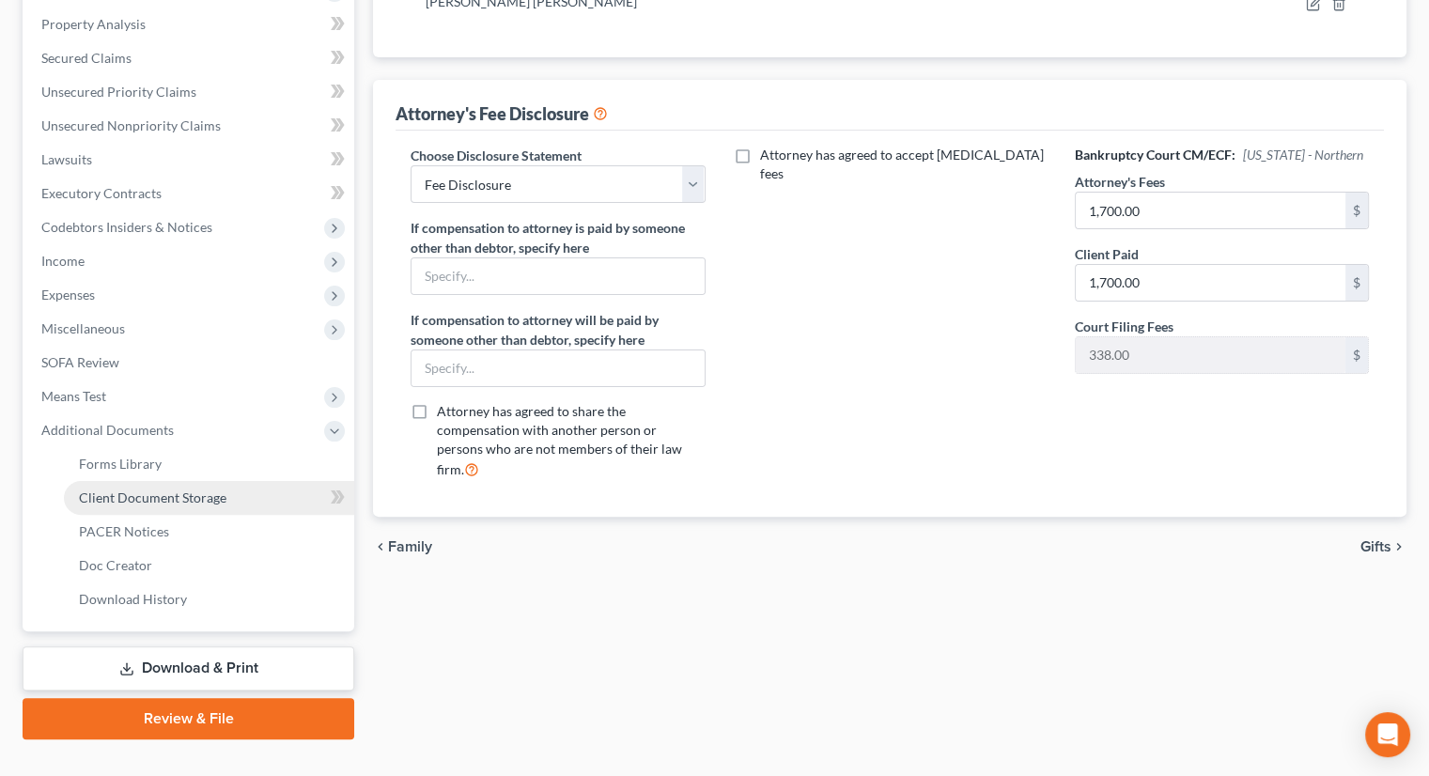
click at [170, 481] on link "Client Document Storage" at bounding box center [209, 498] width 290 height 34
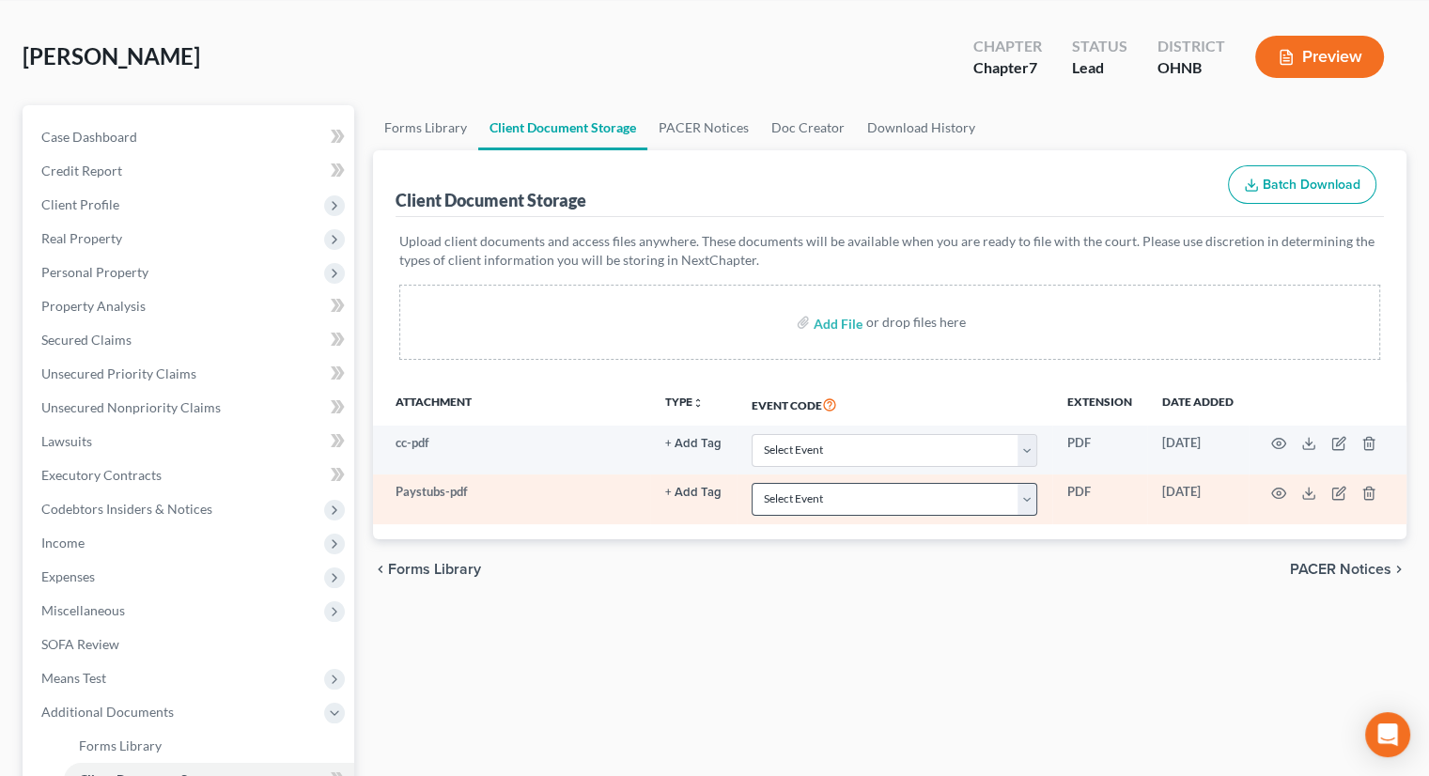
scroll to position [282, 0]
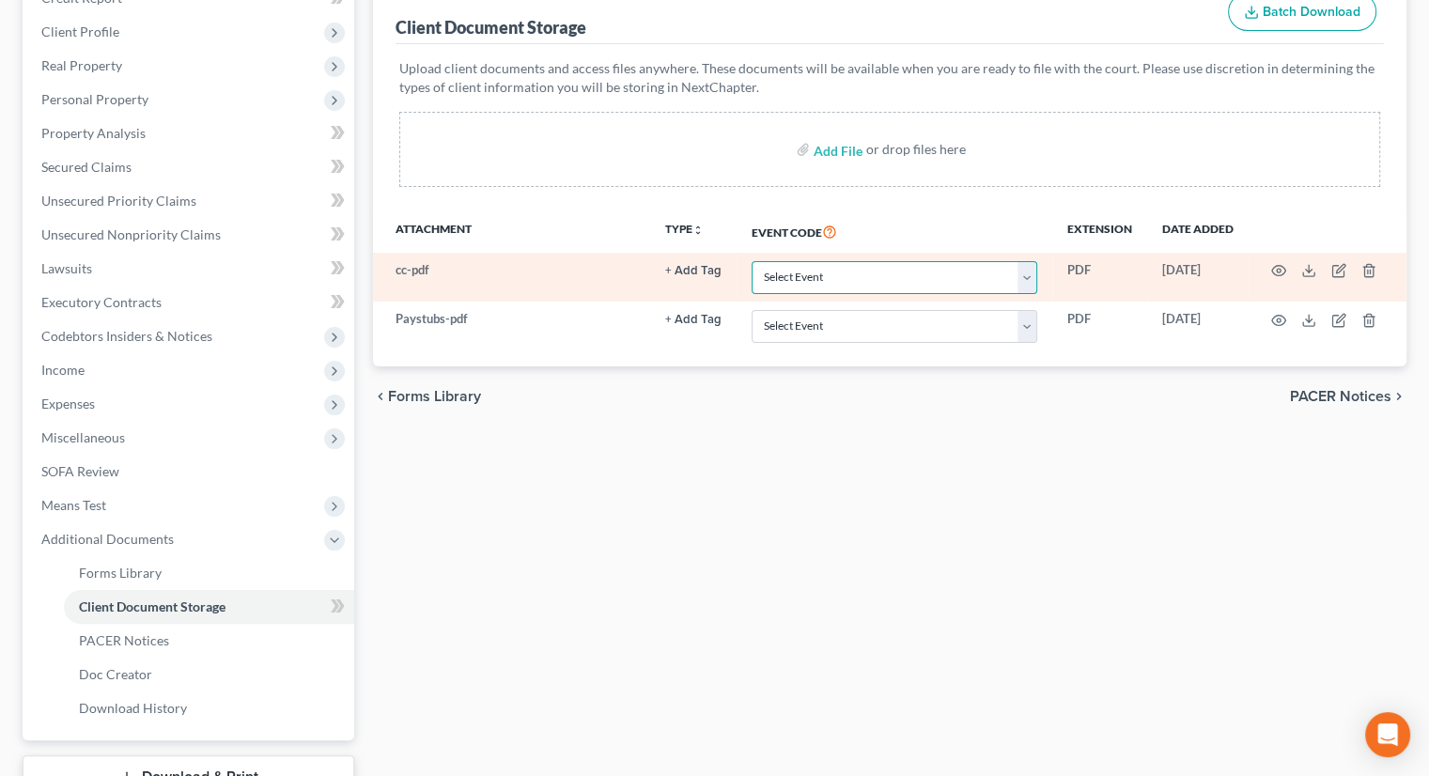
click at [800, 261] on select "Select Event 20 Largest Unsecured Creditors Amended List of Creditors (Fee) Ame…" at bounding box center [895, 277] width 286 height 33
select select "5"
click at [752, 261] on select "Select Event 20 Largest Unsecured Creditors Amended List of Creditors (Fee) Ame…" at bounding box center [895, 277] width 286 height 33
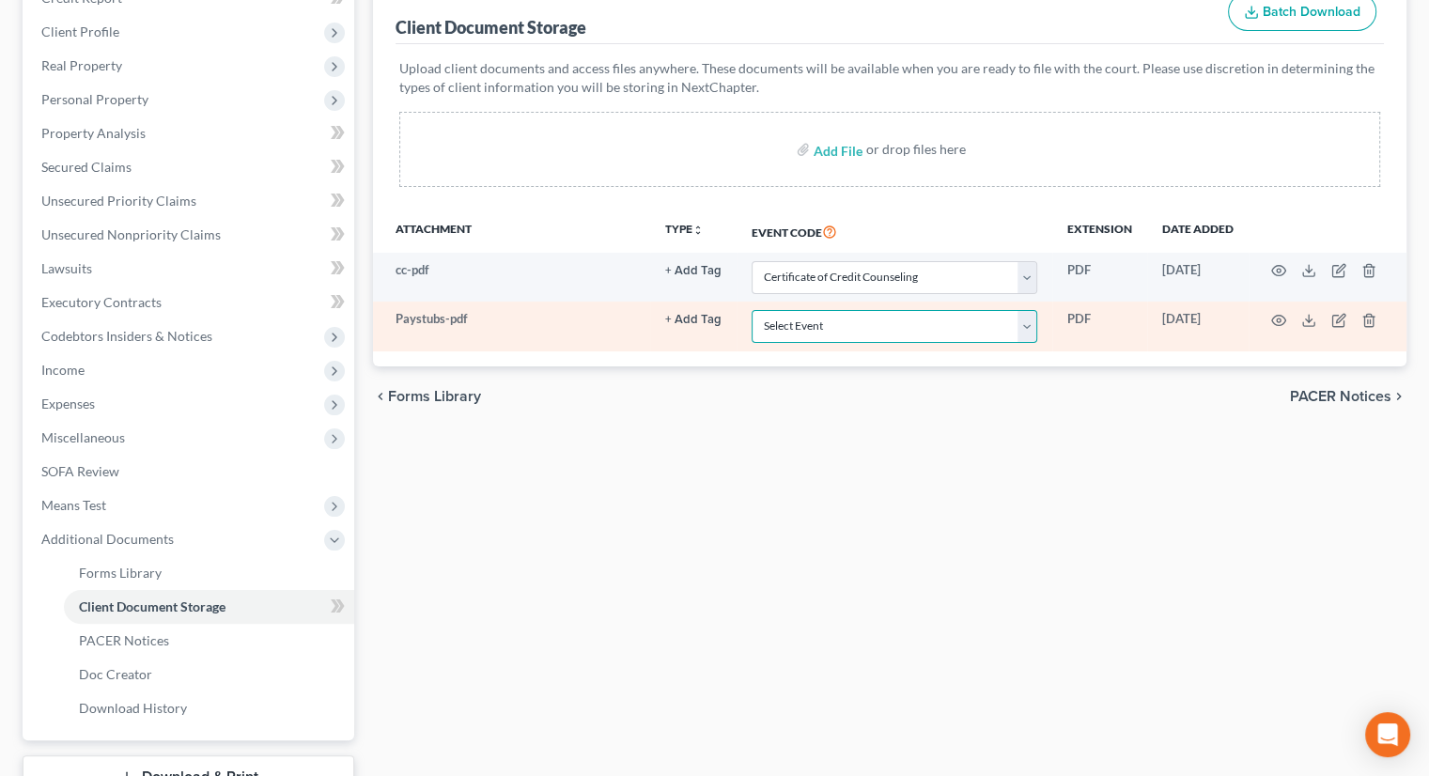
click at [833, 310] on select "Select Event 20 Largest Unsecured Creditors Amended List of Creditors (Fee) Ame…" at bounding box center [895, 326] width 286 height 33
select select "20"
click at [752, 310] on select "Select Event 20 Largest Unsecured Creditors Amended List of Creditors (Fee) Ame…" at bounding box center [895, 326] width 286 height 33
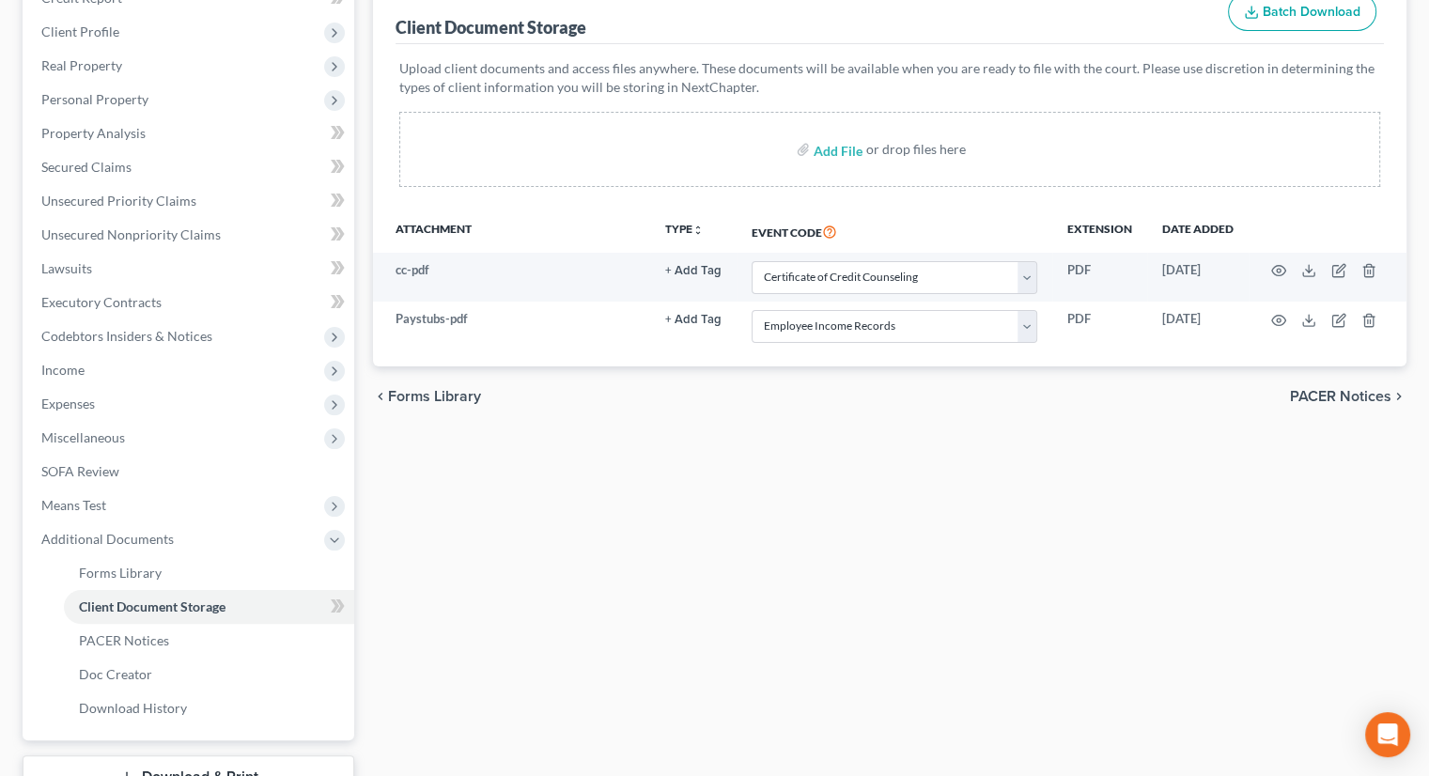
click at [745, 542] on div "Forms Library Client Document Storage PACER Notices Doc Creator Download Histor…" at bounding box center [890, 390] width 1052 height 916
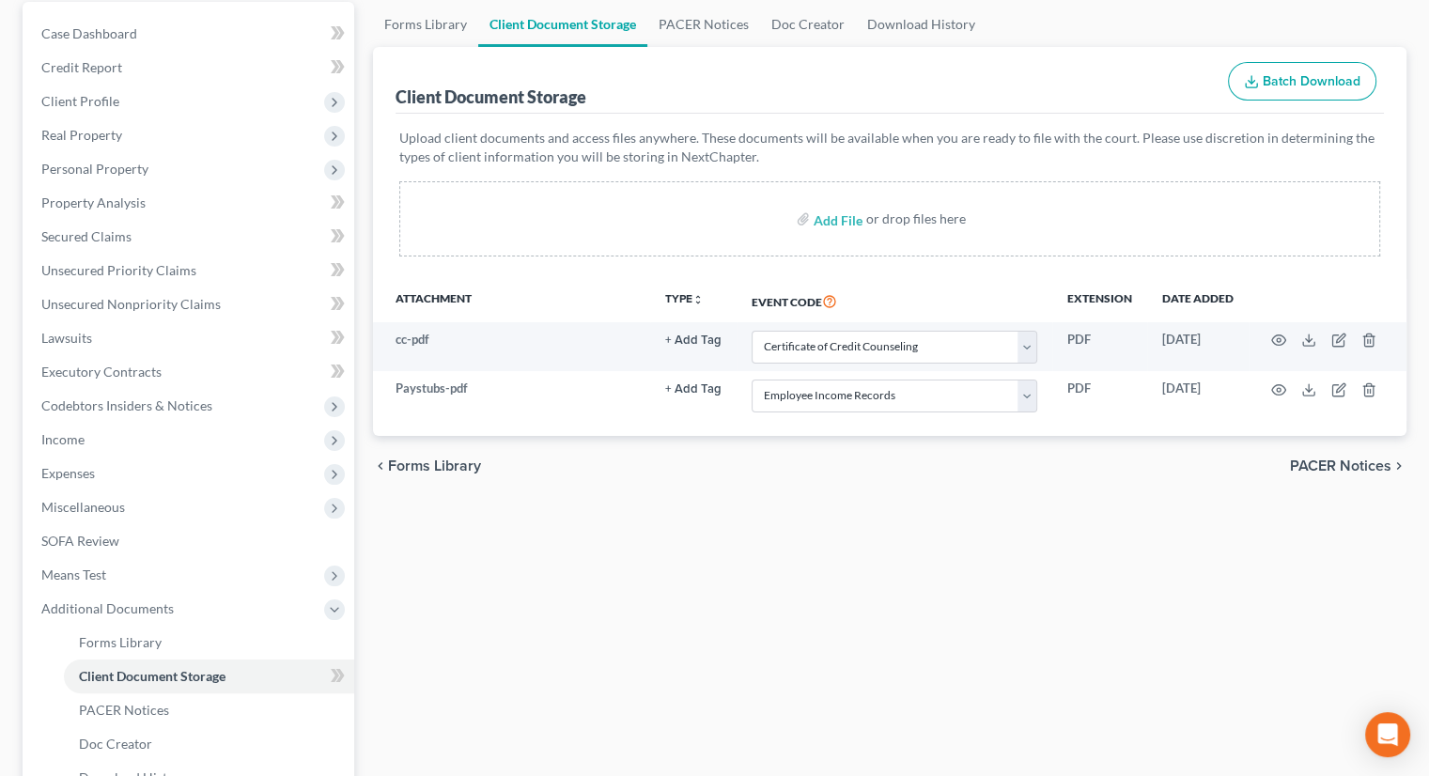
scroll to position [0, 0]
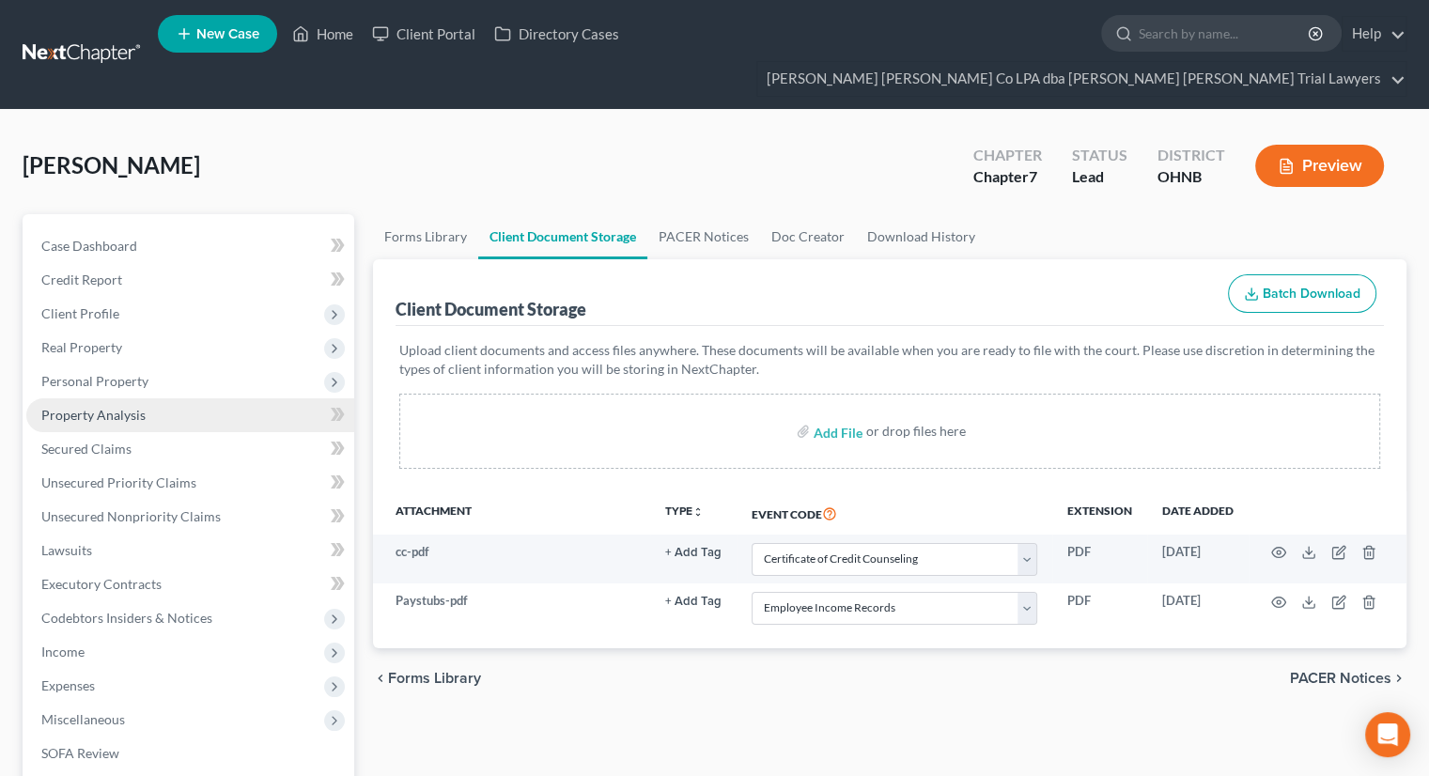
click at [74, 407] on span "Property Analysis" at bounding box center [93, 415] width 104 height 16
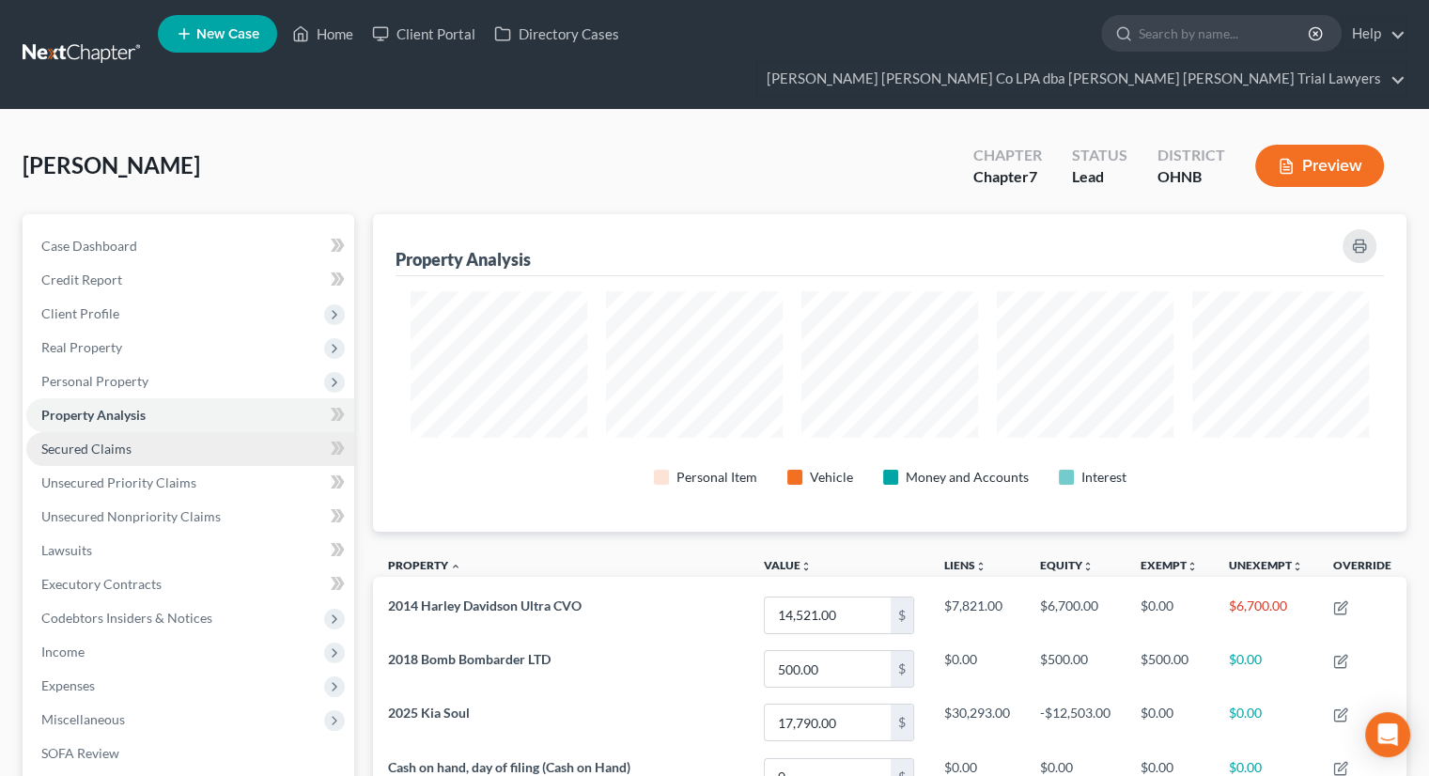
scroll to position [318, 1032]
click at [100, 441] on span "Secured Claims" at bounding box center [86, 449] width 90 height 16
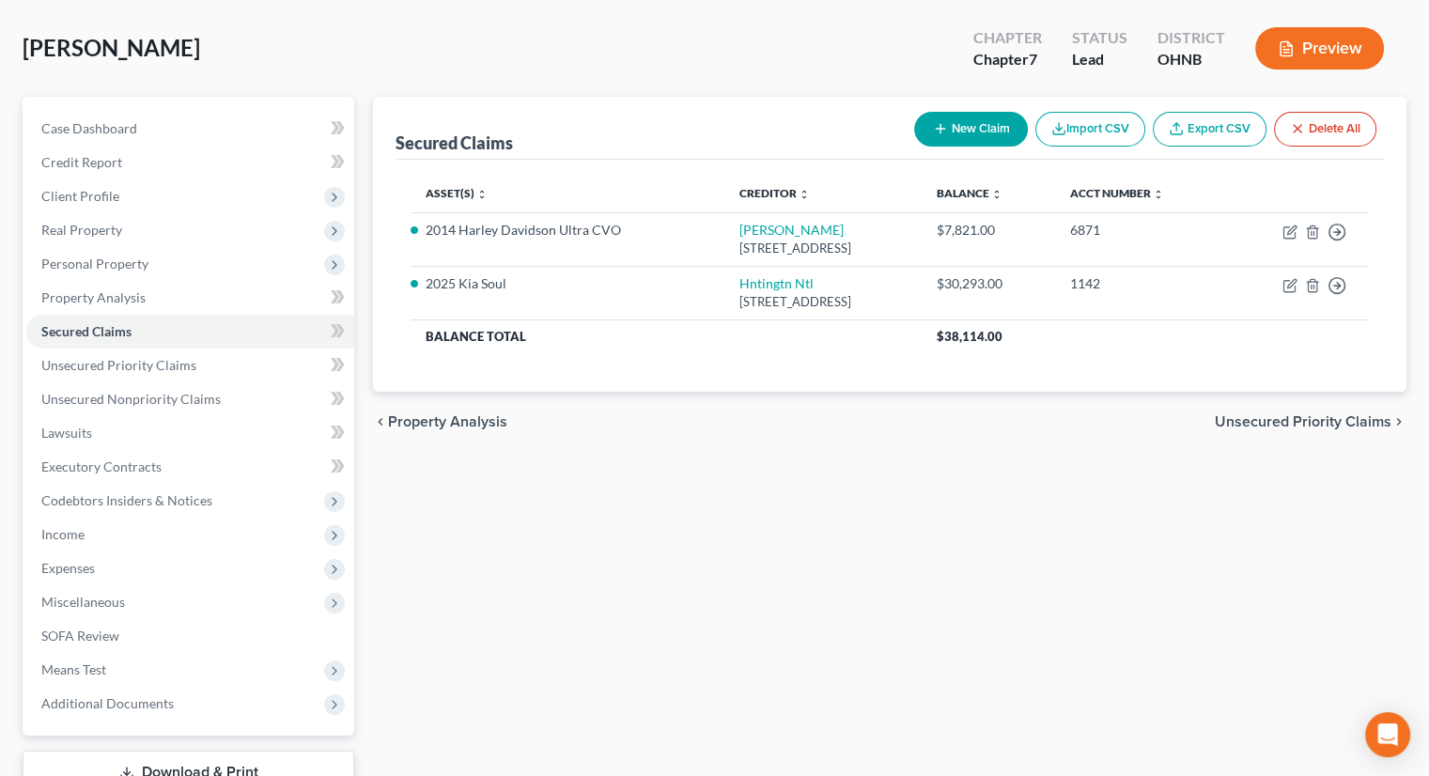
scroll to position [222, 0]
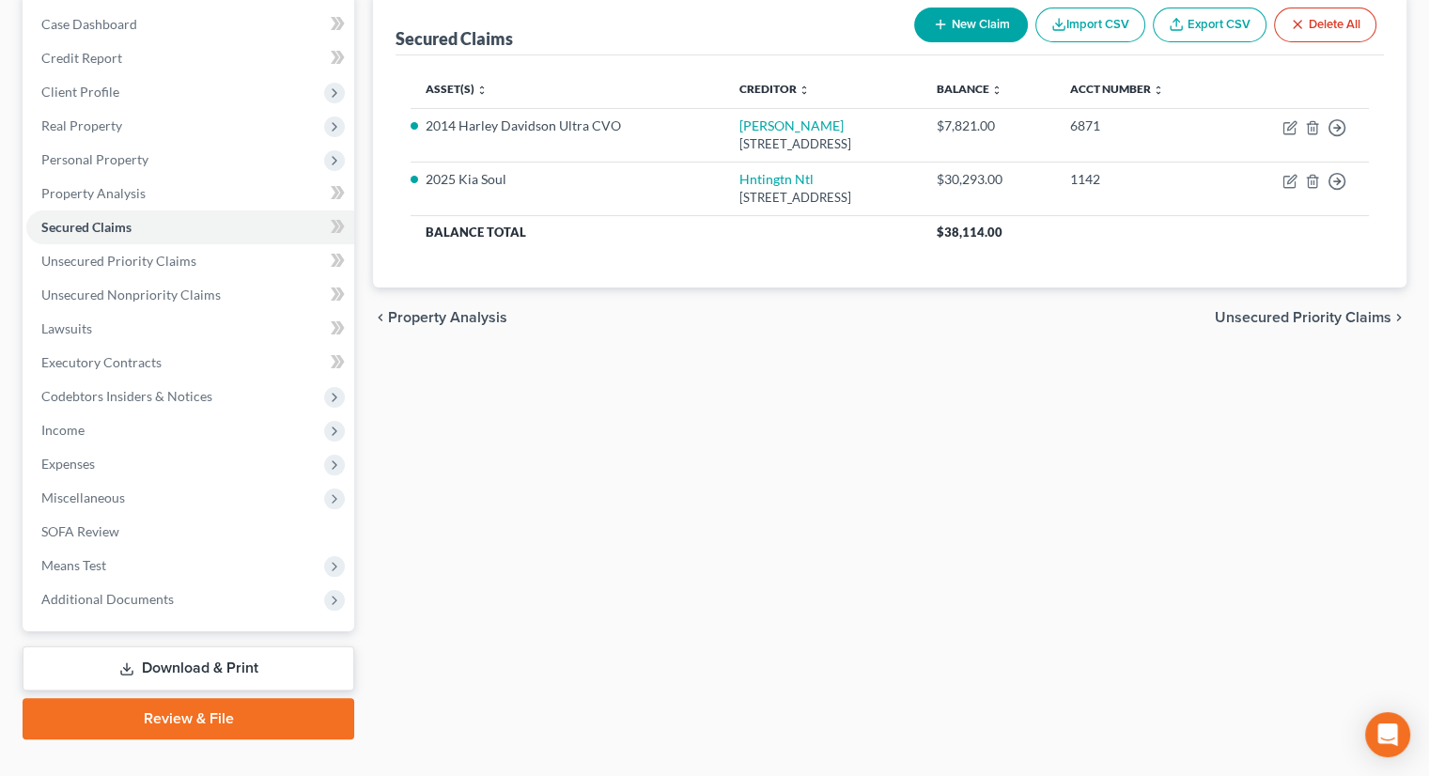
click at [212, 646] on link "Download & Print" at bounding box center [189, 668] width 332 height 44
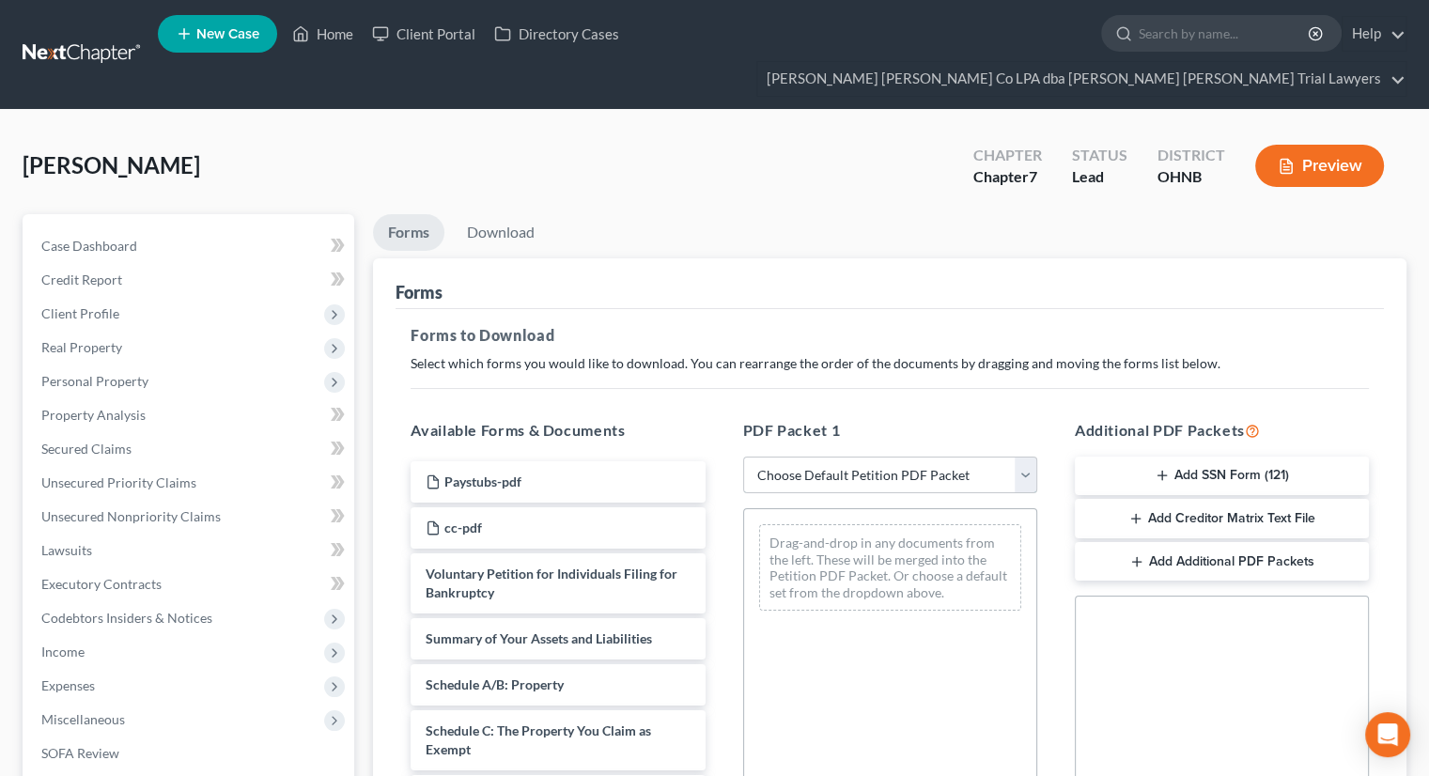
click at [785, 457] on select "Choose Default Petition PDF Packet Complete Bankruptcy Petition (all forms and …" at bounding box center [890, 476] width 294 height 38
select select "3"
click at [743, 457] on select "Choose Default Petition PDF Packet Complete Bankruptcy Petition (all forms and …" at bounding box center [890, 476] width 294 height 38
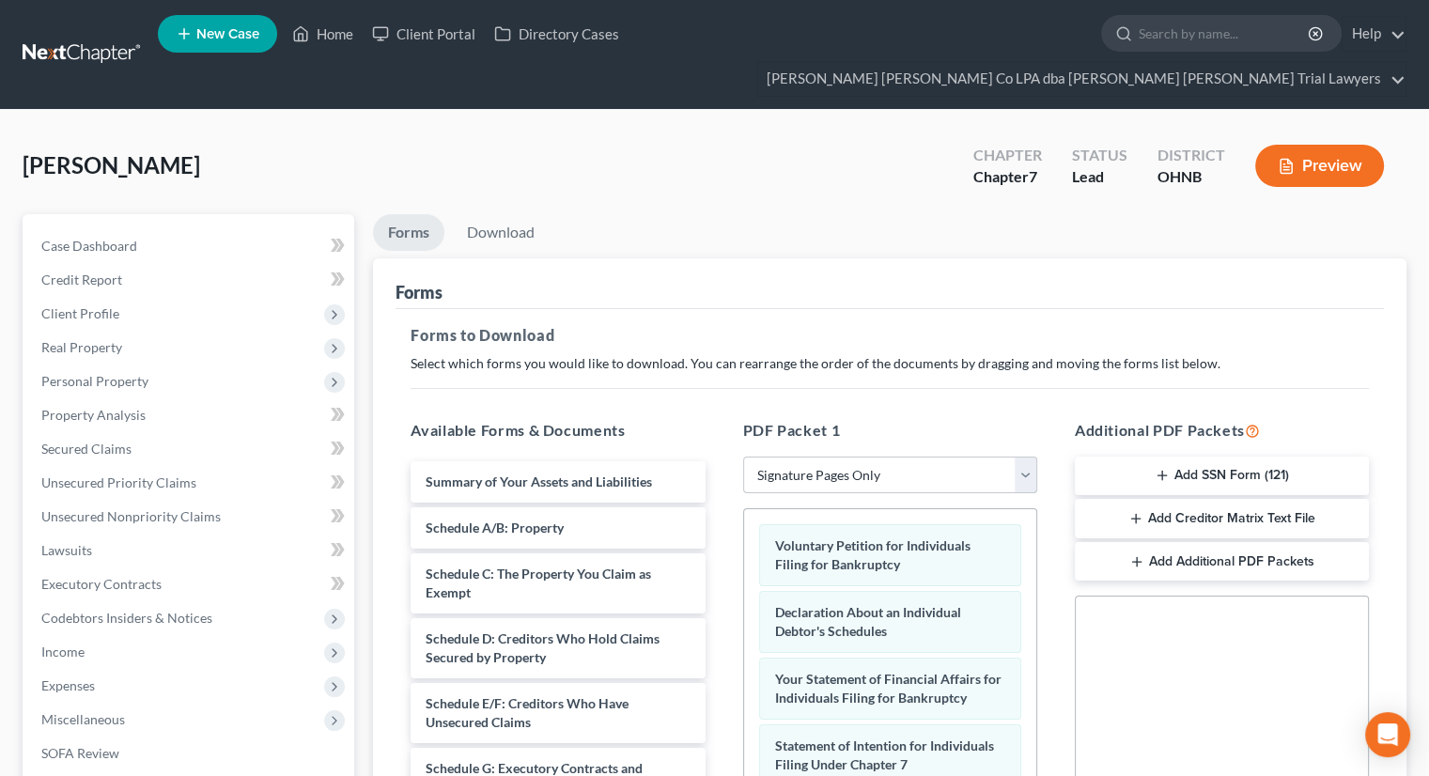
scroll to position [383, 0]
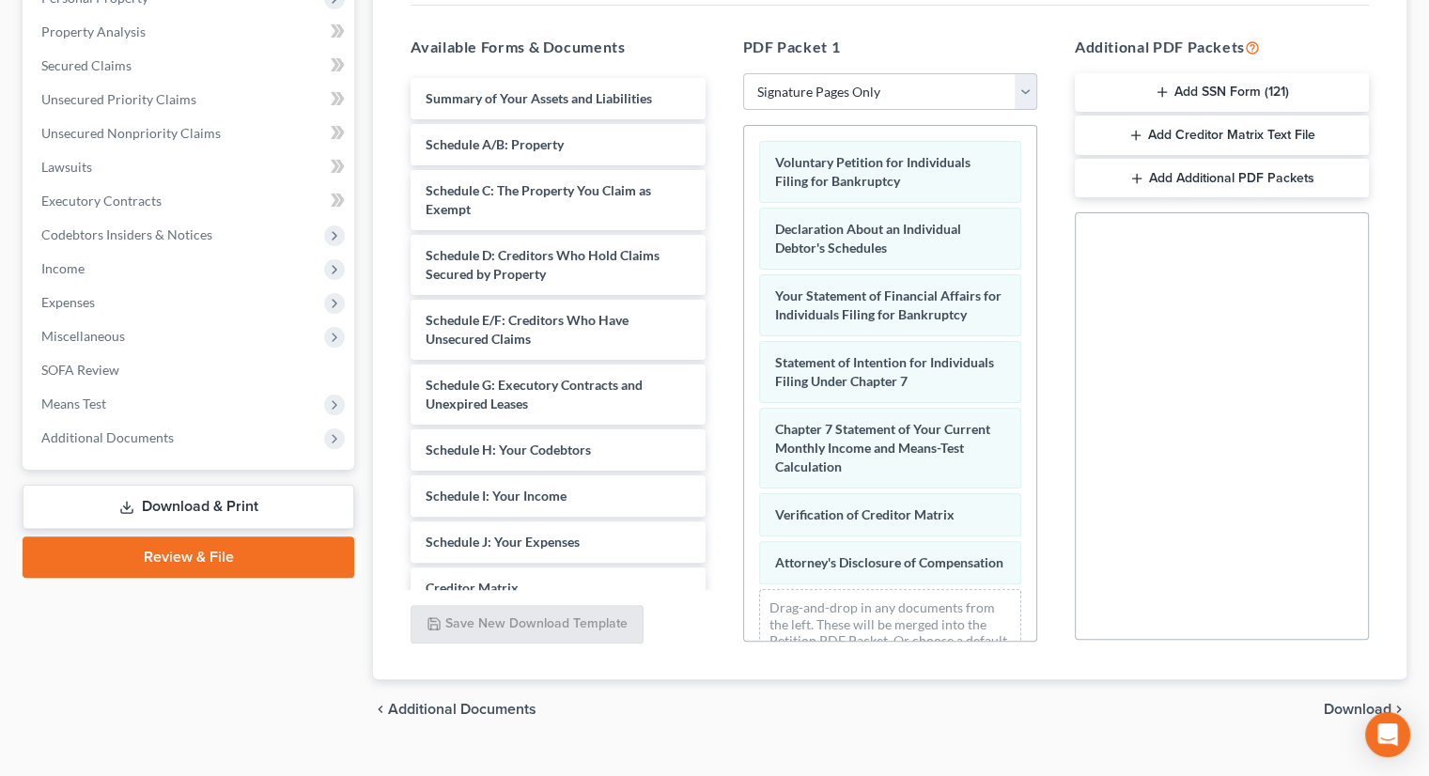
click at [1263, 116] on button "Add Creditor Matrix Text File" at bounding box center [1222, 135] width 294 height 39
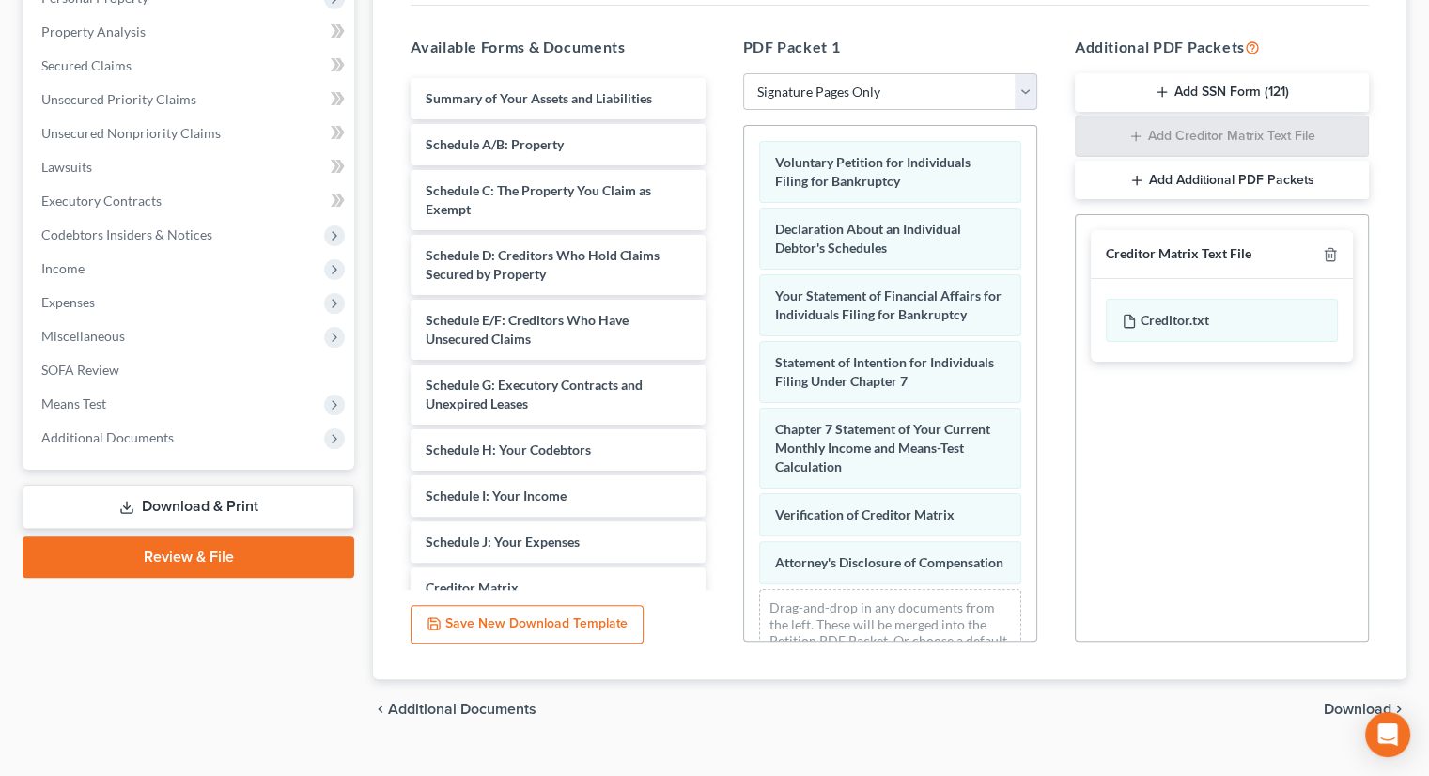
click at [1357, 702] on span "Download" at bounding box center [1358, 709] width 68 height 15
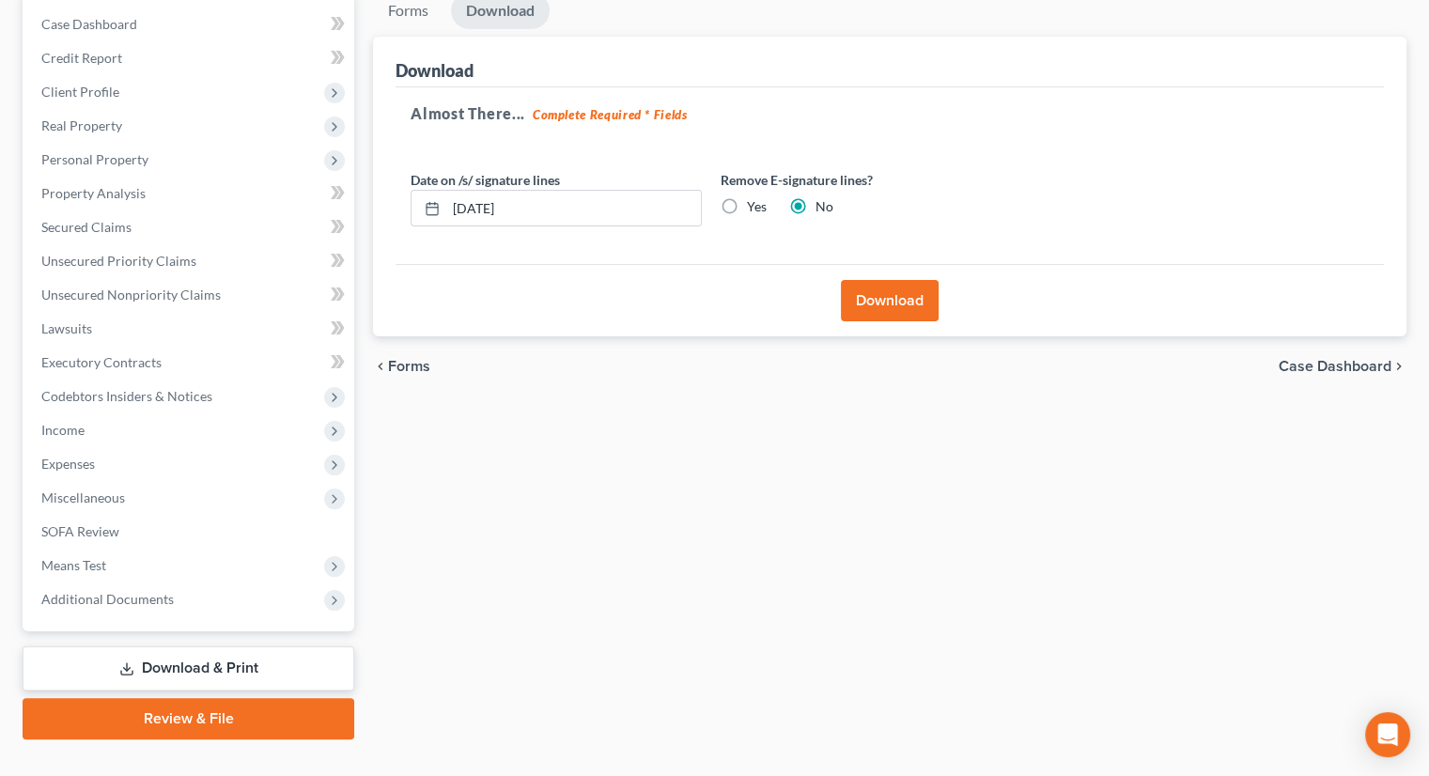
click at [918, 280] on button "Download" at bounding box center [890, 300] width 98 height 41
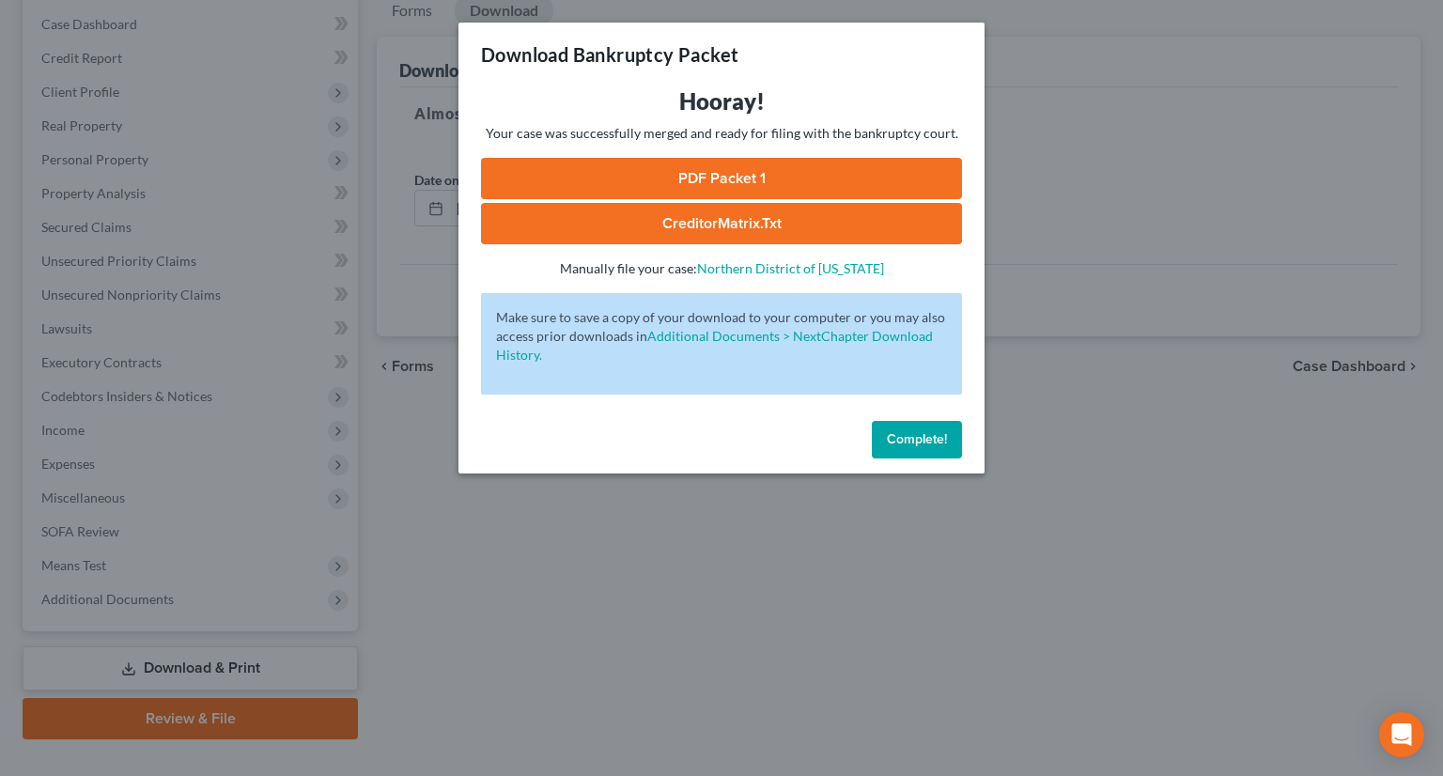
click at [823, 181] on link "PDF Packet 1" at bounding box center [721, 178] width 481 height 41
click at [709, 236] on link "CreditorMatrix.txt" at bounding box center [721, 223] width 481 height 41
click at [923, 443] on span "Complete!" at bounding box center [917, 439] width 60 height 16
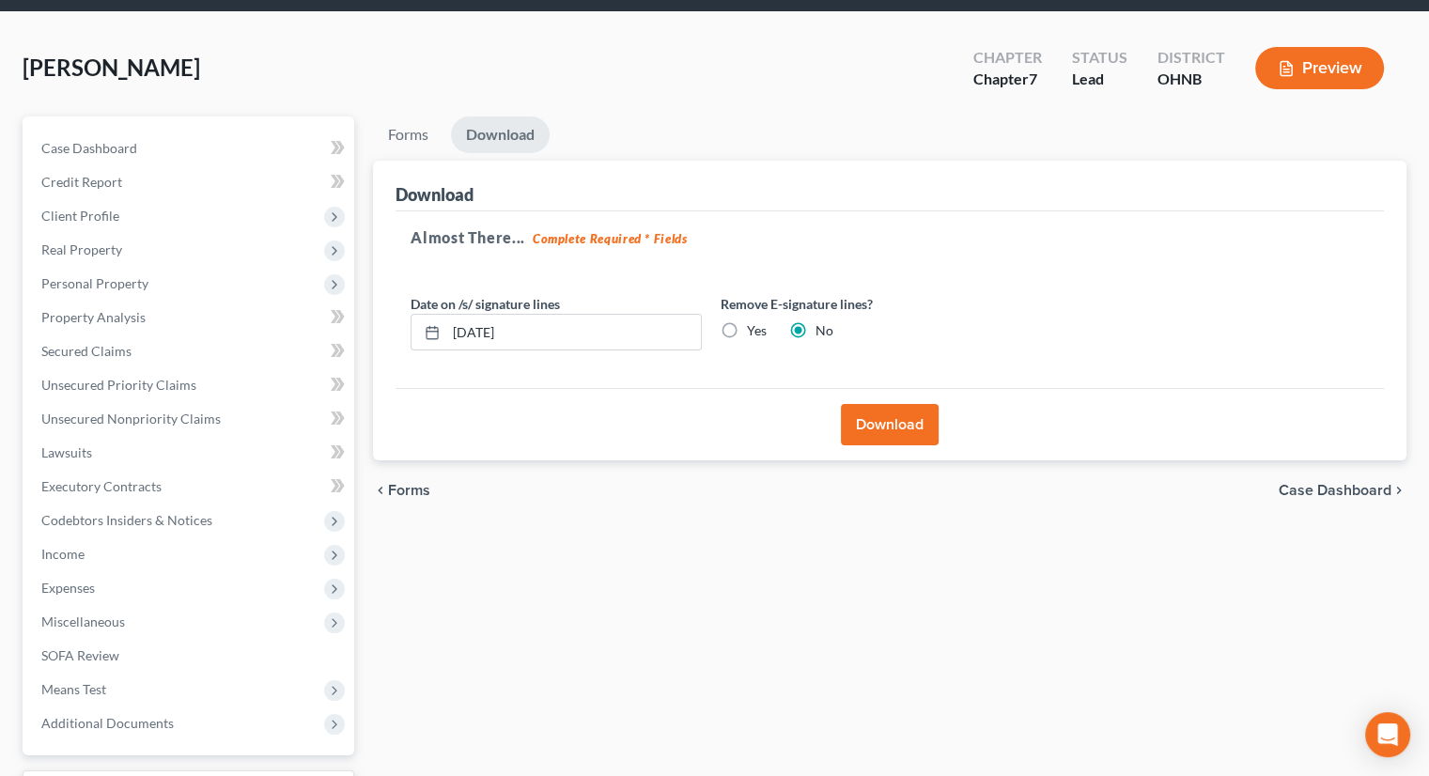
scroll to position [0, 0]
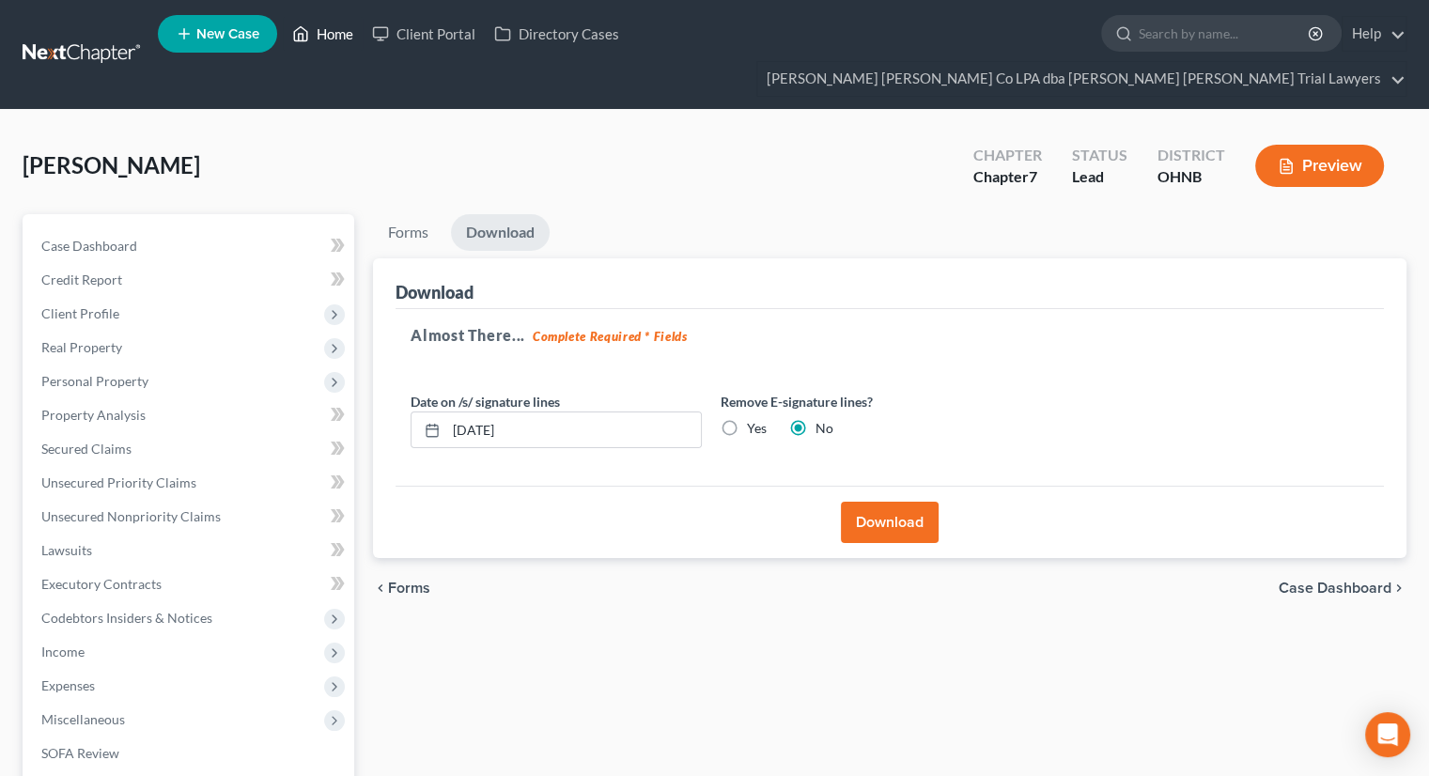
click at [334, 26] on link "Home" at bounding box center [323, 34] width 80 height 34
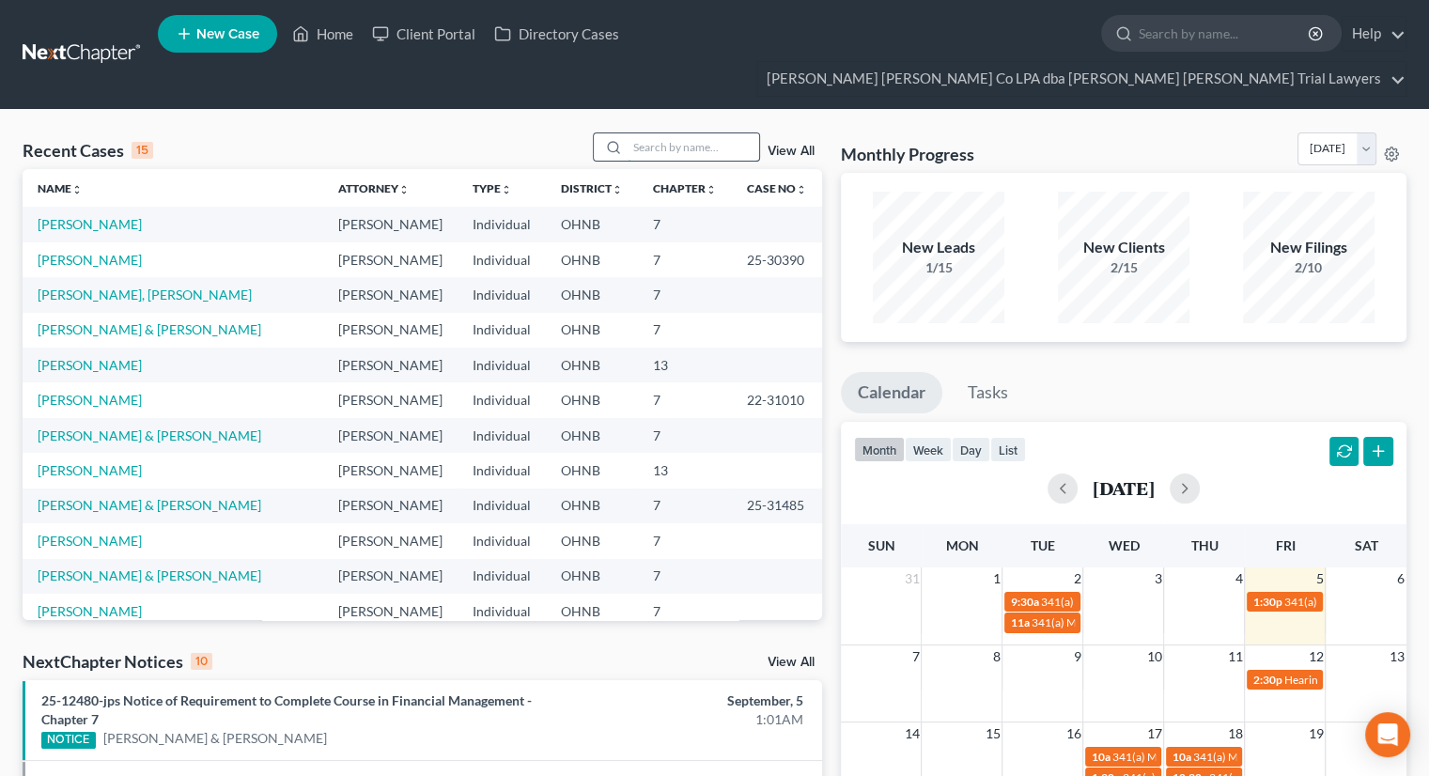
click at [729, 133] on input "search" at bounding box center [694, 146] width 132 height 27
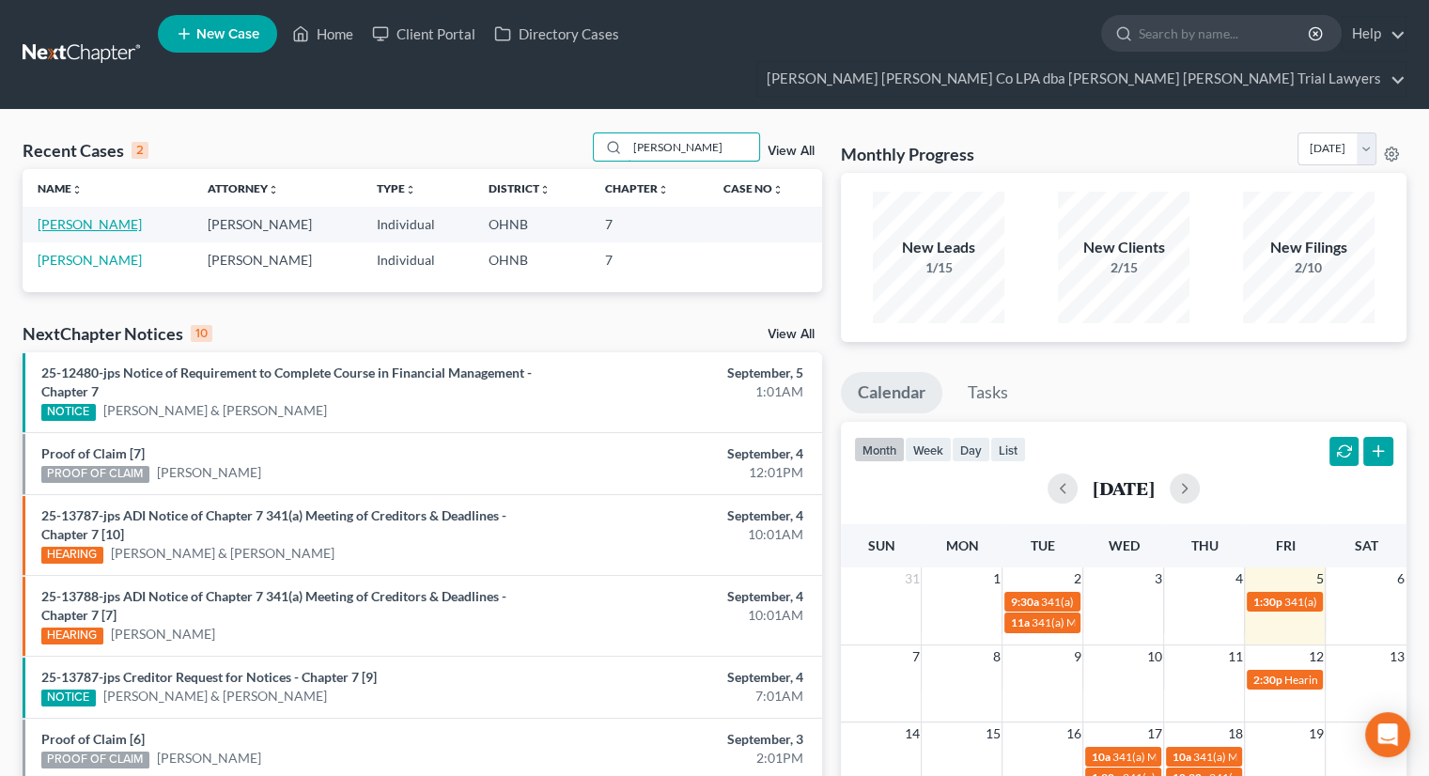
type input "kristy"
click at [95, 216] on link "Kistler, Kristy" at bounding box center [90, 224] width 104 height 16
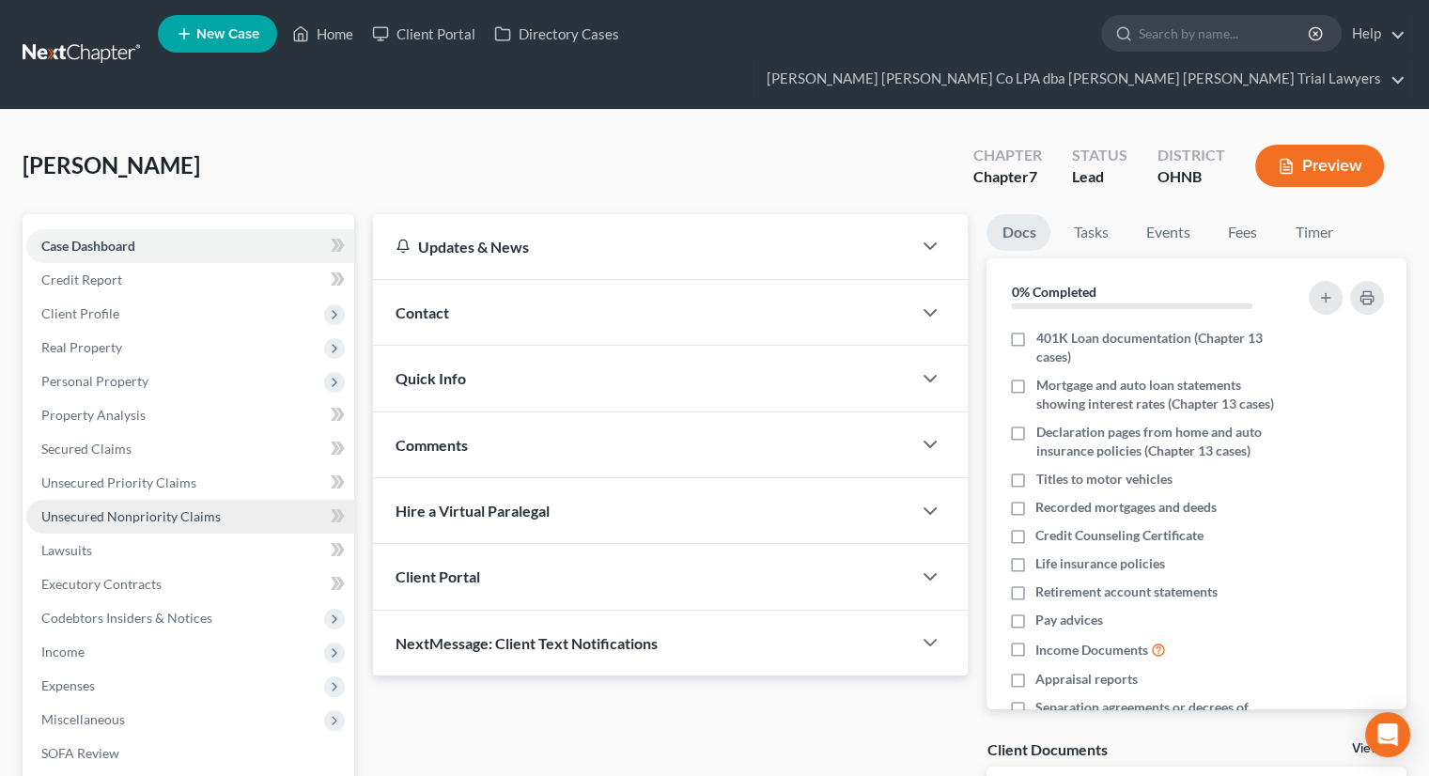
click at [170, 508] on span "Unsecured Nonpriority Claims" at bounding box center [130, 516] width 179 height 16
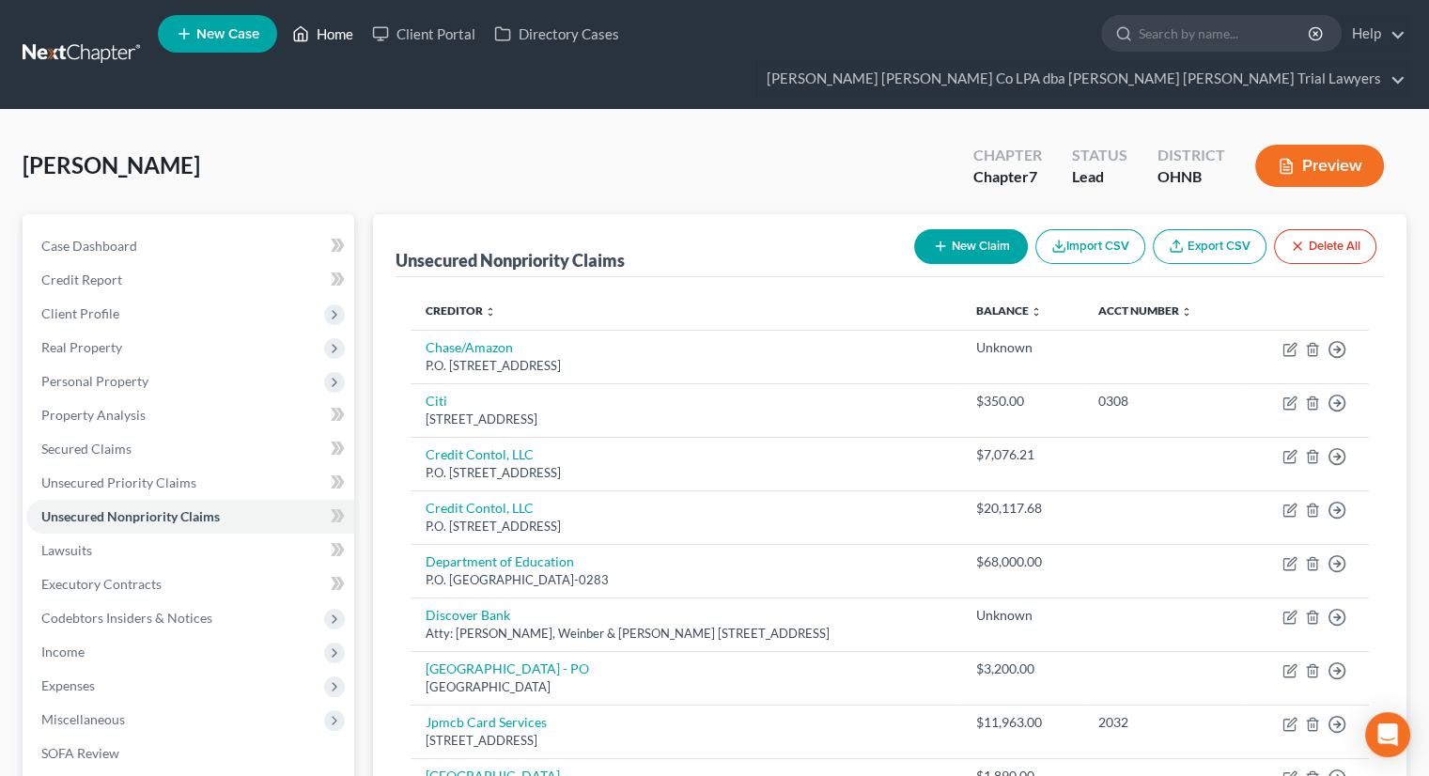
click at [328, 42] on link "Home" at bounding box center [323, 34] width 80 height 34
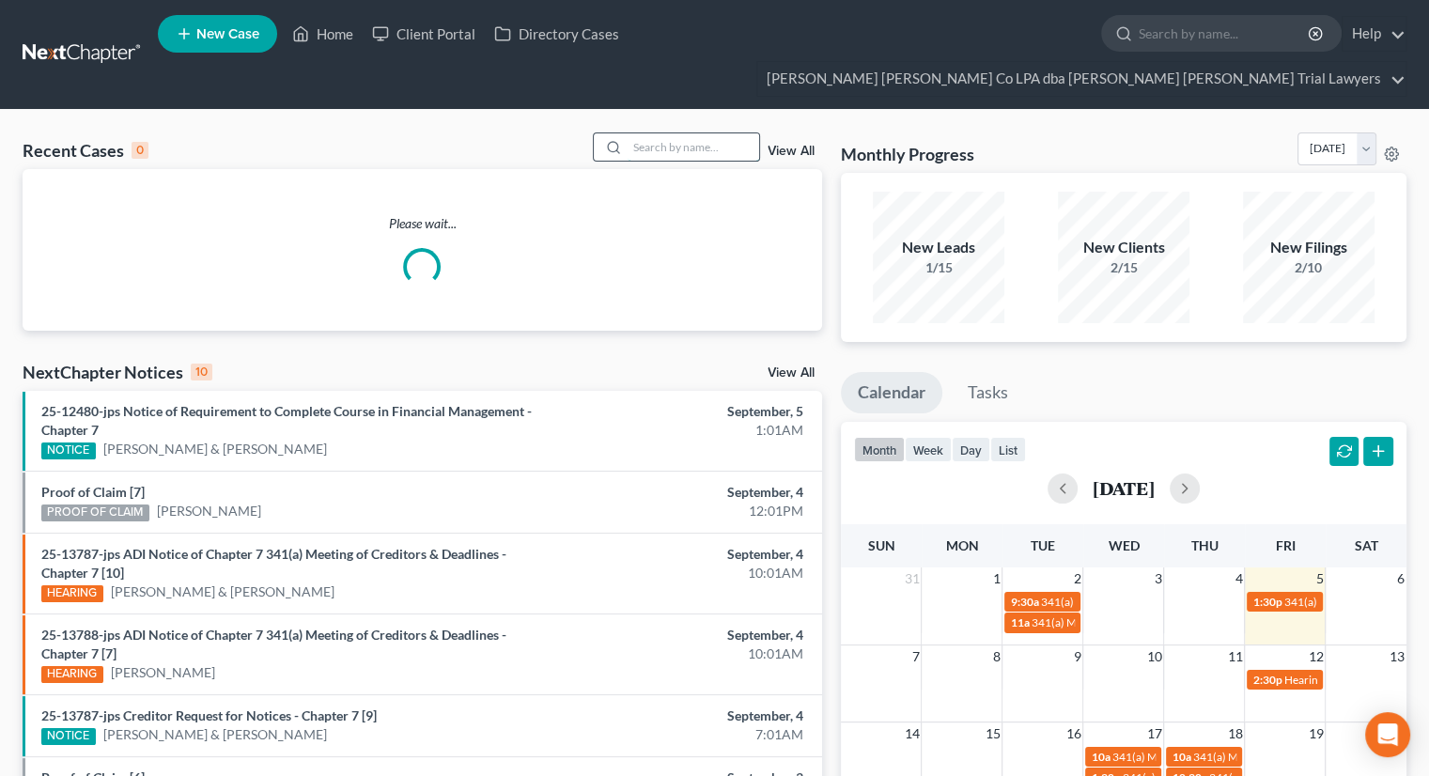
click at [656, 133] on input "search" at bounding box center [694, 146] width 132 height 27
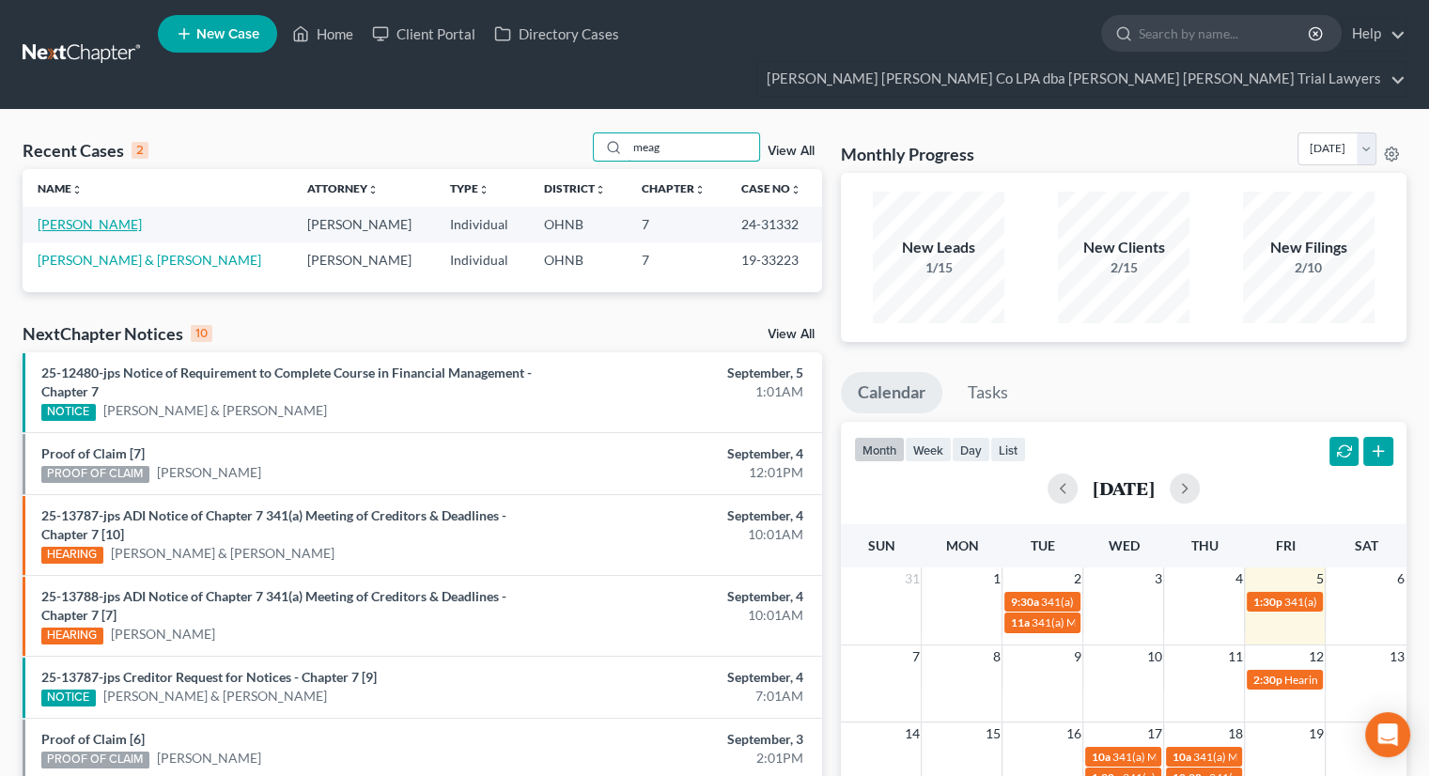
type input "meag"
click at [116, 216] on link "Robinson, Meagan" at bounding box center [90, 224] width 104 height 16
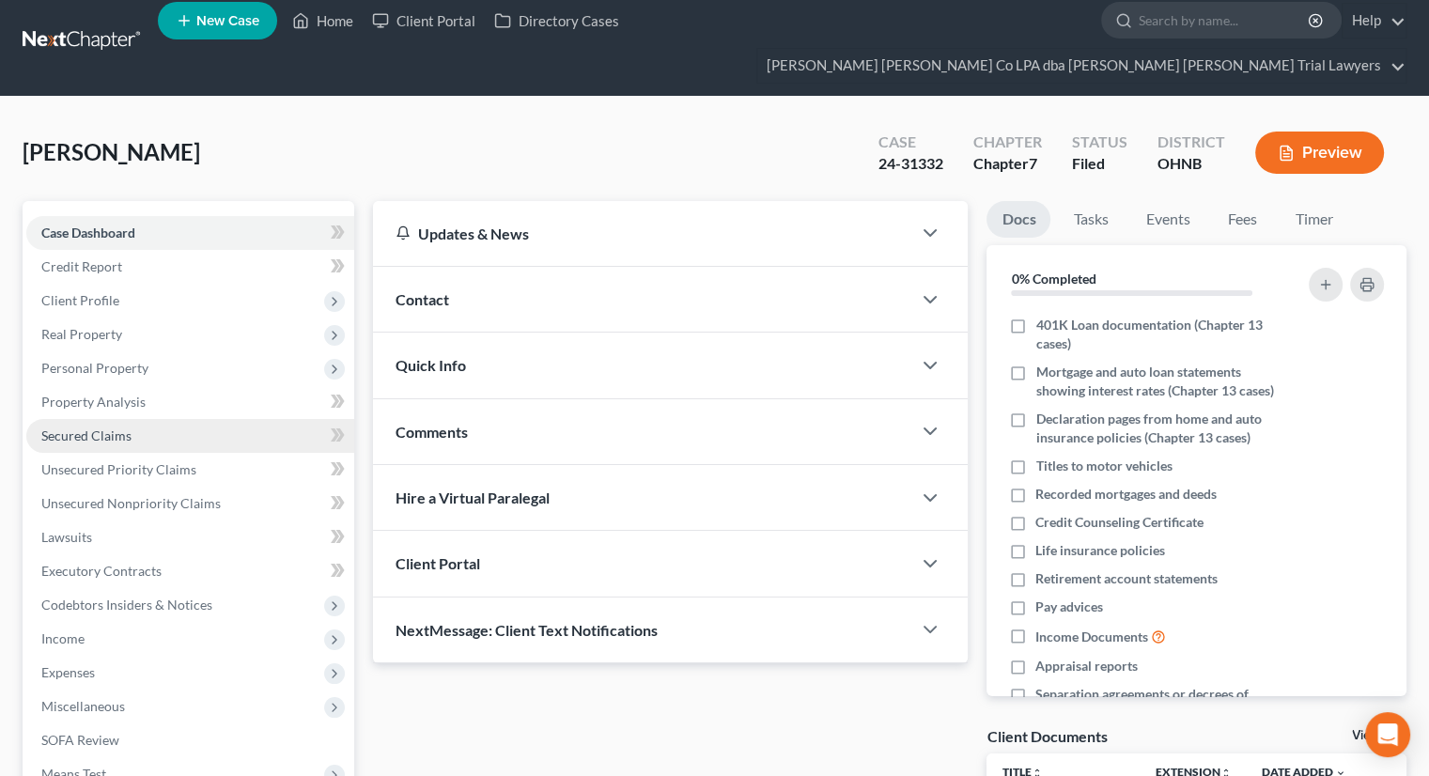
scroll to position [222, 0]
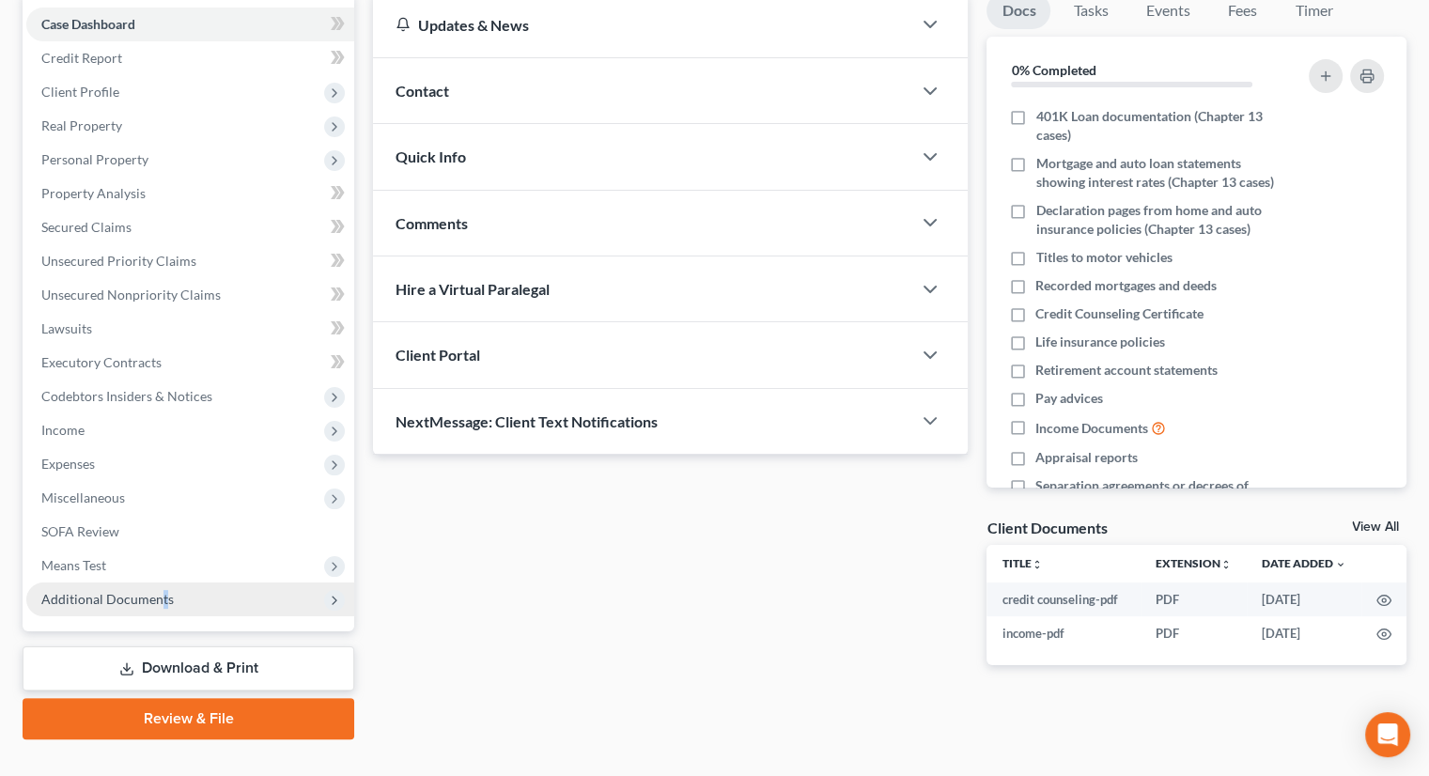
click at [163, 591] on span "Additional Documents" at bounding box center [107, 599] width 132 height 16
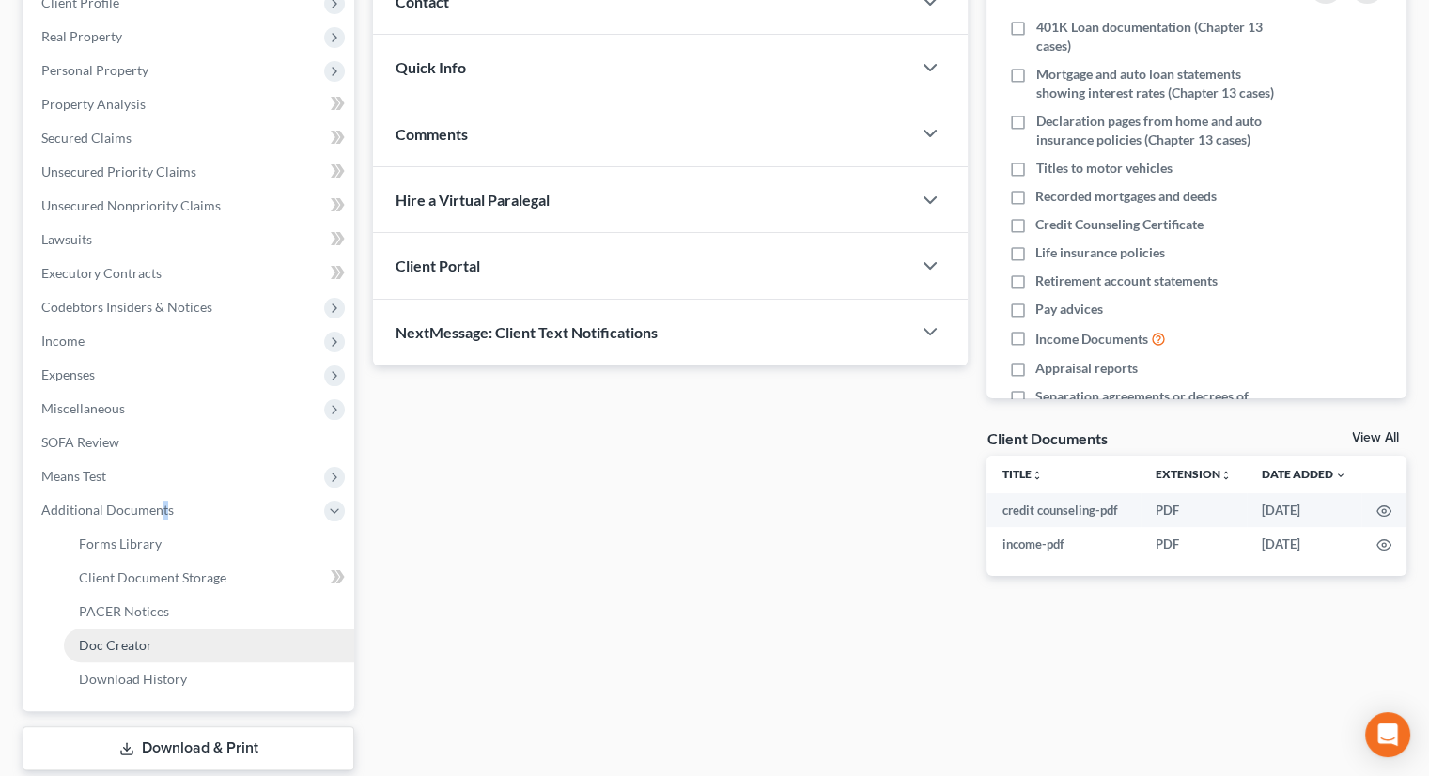
scroll to position [391, 0]
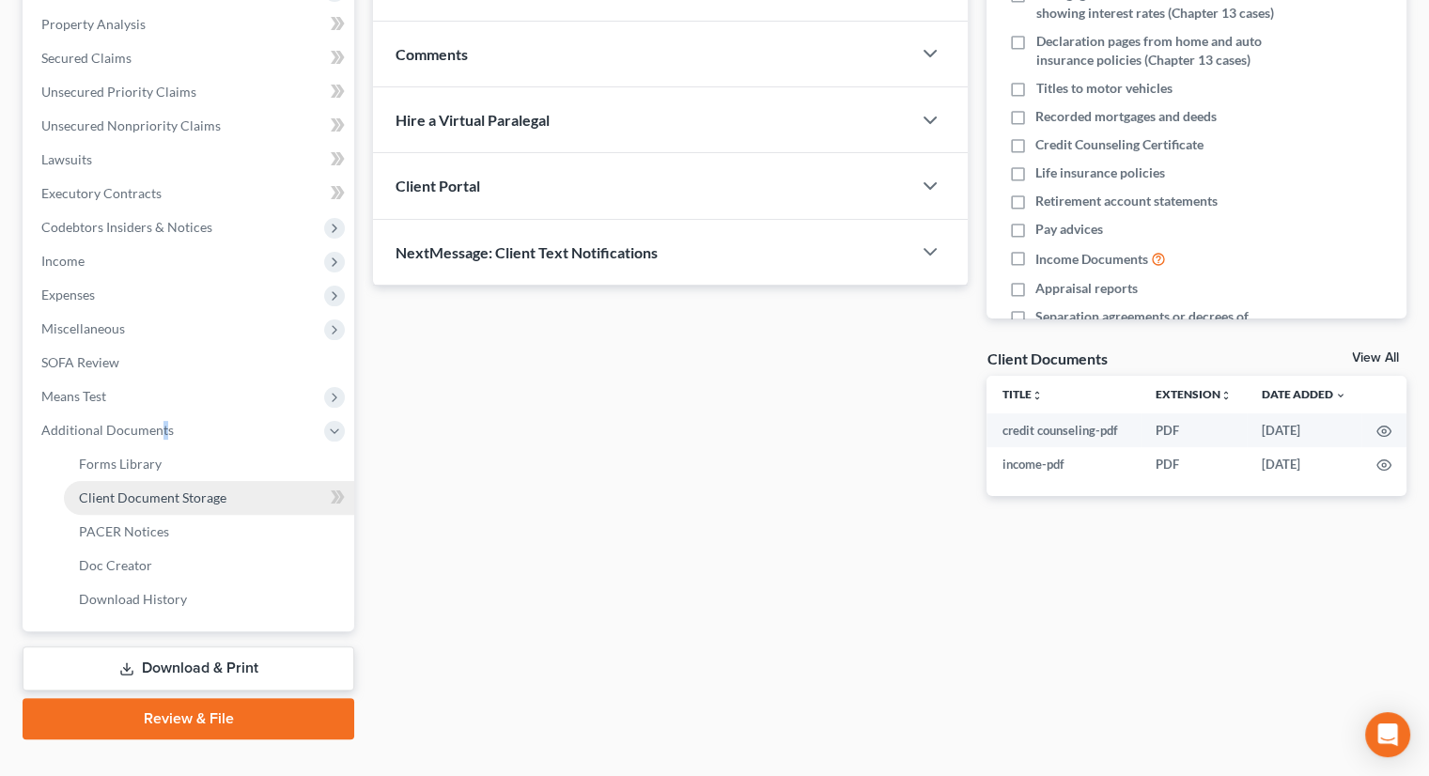
click at [210, 489] on span "Client Document Storage" at bounding box center [152, 497] width 147 height 16
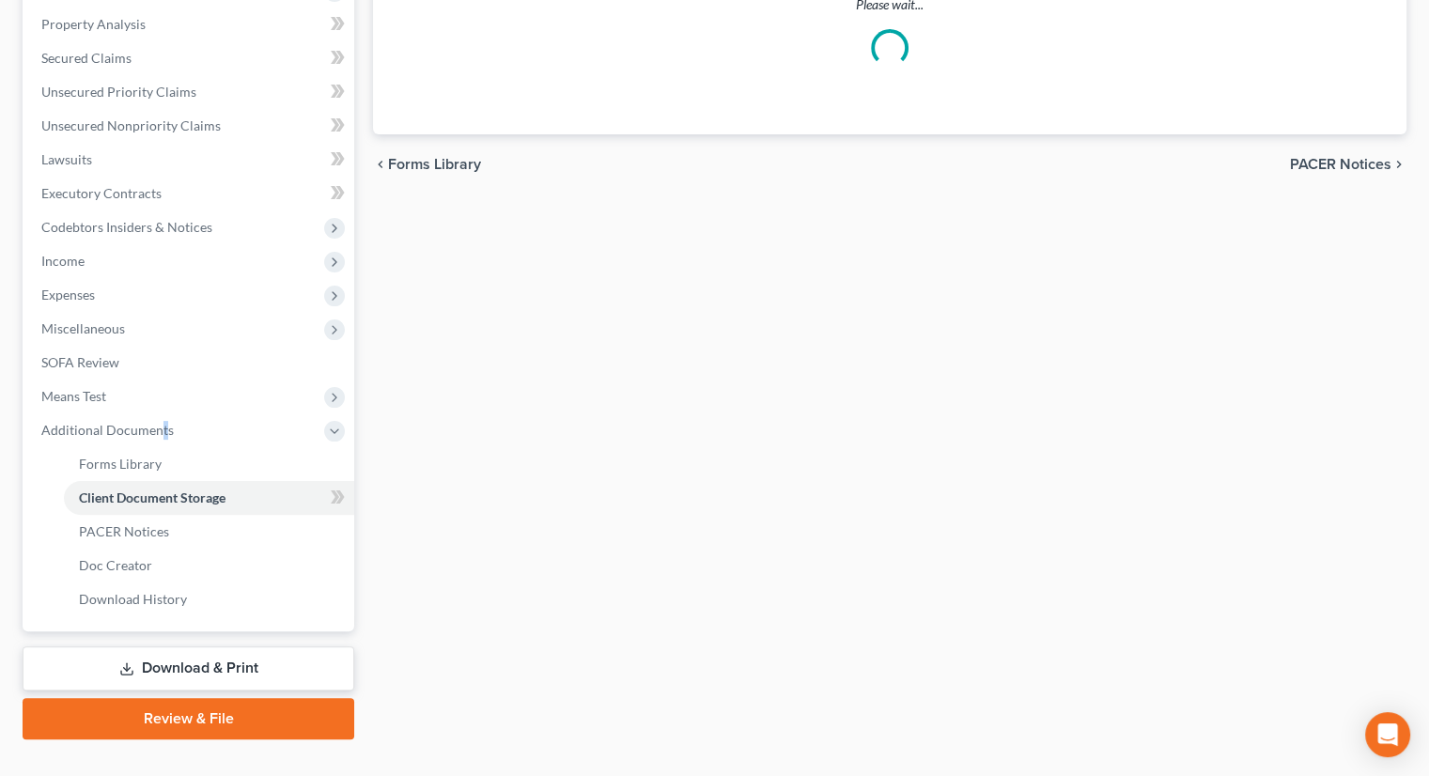
scroll to position [162, 0]
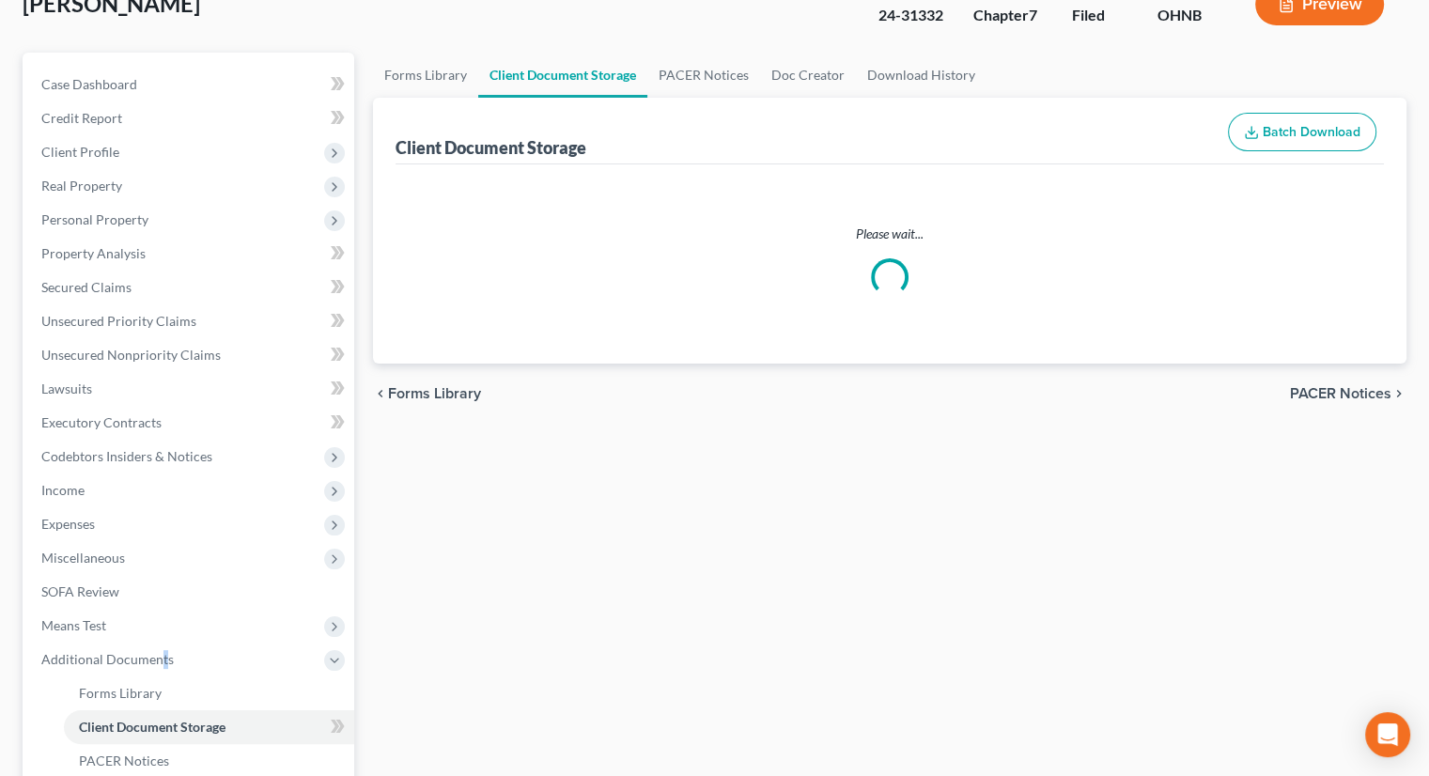
select select "20"
select select "5"
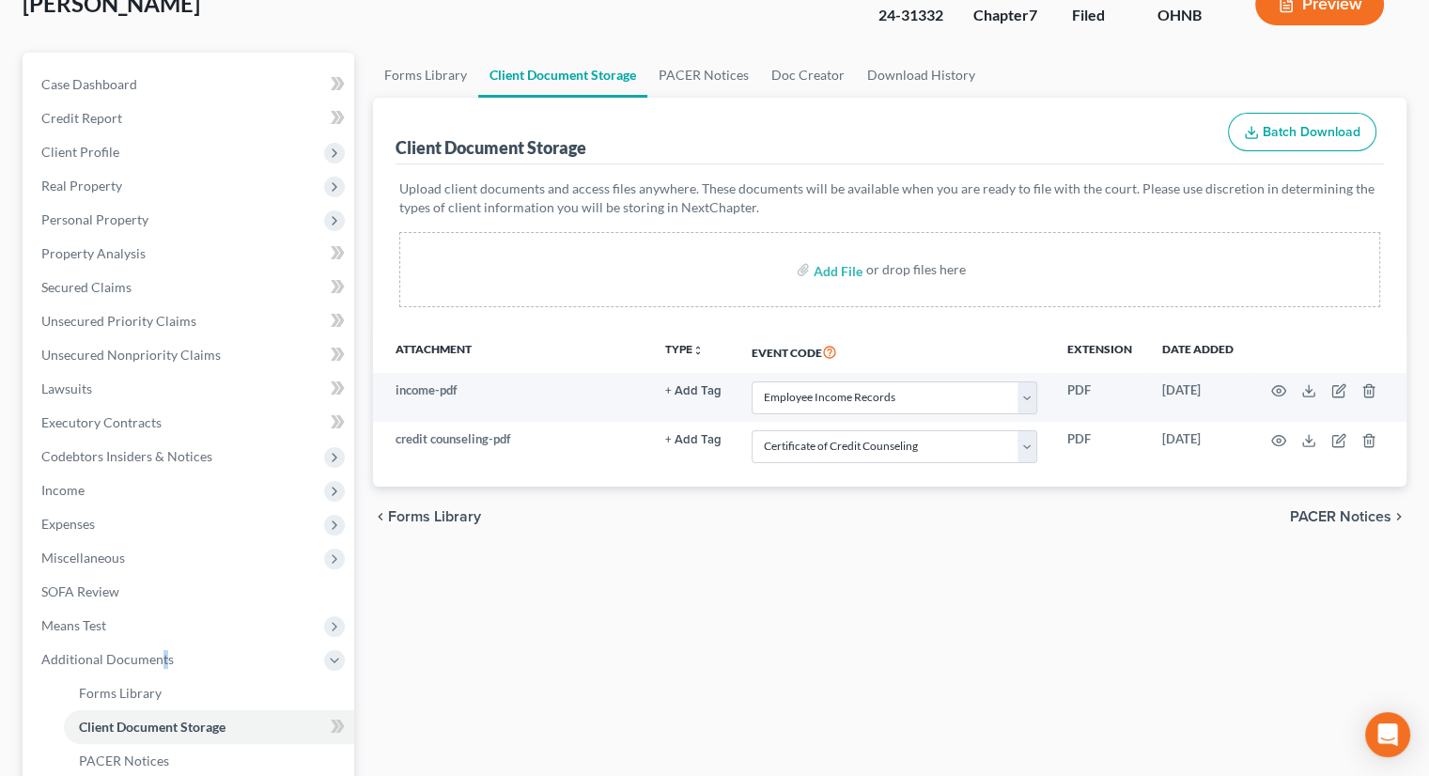
scroll to position [0, 0]
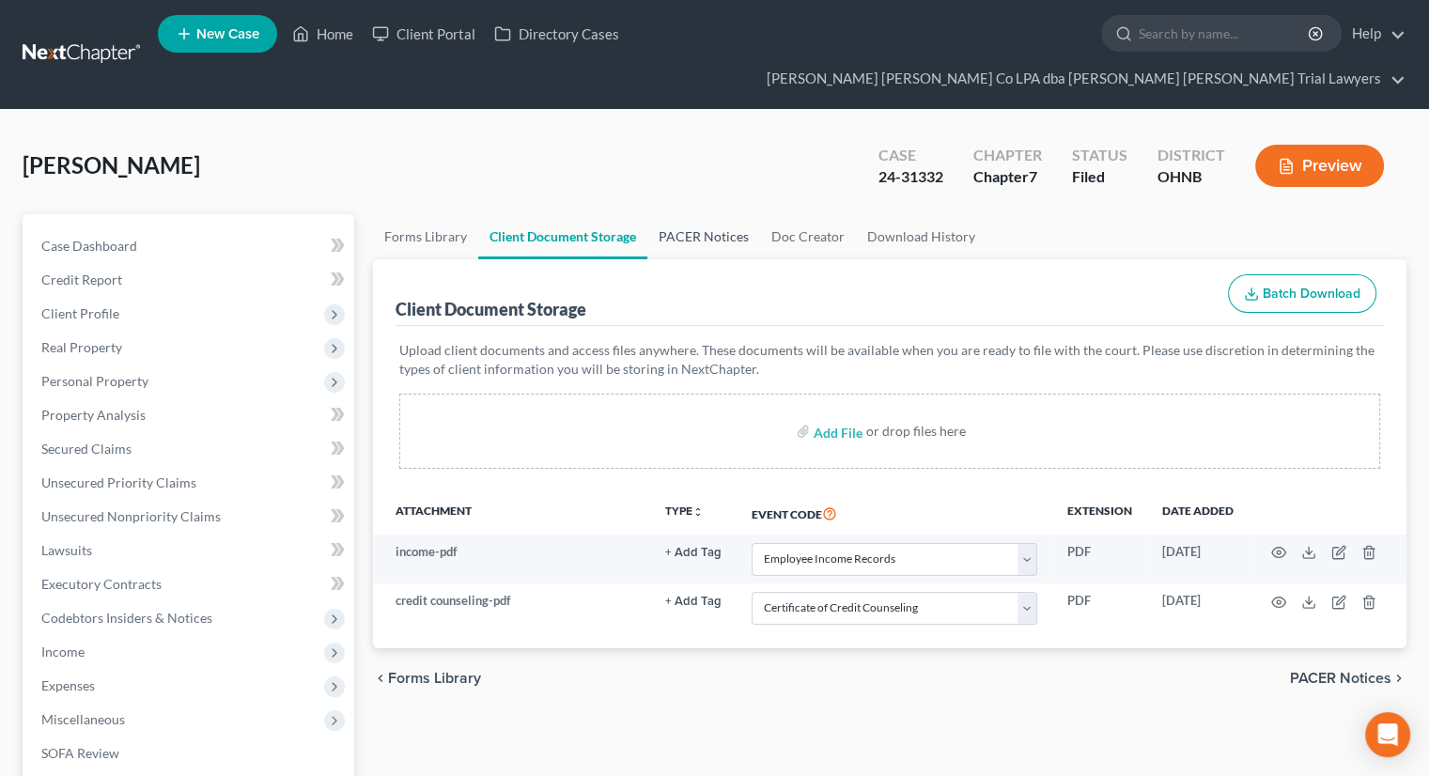
click at [726, 214] on link "PACER Notices" at bounding box center [703, 236] width 113 height 45
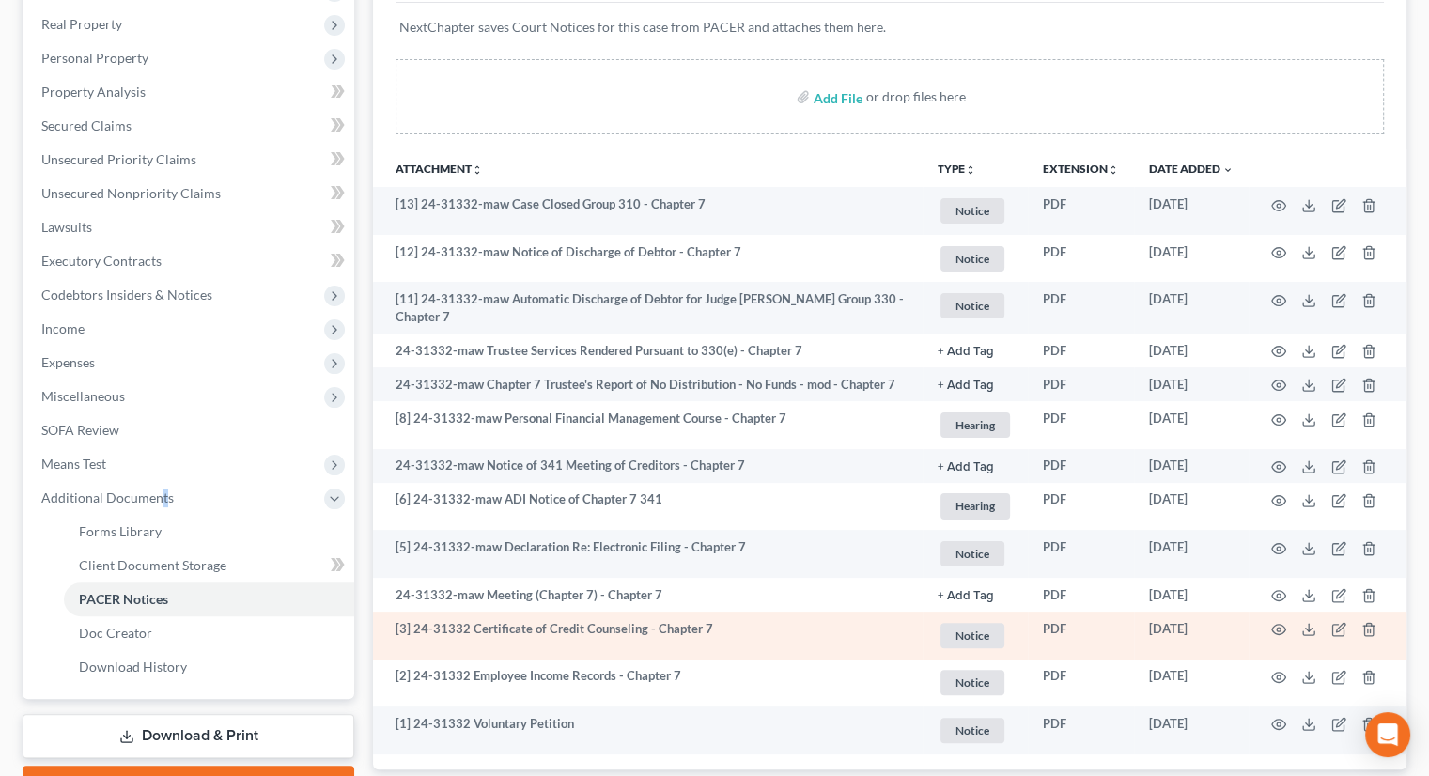
scroll to position [411, 0]
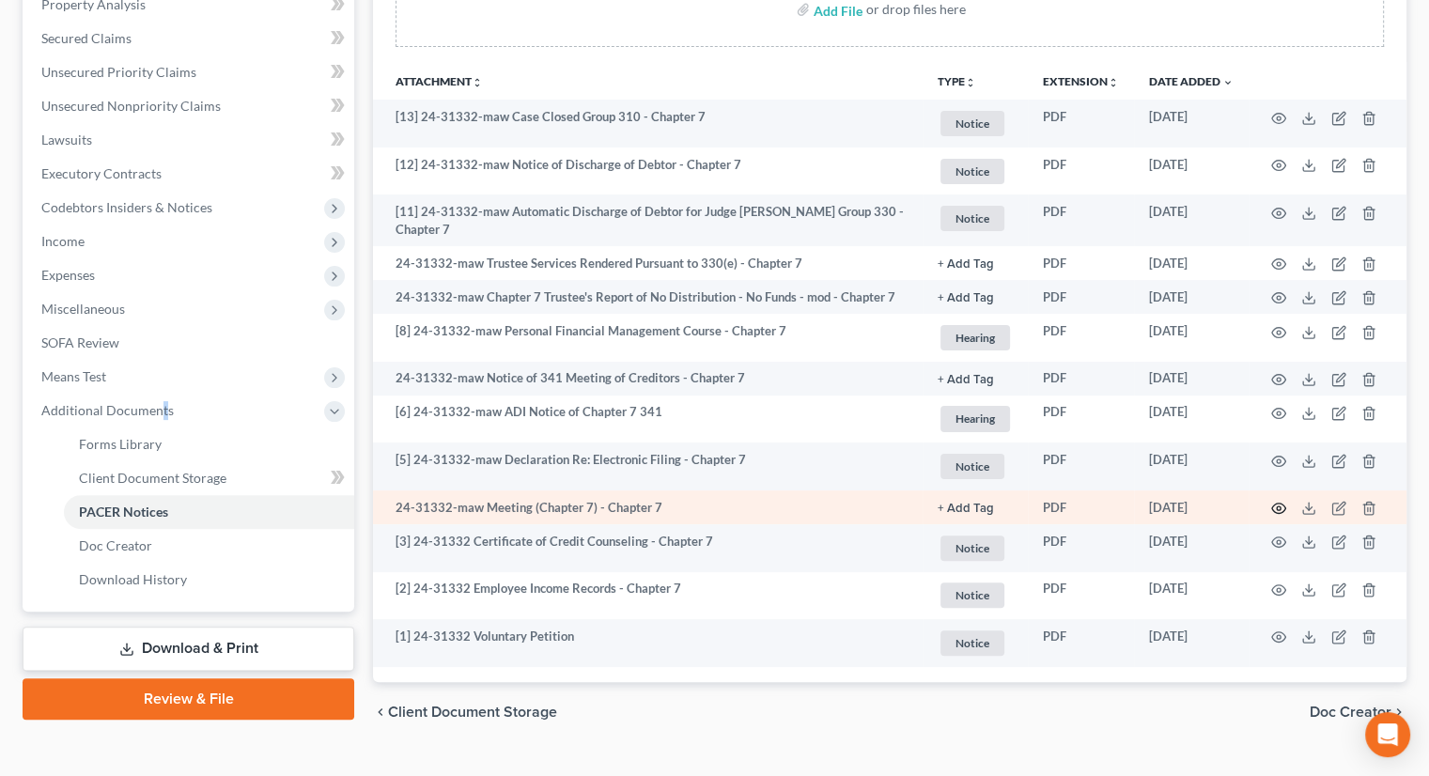
click at [1277, 506] on circle "button" at bounding box center [1279, 508] width 4 height 4
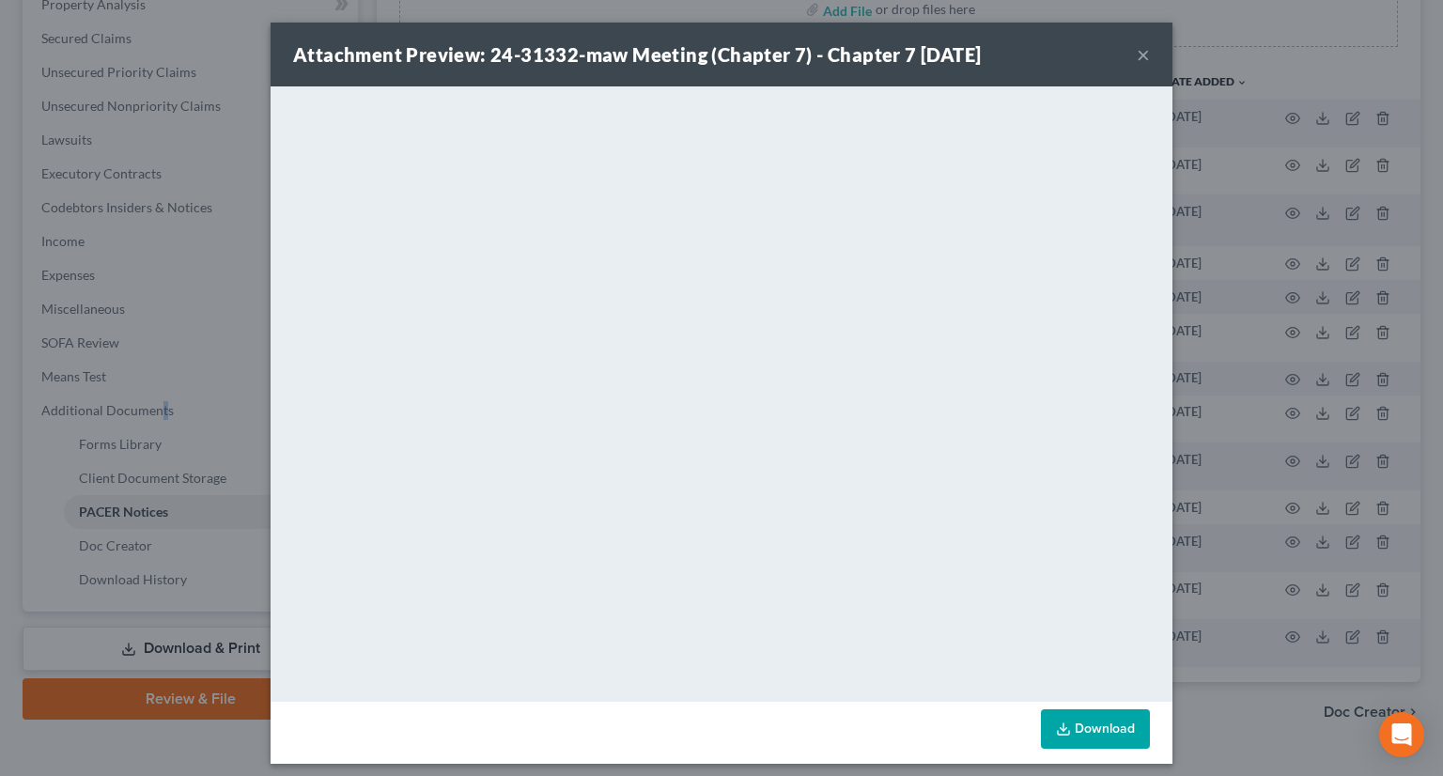
click at [1137, 57] on button "×" at bounding box center [1143, 54] width 13 height 23
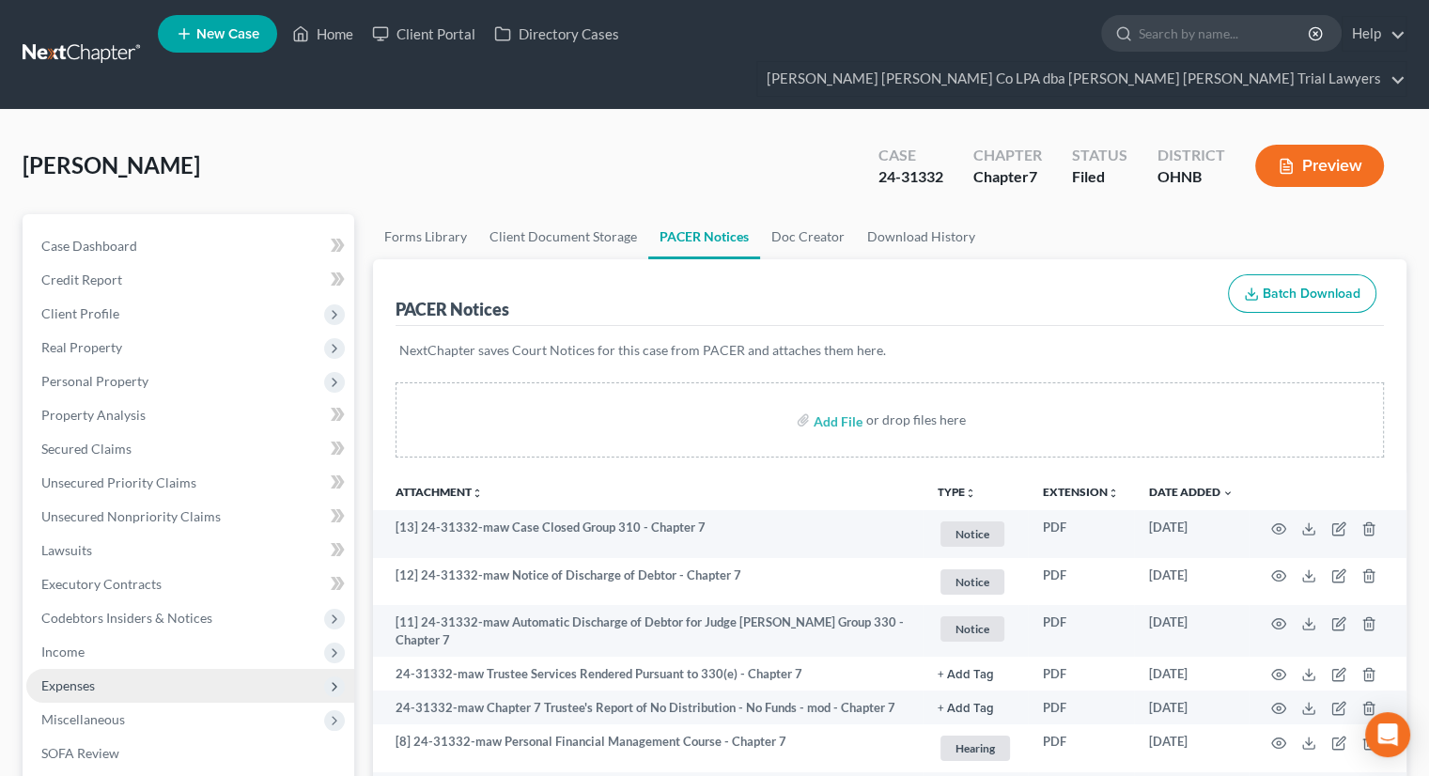
scroll to position [376, 0]
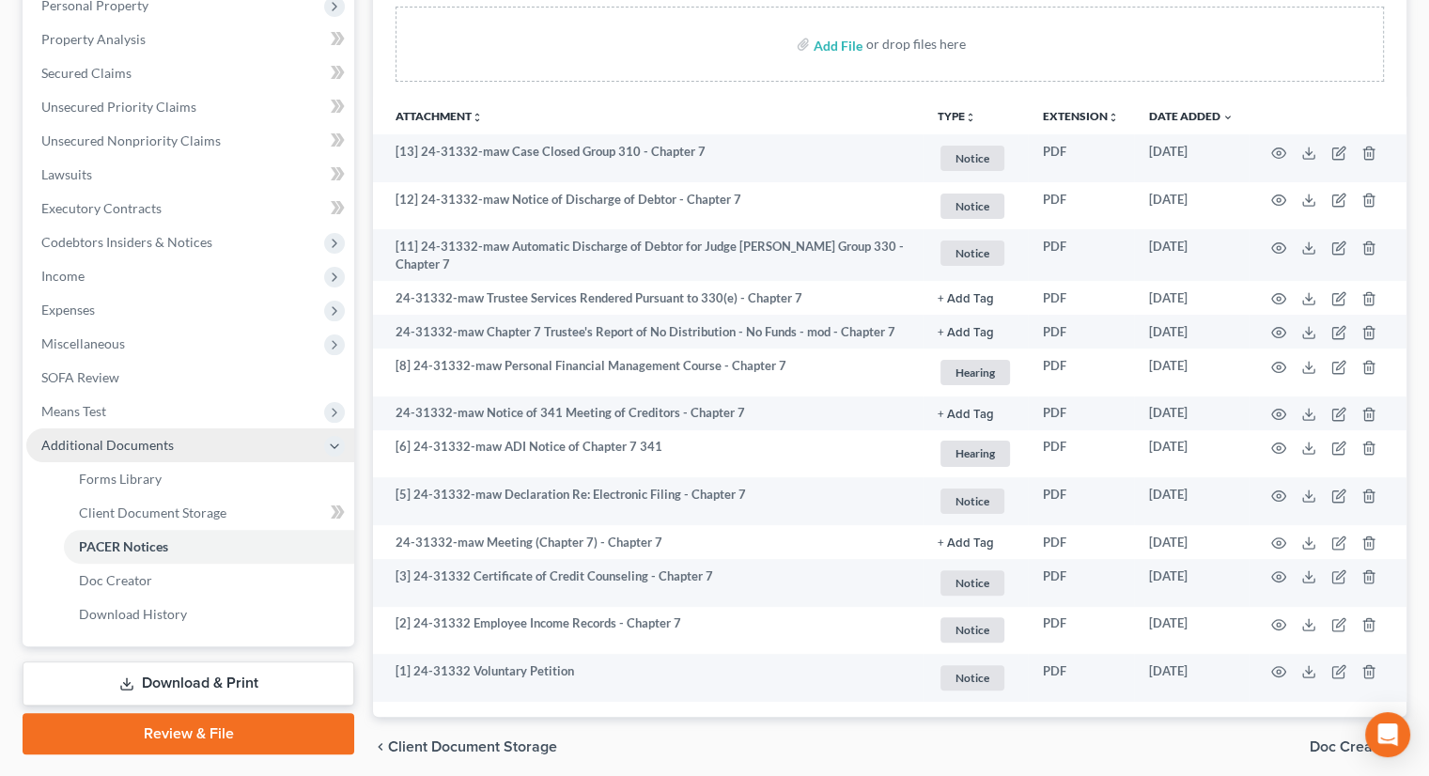
click at [86, 437] on span "Additional Documents" at bounding box center [107, 445] width 132 height 16
